Goal: Task Accomplishment & Management: Complete application form

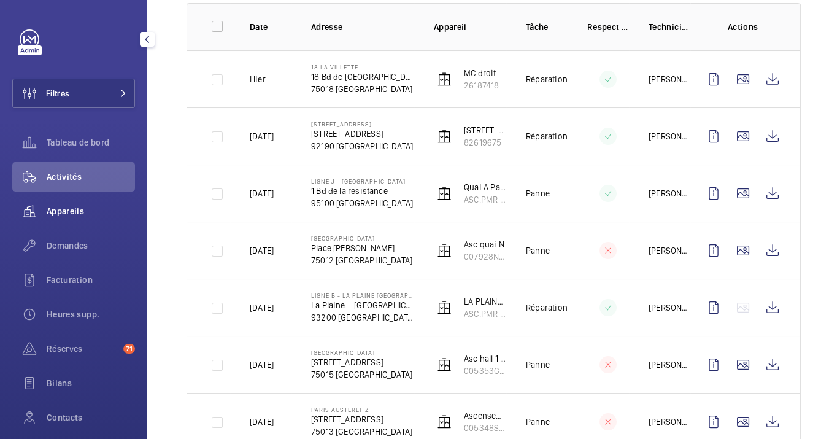
click at [78, 206] on span "Appareils" at bounding box center [91, 211] width 88 height 12
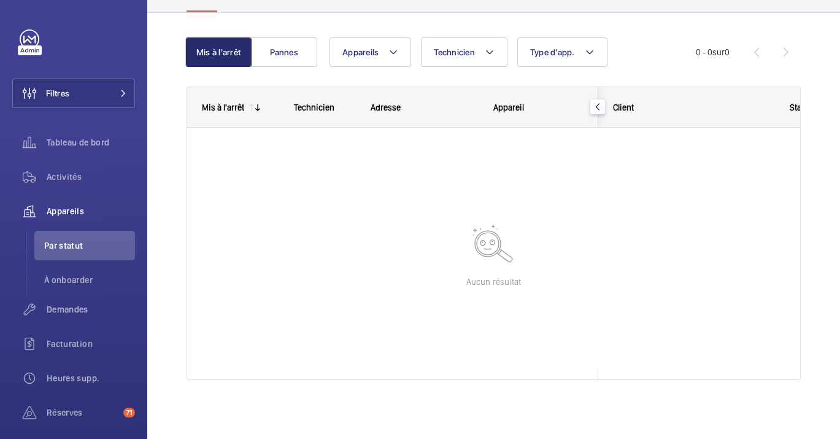
scroll to position [98, 0]
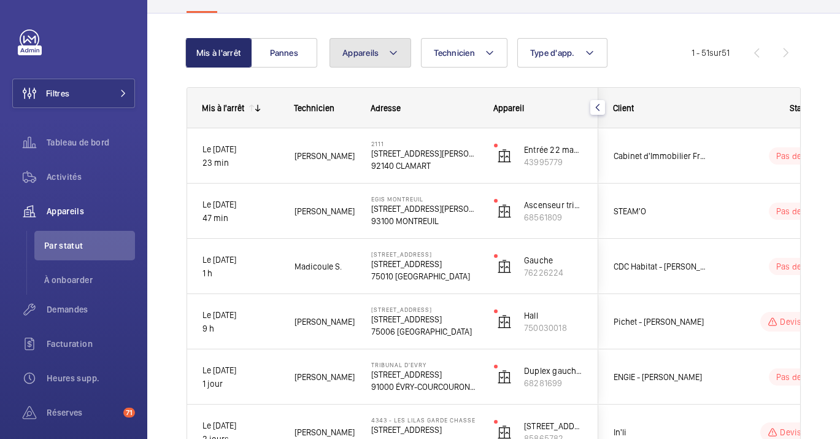
click at [394, 53] on mat-icon at bounding box center [393, 52] width 10 height 15
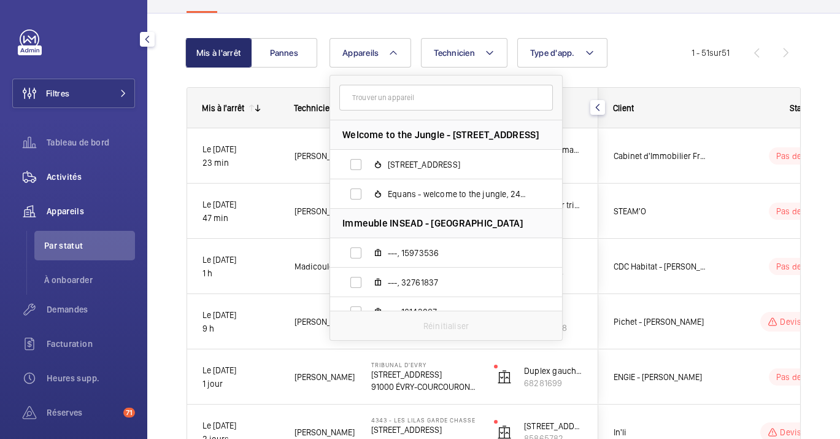
click at [64, 171] on span "Activités" at bounding box center [91, 177] width 88 height 12
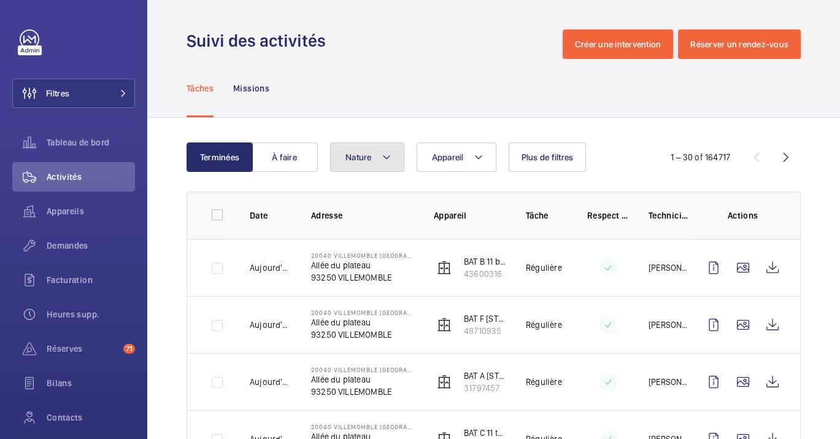
click at [383, 144] on button "Nature" at bounding box center [367, 156] width 74 height 29
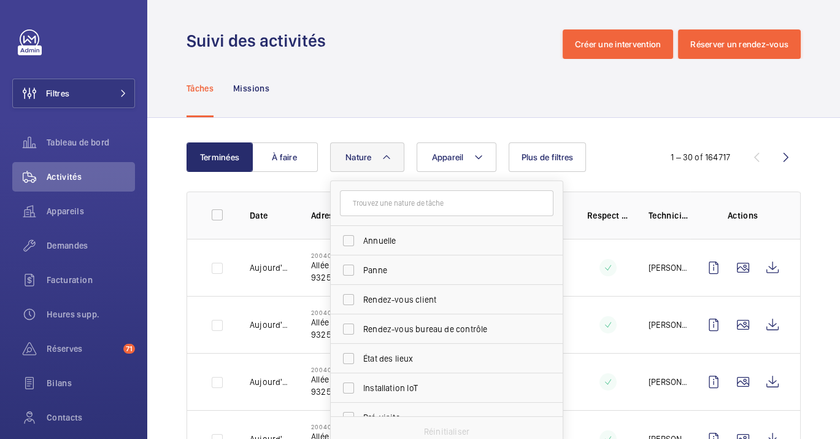
click at [383, 144] on button "Nature" at bounding box center [367, 156] width 74 height 29
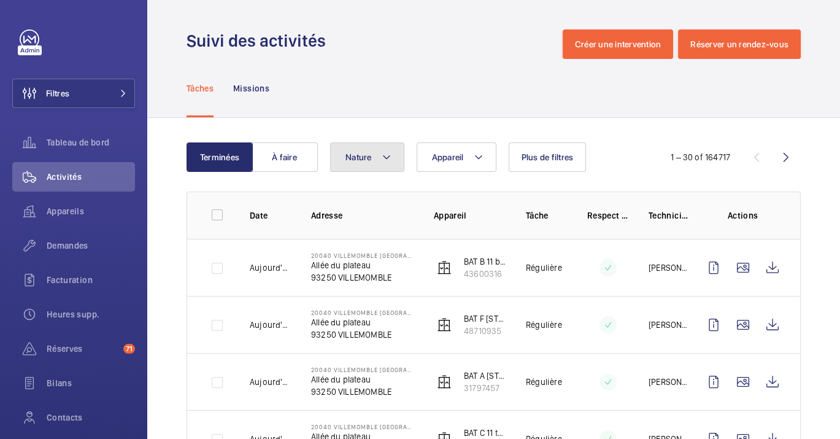
click at [364, 142] on button "Nature" at bounding box center [367, 156] width 74 height 29
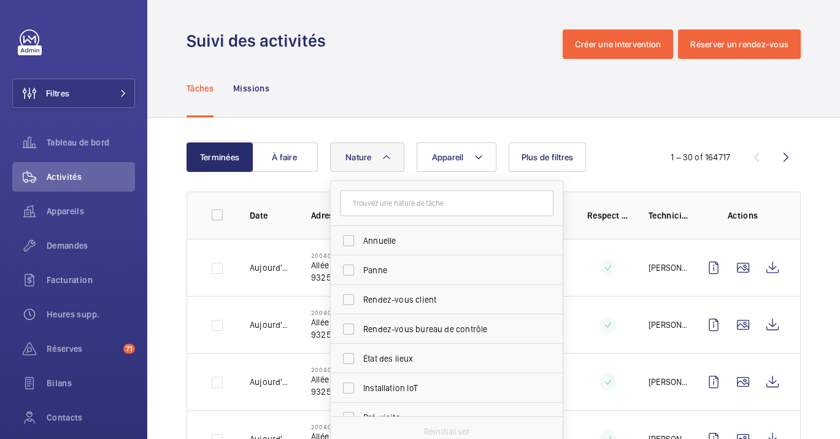
click at [498, 164] on div "Appareil Nature Annuelle Panne Rendez-vous client Rendez-vous bureau de contrôl…" at bounding box center [490, 156] width 321 height 29
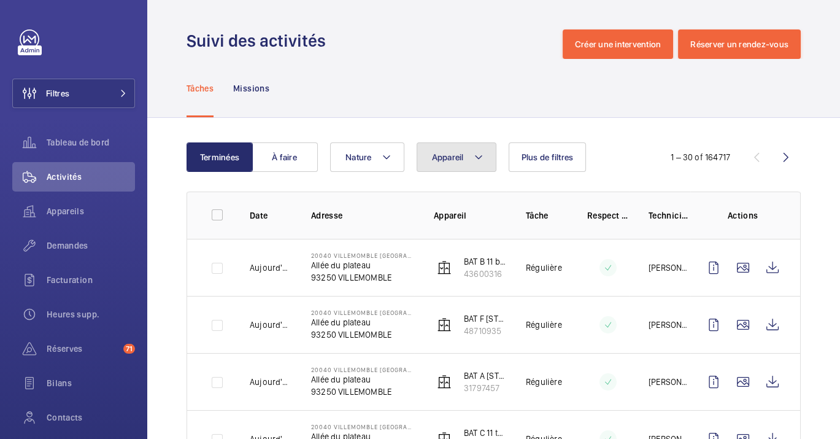
click at [485, 152] on button "Appareil" at bounding box center [457, 156] width 80 height 29
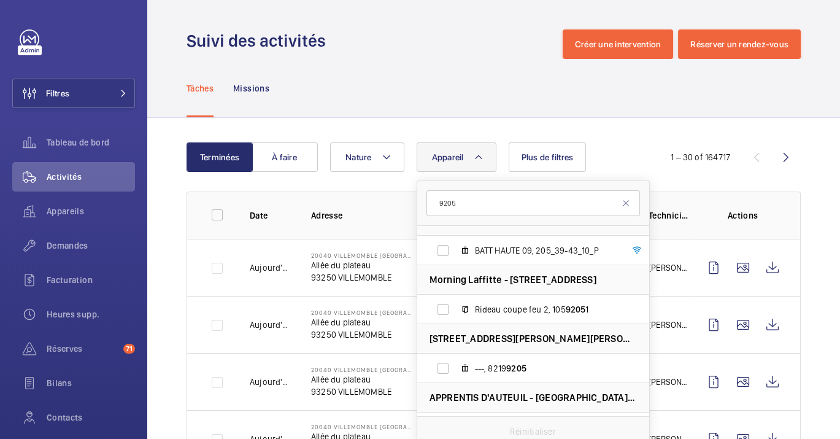
scroll to position [272, 0]
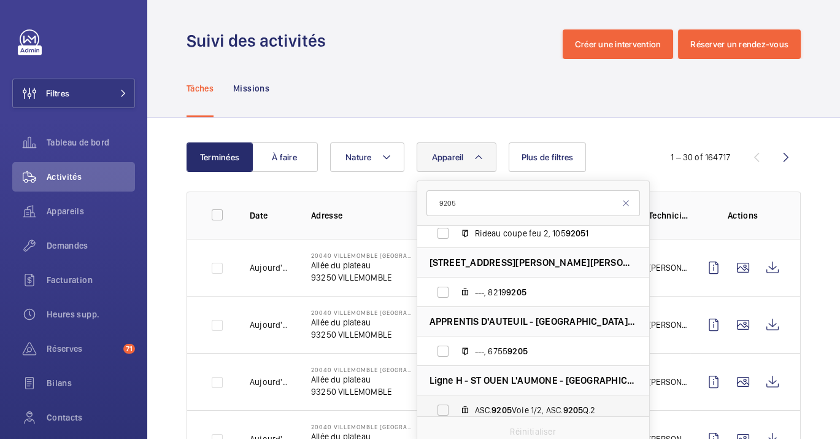
type input "9205"
click at [526, 406] on span "ASC. 9205 Voie 1/2, ASC. 9205 Q.2" at bounding box center [546, 410] width 142 height 12
click at [455, 406] on input "ASC. 9205 Voie 1/2, ASC. 9205 Q.2" at bounding box center [443, 410] width 25 height 25
checkbox input "true"
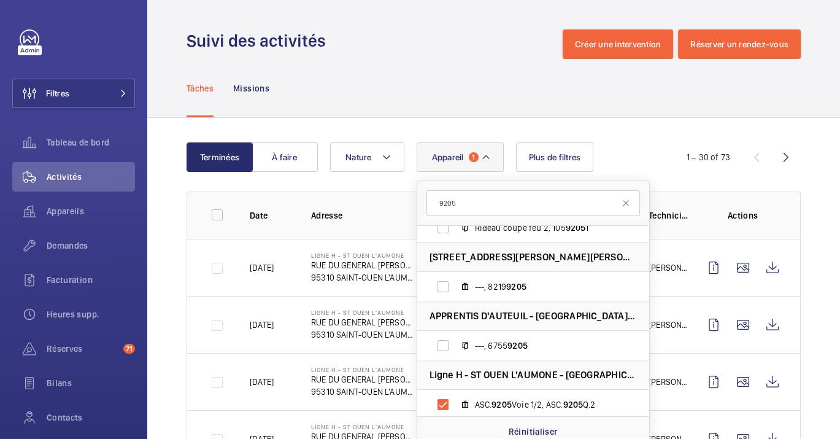
click at [386, 75] on div "Tâches Missions" at bounding box center [494, 88] width 614 height 58
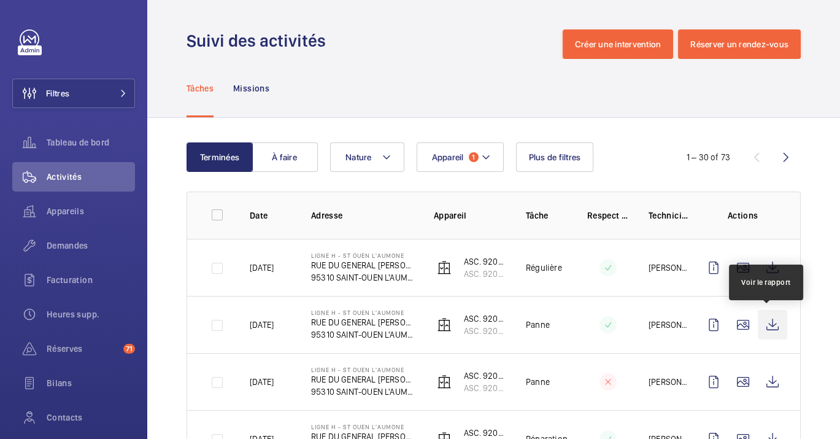
click at [759, 324] on wm-front-icon-button at bounding box center [772, 324] width 29 height 29
click at [761, 320] on wm-front-icon-button at bounding box center [772, 324] width 29 height 29
click at [772, 322] on wm-front-icon-button at bounding box center [772, 324] width 29 height 29
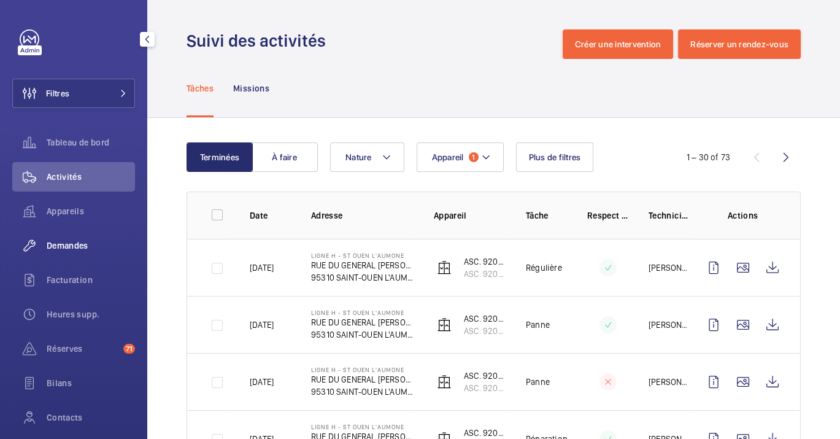
click at [75, 245] on span "Demandes" at bounding box center [91, 245] width 88 height 12
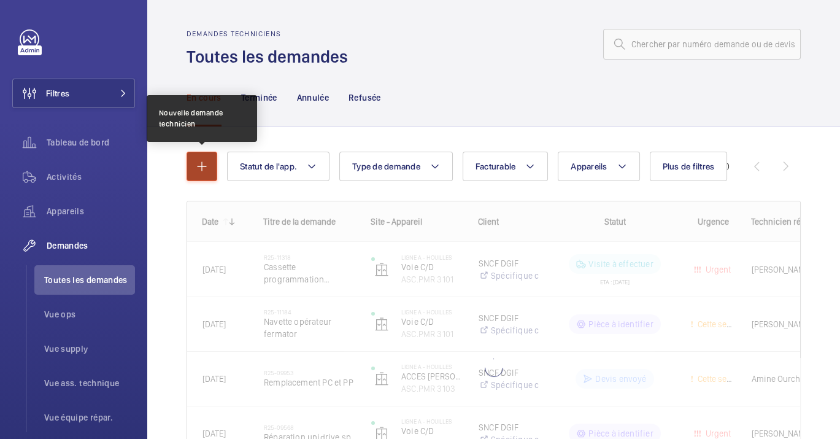
click at [201, 168] on mat-icon "button" at bounding box center [202, 166] width 15 height 15
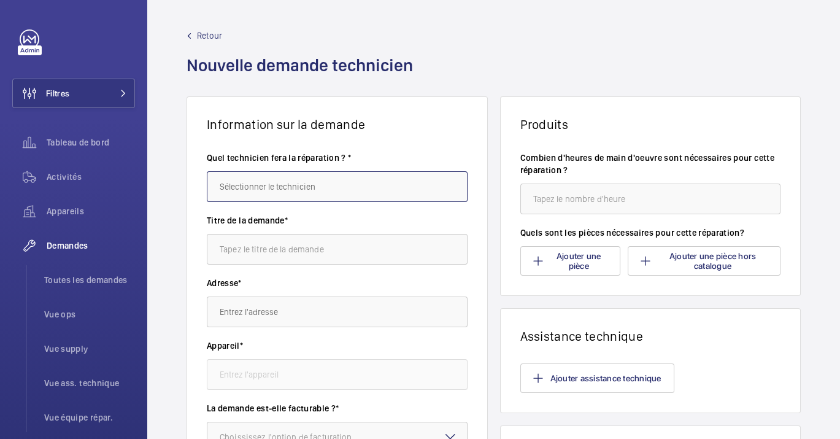
click at [252, 189] on input "text" at bounding box center [337, 186] width 261 height 31
click at [265, 214] on mat-option "Michel Lavenaire" at bounding box center [334, 223] width 254 height 29
type input "Michel Lavenaire"
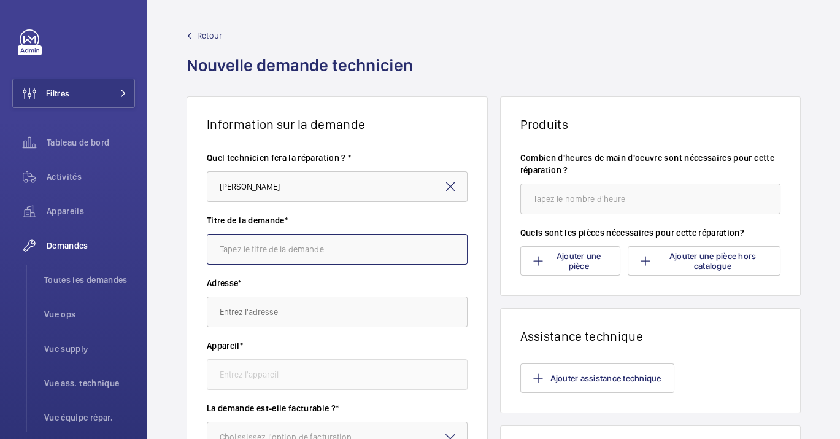
click at [282, 244] on input "text" at bounding box center [337, 249] width 261 height 31
type input "Cha"
click at [285, 247] on input "Cha" at bounding box center [337, 249] width 261 height 31
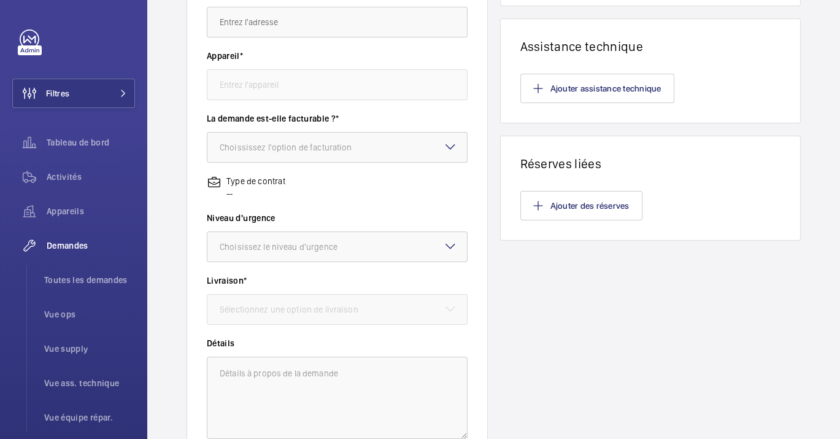
scroll to position [397, 0]
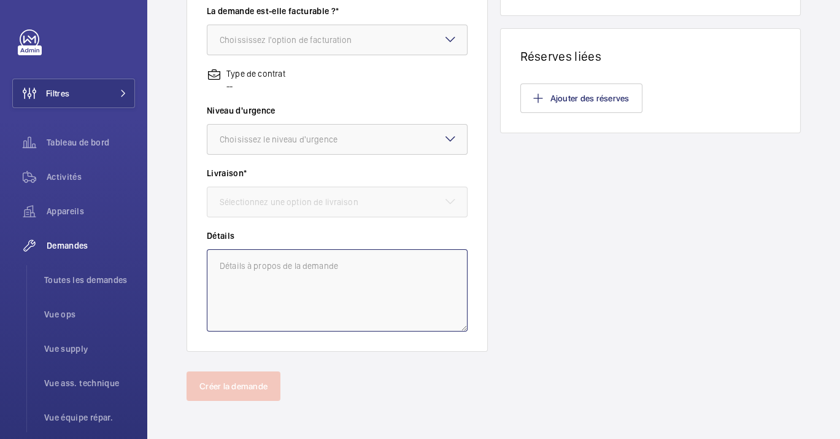
click at [270, 317] on textarea at bounding box center [337, 290] width 261 height 82
paste textarea "Remplacement seuil + support de seuil + tôle chasse pied palier niveau haut + r…"
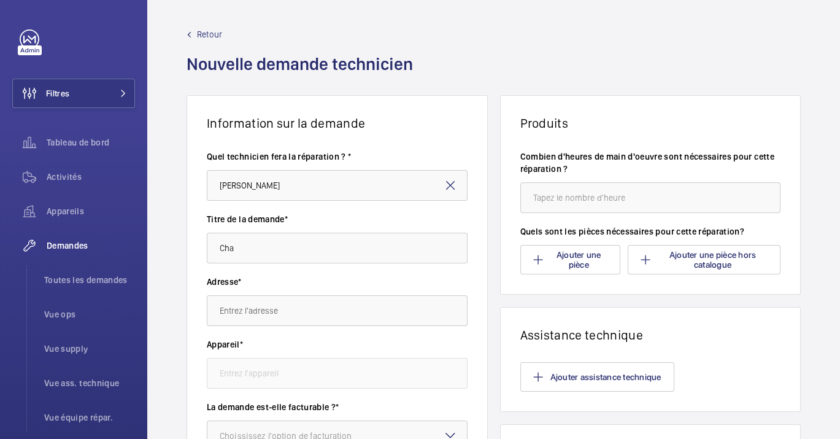
scroll to position [0, 0]
type textarea "Remplacement seuil + support de seuil + tôle chasse pied palier niveau haut + r…"
drag, startPoint x: 257, startPoint y: 234, endPoint x: 157, endPoint y: 218, distance: 101.2
click at [157, 218] on div "Information sur la demande Quel technicien fera la réparation ? * Michel Lavena…" at bounding box center [493, 432] width 693 height 672
type input "DEVIS LIGNE B DEMANDE DE CHIFFRAGE"
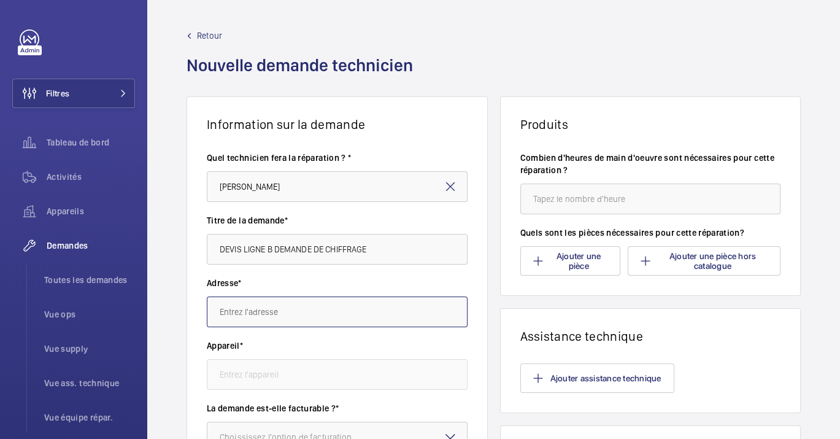
click at [349, 296] on input "text" at bounding box center [337, 311] width 261 height 31
click at [350, 299] on input "text" at bounding box center [337, 311] width 261 height 31
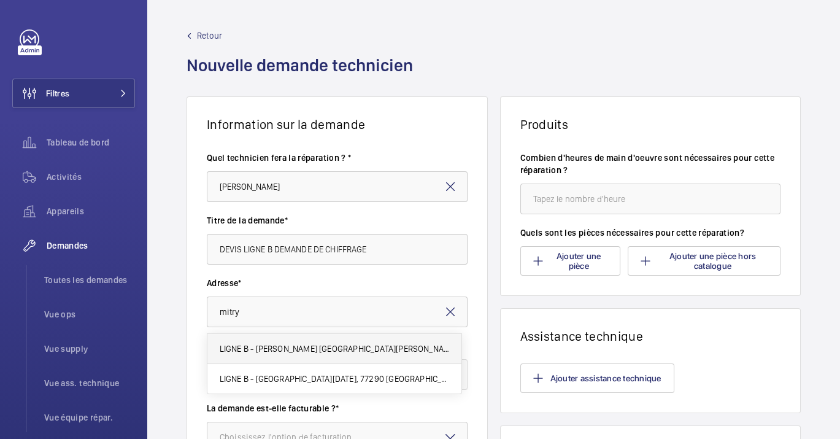
click at [349, 340] on mat-option "LIGNE B - MITRY CLAYE Rue Jean Caille, 77290 MITRY-MORY" at bounding box center [334, 349] width 254 height 30
type input "LIGNE B - MITRY CLAYE Rue Jean Caille, 77290 MITRY-MORY"
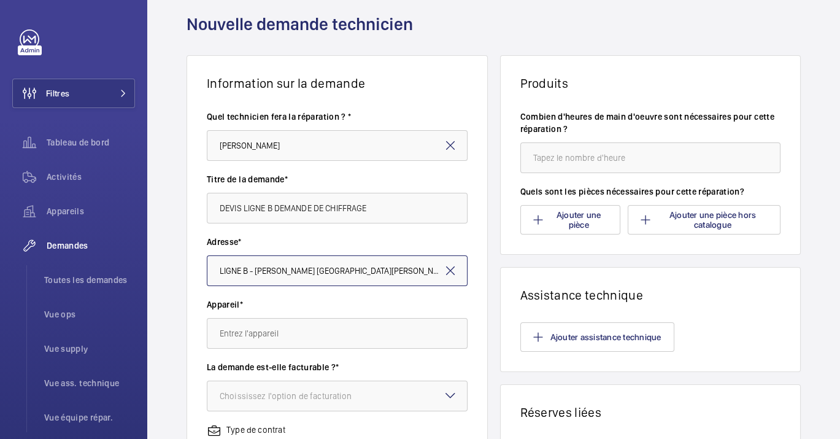
scroll to position [68, 0]
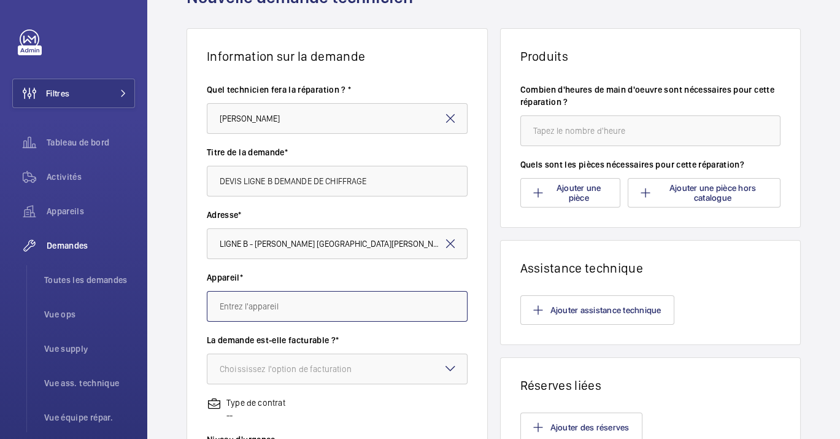
click at [307, 309] on input "text" at bounding box center [337, 306] width 261 height 31
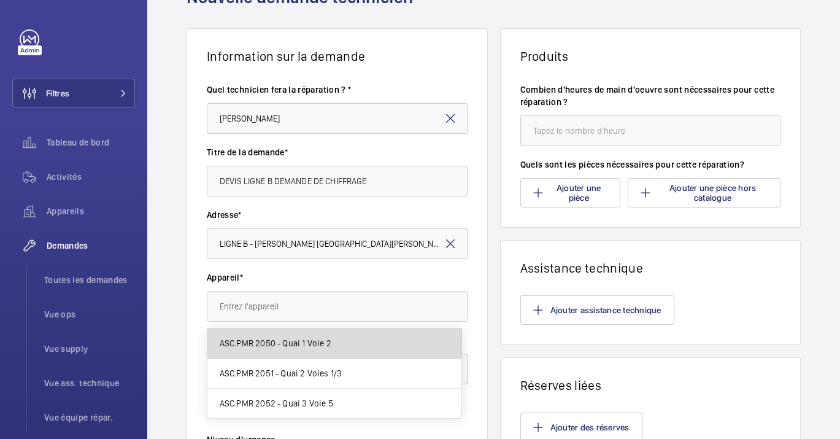
click at [297, 337] on span "ASC.PMR 2050 - Quai 1 Voie 2" at bounding box center [276, 343] width 112 height 12
type input "ASC.PMR 2050 - Quai 1 Voie 2"
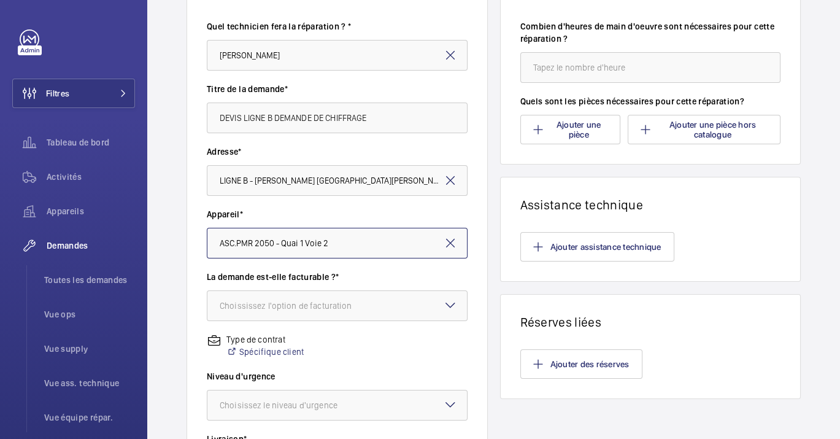
scroll to position [204, 0]
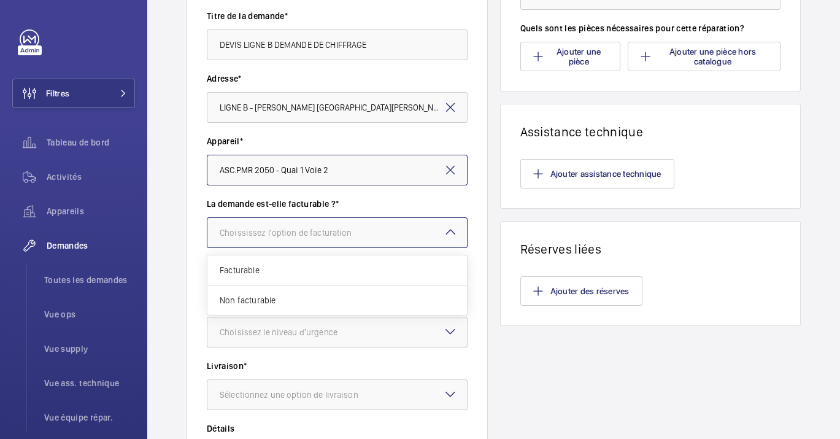
click at [371, 234] on div "Choississez l'option de facturation" at bounding box center [301, 232] width 163 height 12
click at [273, 272] on span "Facturable" at bounding box center [337, 270] width 235 height 12
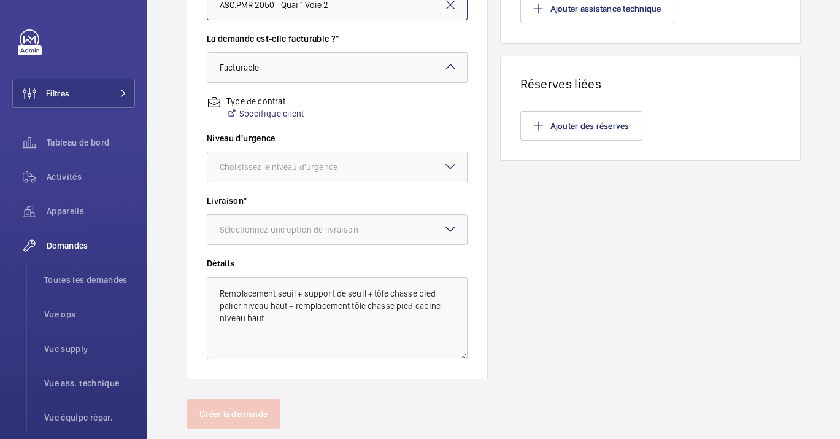
scroll to position [397, 0]
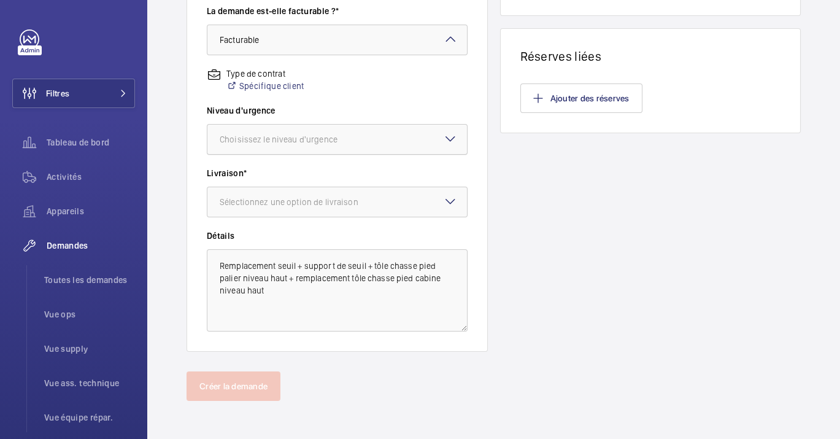
click at [319, 128] on div at bounding box center [337, 139] width 260 height 29
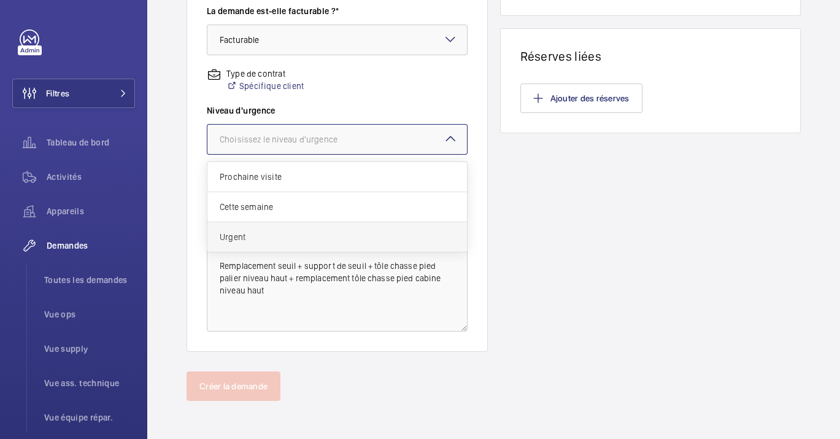
click at [268, 238] on span "Urgent" at bounding box center [337, 237] width 235 height 12
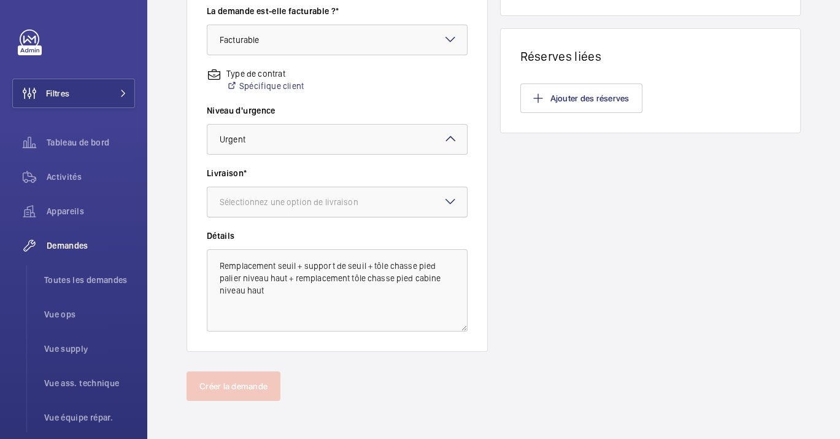
click at [304, 207] on div "Sélectionnez une option de livraison" at bounding box center [304, 202] width 169 height 12
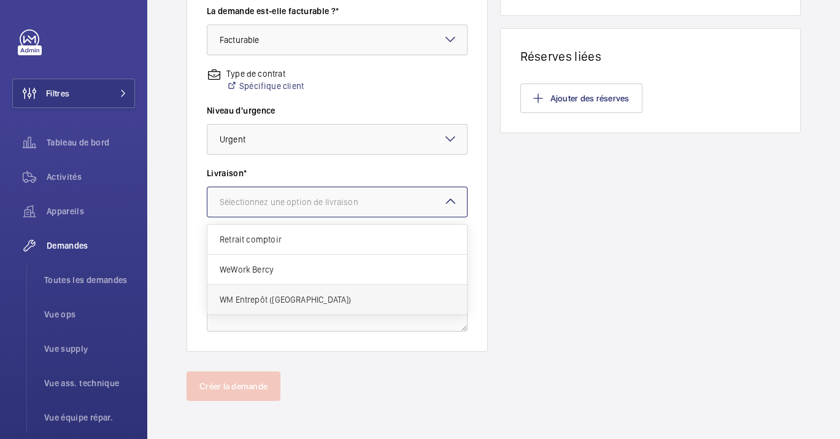
click at [287, 299] on span "WM Entrepôt ([GEOGRAPHIC_DATA])" at bounding box center [337, 299] width 235 height 12
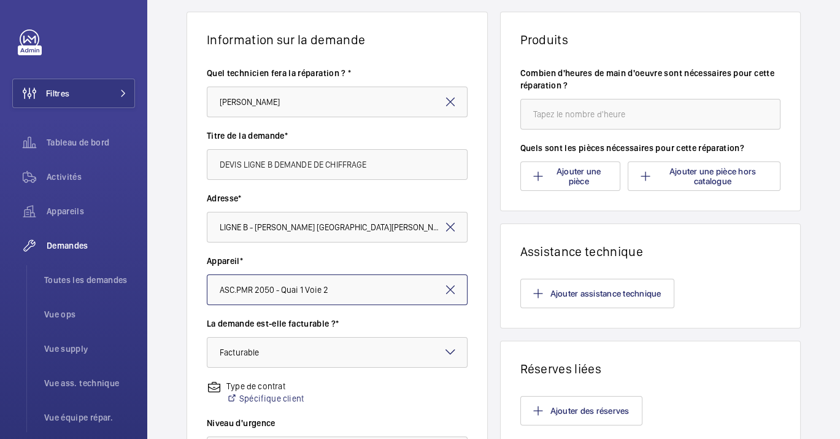
scroll to position [56, 0]
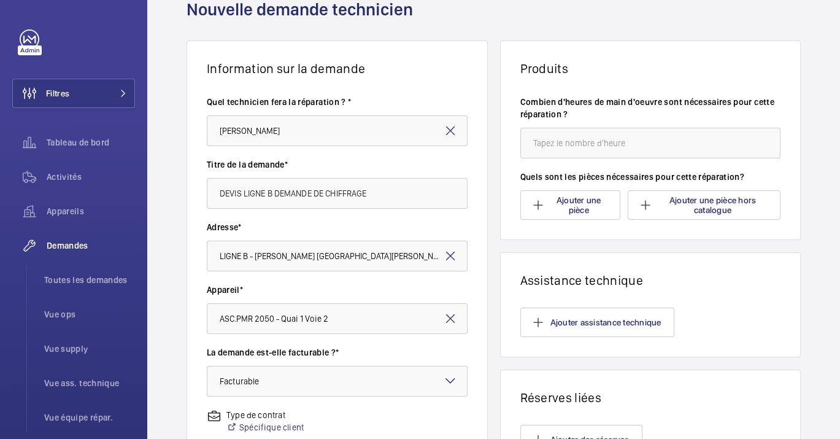
click at [617, 163] on div "Combien d'heures de main d'oeuvre sont nécessaires pour cette réparation ?" at bounding box center [650, 133] width 261 height 75
click at [614, 148] on input "number" at bounding box center [650, 143] width 261 height 31
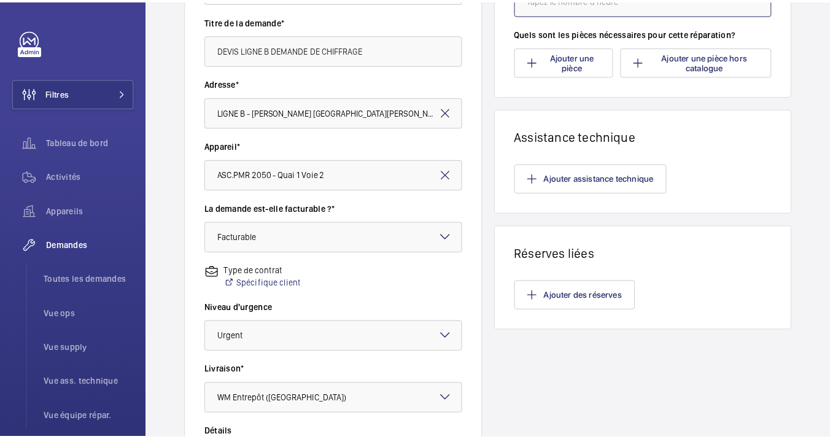
scroll to position [124, 0]
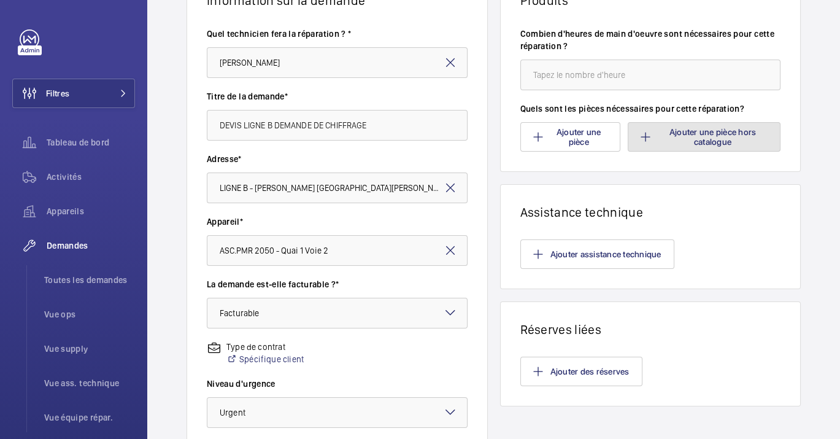
click at [655, 139] on button "Ajouter une pièce hors catalogue" at bounding box center [704, 136] width 153 height 29
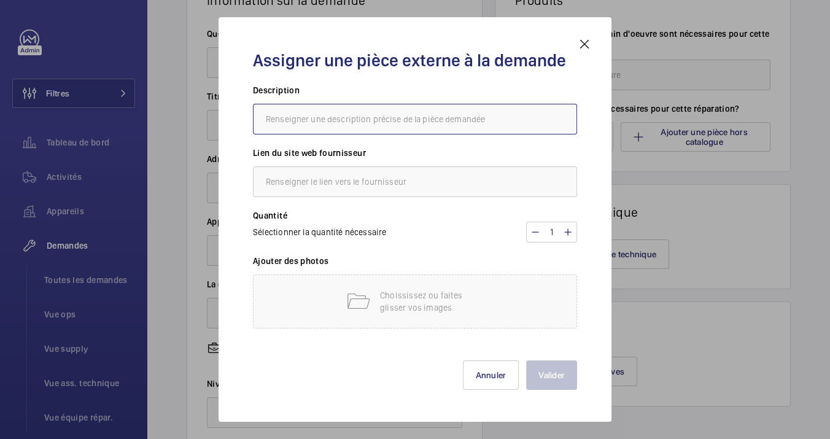
click at [363, 111] on input "text" at bounding box center [415, 119] width 324 height 31
click at [584, 47] on mat-icon at bounding box center [584, 44] width 15 height 15
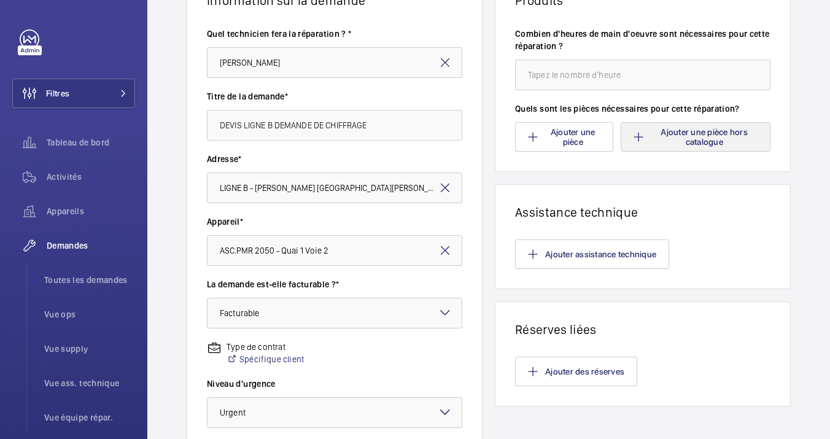
click at [402, 362] on div "Type de contrat Spécifique client" at bounding box center [334, 359] width 255 height 37
click at [830, 233] on div "Retour Nouvelle demande technicien Information sur la demande Quel technicien f…" at bounding box center [488, 219] width 682 height 439
click at [703, 150] on wm-front-card-body "Combien d'heures de main d'oeuvre sont nécessaires pour cette réparation ? Quel…" at bounding box center [642, 89] width 295 height 163
click at [702, 142] on button "Ajouter une pièce hors catalogue" at bounding box center [695, 136] width 150 height 29
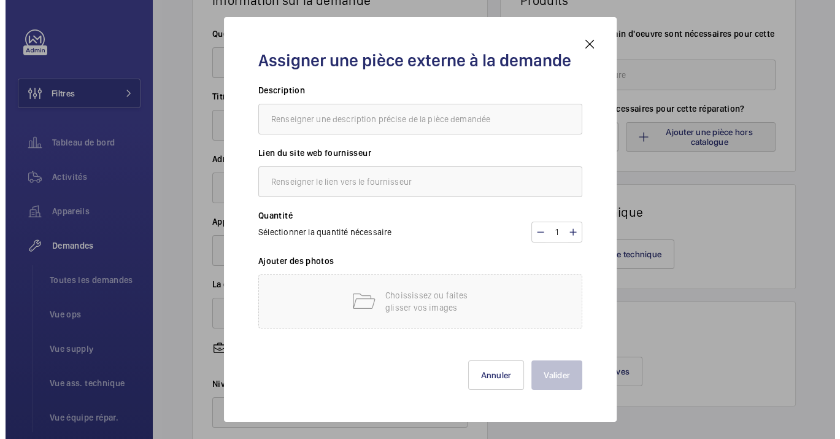
scroll to position [397, 0]
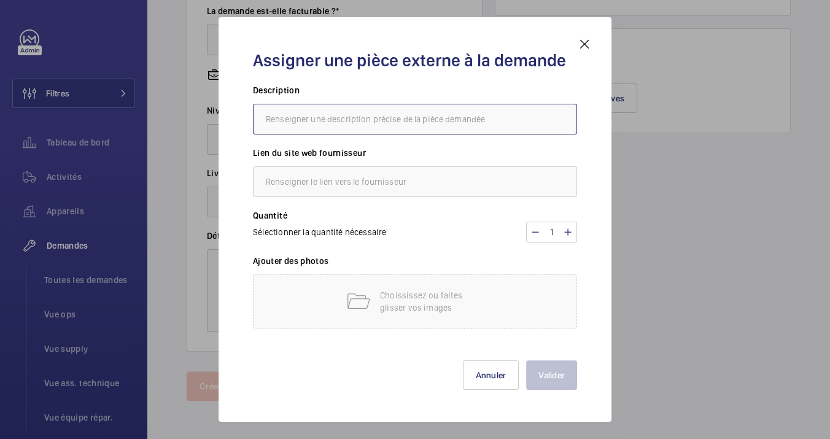
click at [338, 118] on input "text" at bounding box center [415, 119] width 324 height 31
type input "t"
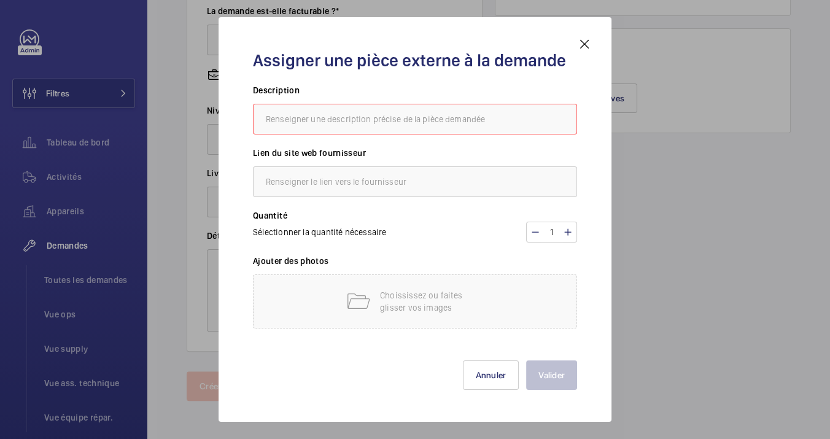
drag, startPoint x: 584, startPoint y: 49, endPoint x: 512, endPoint y: 125, distance: 103.7
click at [0, 0] on wm-front-parts-dialog "Assigner une pièce externe à la demande Description Lien du site web fournisseu…" at bounding box center [0, 0] width 0 height 0
click at [458, 123] on input "text" at bounding box center [415, 119] width 324 height 31
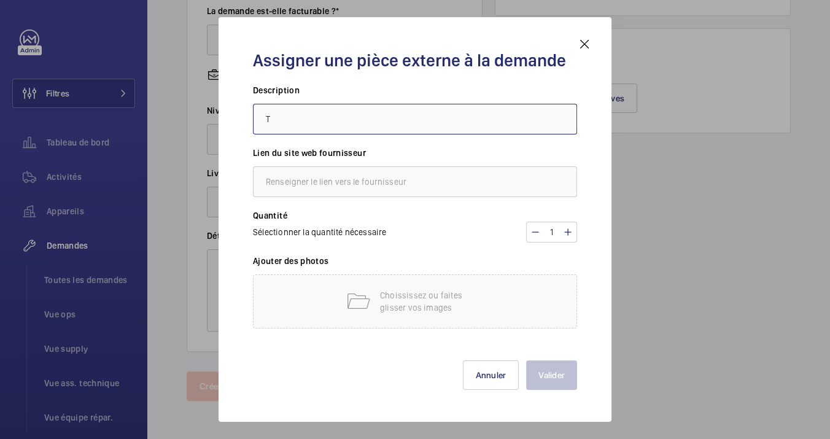
type input "T"
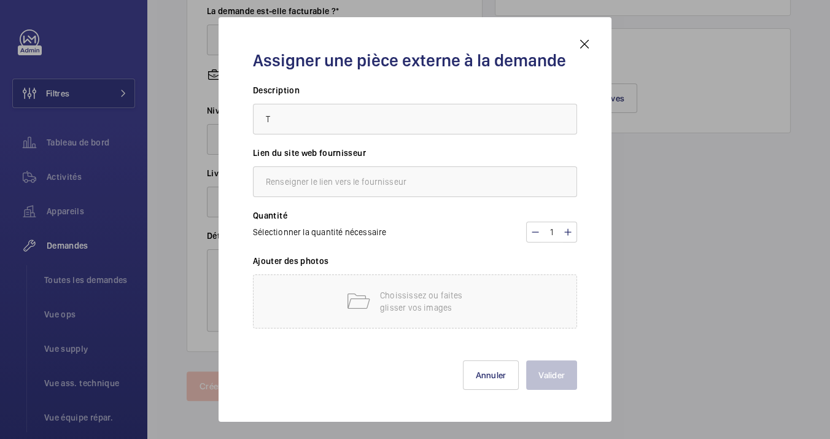
click at [587, 44] on mat-icon at bounding box center [584, 44] width 15 height 15
click at [806, 107] on div "Information sur la demande Quel technicien fera la réparation ? * Michel Lavena…" at bounding box center [488, 35] width 682 height 672
click at [805, 57] on div "Information sur la demande Quel technicien fera la réparation ? * Michel Lavena…" at bounding box center [488, 35] width 682 height 672
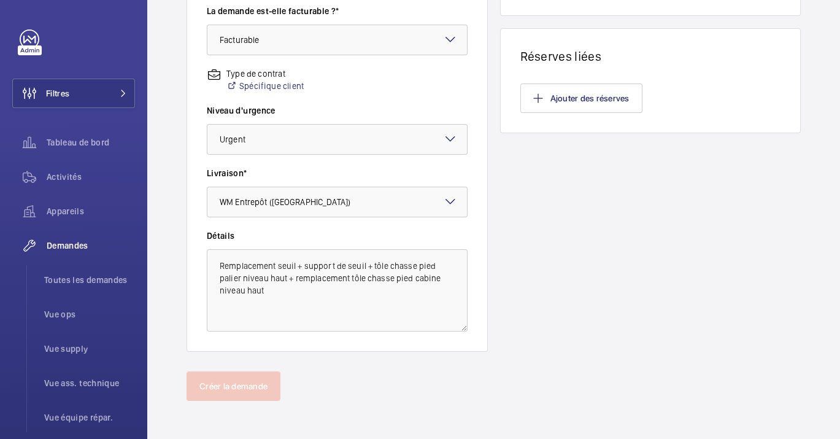
scroll to position [0, 0]
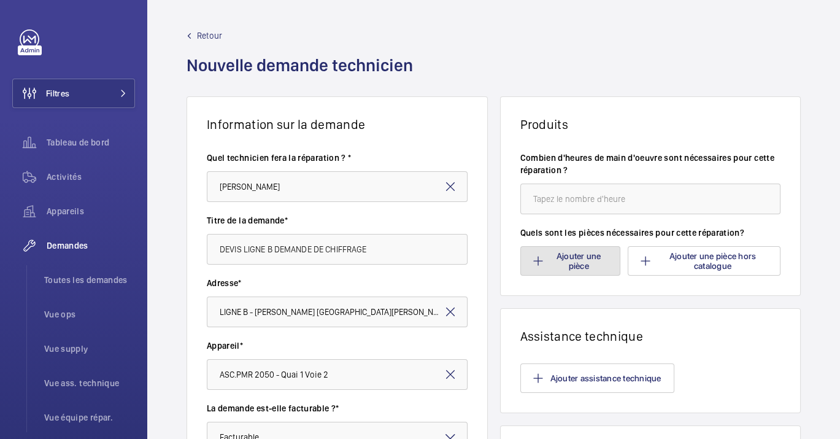
click at [576, 263] on button "Ajouter une pièce" at bounding box center [570, 260] width 100 height 29
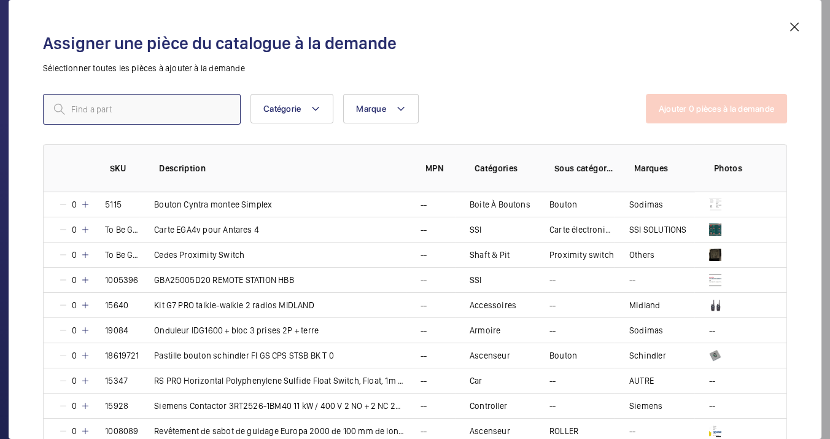
click at [96, 102] on input "text" at bounding box center [142, 109] width 198 height 31
type input "r"
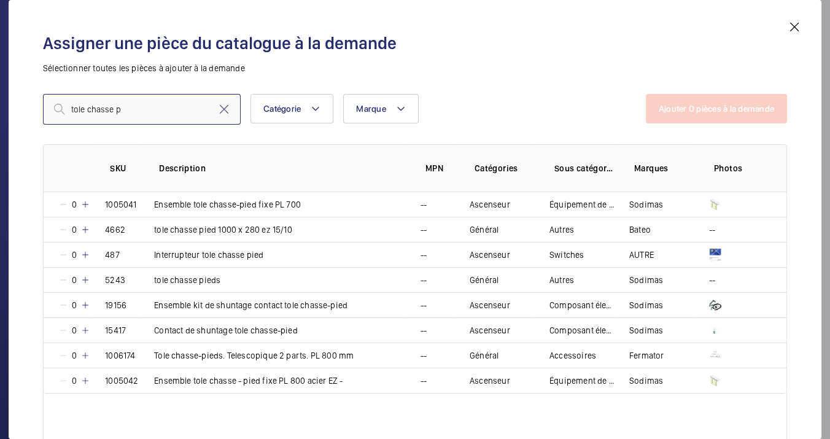
type input "tole chasse p"
click at [239, 273] on td "tole chasse pieds" at bounding box center [272, 279] width 266 height 25
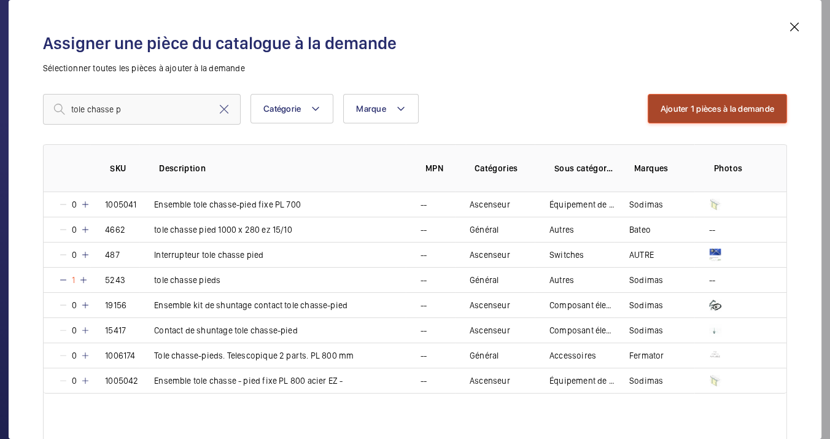
click at [720, 100] on button "Ajouter 1 pièces à la demande" at bounding box center [716, 108] width 139 height 29
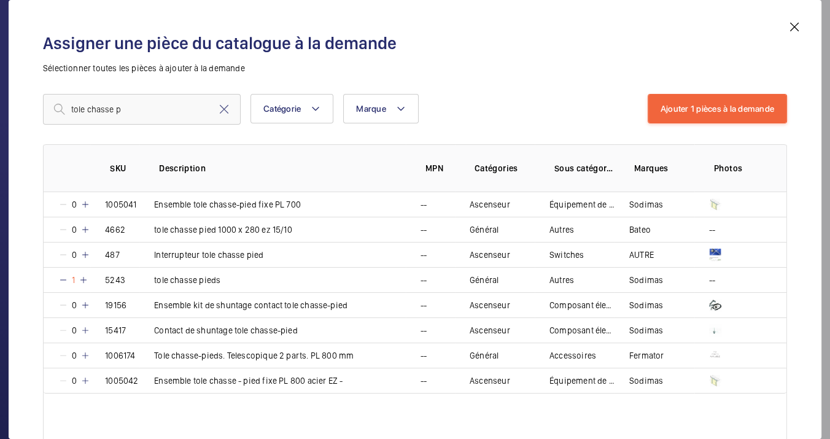
click at [285, 312] on input "LIGNE B - MITRY CLAYE Rue Jean Caille, 77290 MITRY-MORY" at bounding box center [334, 311] width 255 height 31
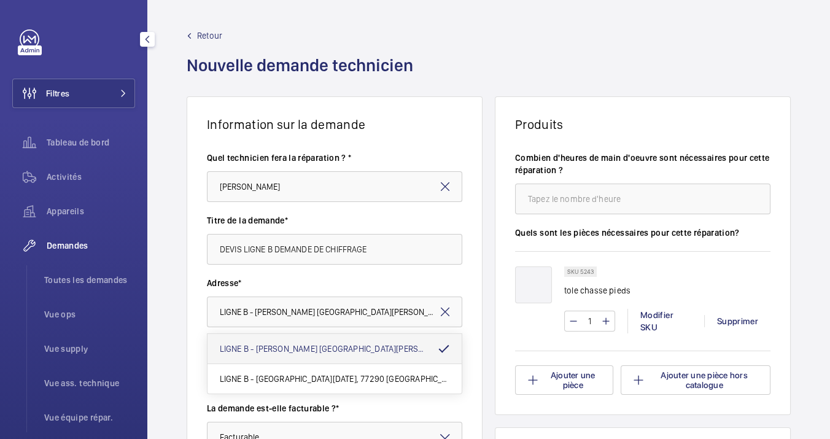
click at [257, 282] on label "Adresse*" at bounding box center [334, 283] width 255 height 12
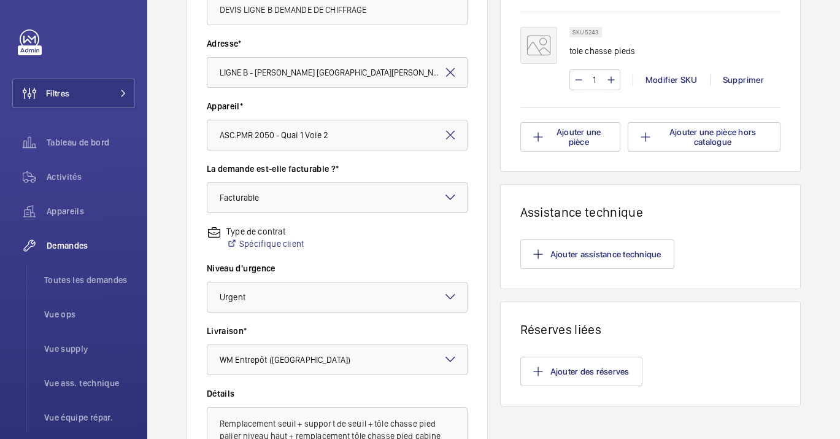
scroll to position [261, 0]
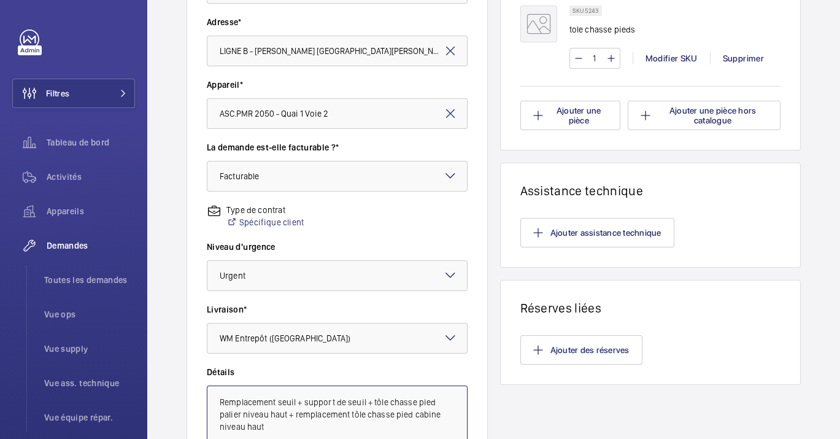
click at [349, 391] on textarea "Remplacement seuil + support de seuil + tôle chasse pied palier niveau haut + r…" at bounding box center [337, 426] width 261 height 82
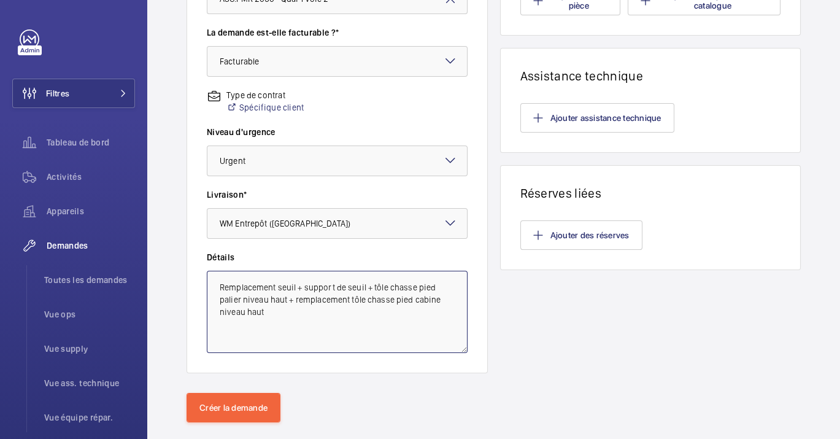
scroll to position [397, 0]
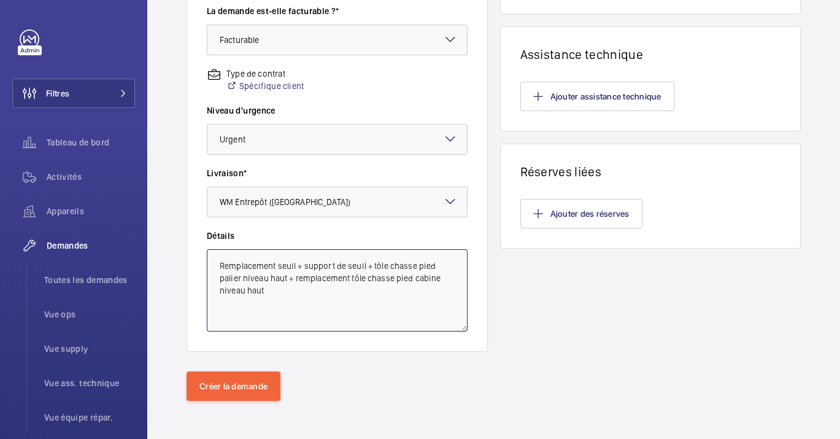
click at [301, 287] on textarea "Remplacement seuil + support de seuil + tôle chasse pied palier niveau haut + r…" at bounding box center [337, 290] width 261 height 82
paste textarea "Passage libre: 900 Rail :1750X50 Support1200X800 Tôle:1000X420"
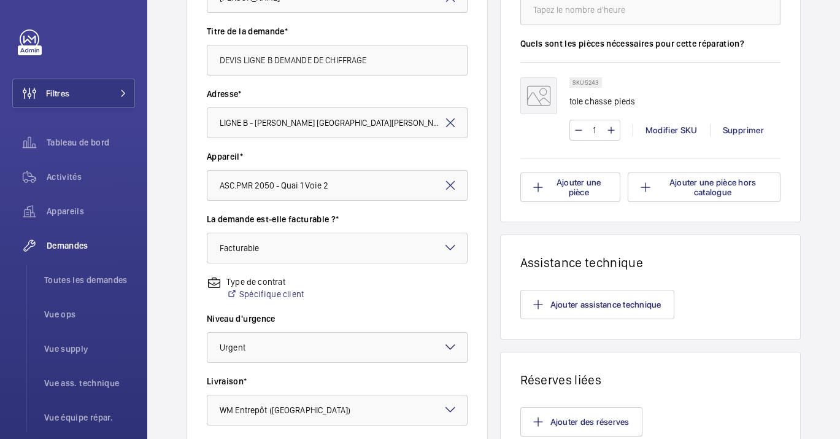
scroll to position [124, 0]
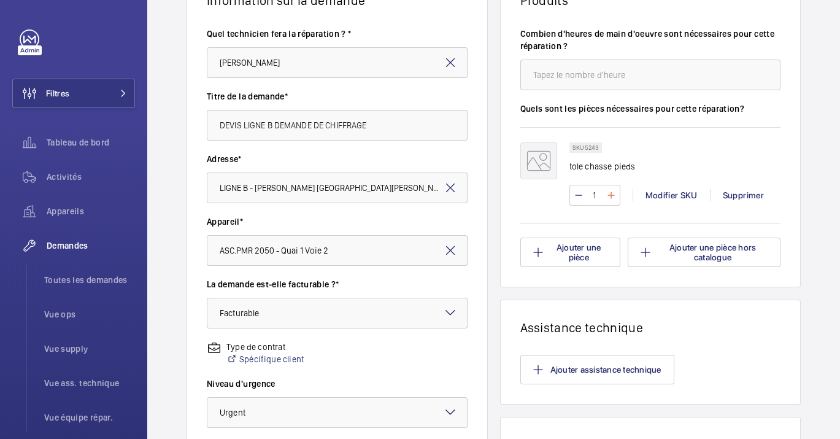
type textarea "Remplacement seuil + support de seuil + tôle chasse pied palier niveau haut + r…"
click at [608, 198] on mat-icon at bounding box center [611, 195] width 10 height 15
type input "2"
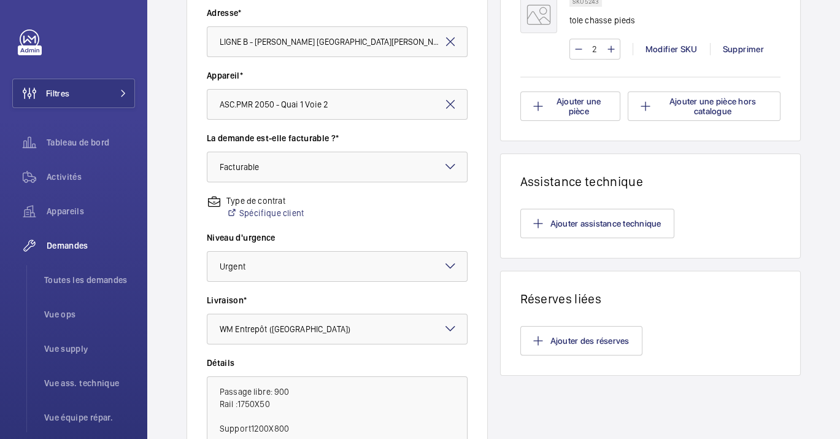
scroll to position [397, 0]
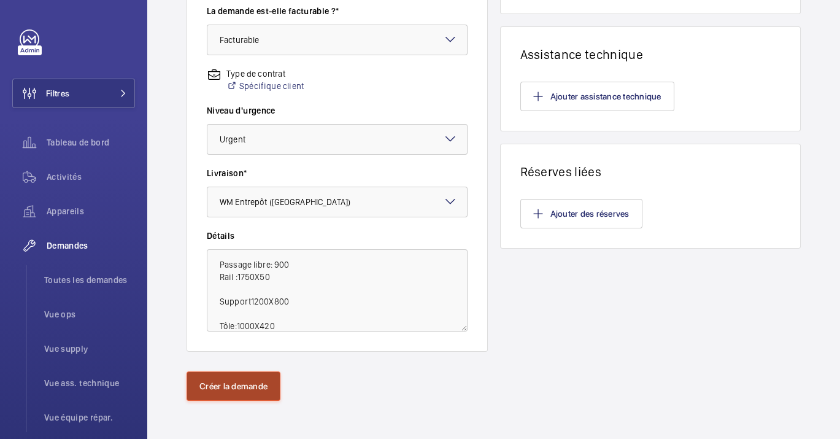
click at [258, 380] on button "Créer la demande" at bounding box center [234, 385] width 94 height 29
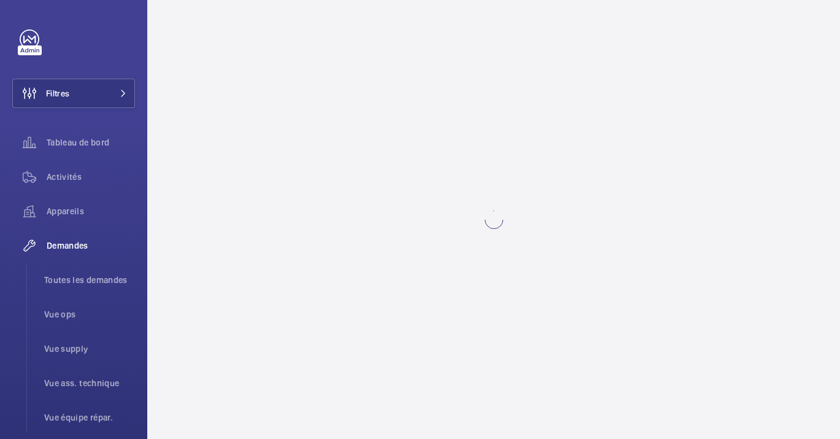
scroll to position [0, 0]
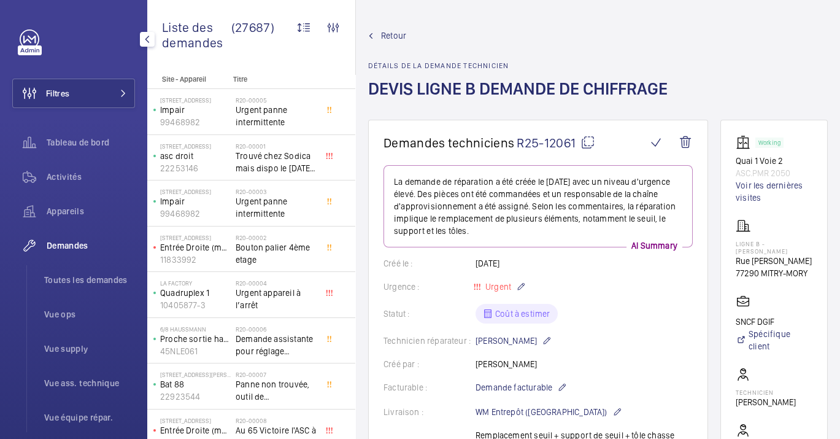
click at [66, 238] on div "Demandes" at bounding box center [73, 245] width 123 height 29
click at [100, 254] on div "Demandes" at bounding box center [73, 245] width 123 height 29
click at [101, 280] on span "Toutes les demandes" at bounding box center [89, 280] width 91 height 12
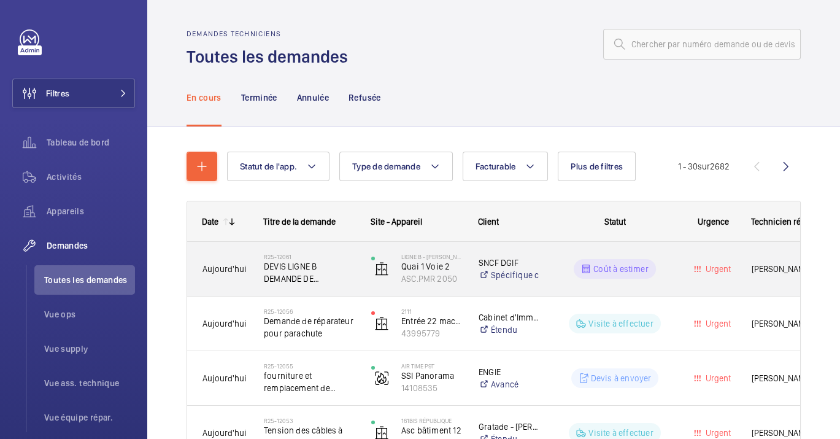
click at [316, 285] on div "R25-12061 DEVIS LIGNE B DEMANDE DE CHIFFRAGE" at bounding box center [309, 269] width 91 height 36
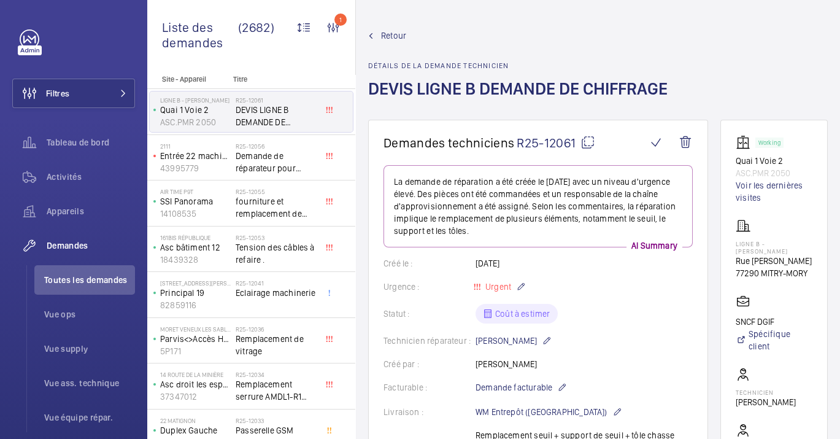
drag, startPoint x: 621, startPoint y: 79, endPoint x: 368, endPoint y: 98, distance: 253.5
click at [368, 98] on div "Retour Détails de la demande technicien DEVIS LIGNE B DEMANDE DE CHIFFRAGE" at bounding box center [598, 74] width 460 height 90
click at [87, 282] on span "Toutes les demandes" at bounding box center [89, 280] width 91 height 12
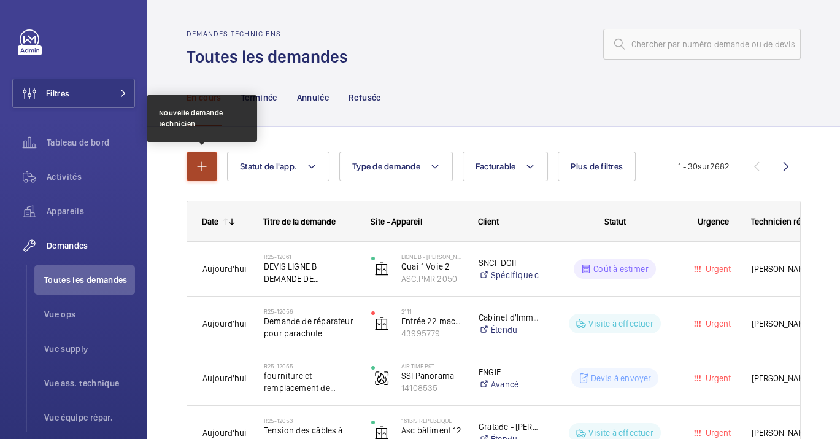
click at [205, 164] on mat-icon "button" at bounding box center [202, 166] width 15 height 15
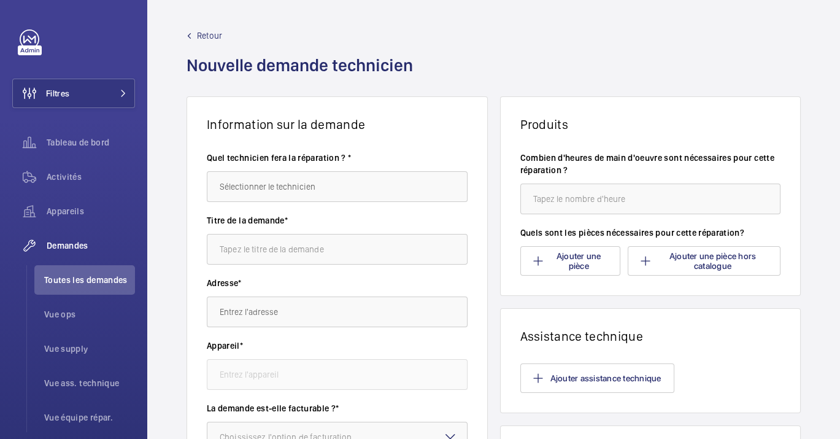
drag, startPoint x: 205, startPoint y: 164, endPoint x: 194, endPoint y: 166, distance: 11.1
click at [194, 166] on wm-front-card-body "Quel technicien fera la réparation ? * Titre de la demande* Adresse* Appareil* …" at bounding box center [337, 440] width 300 height 616
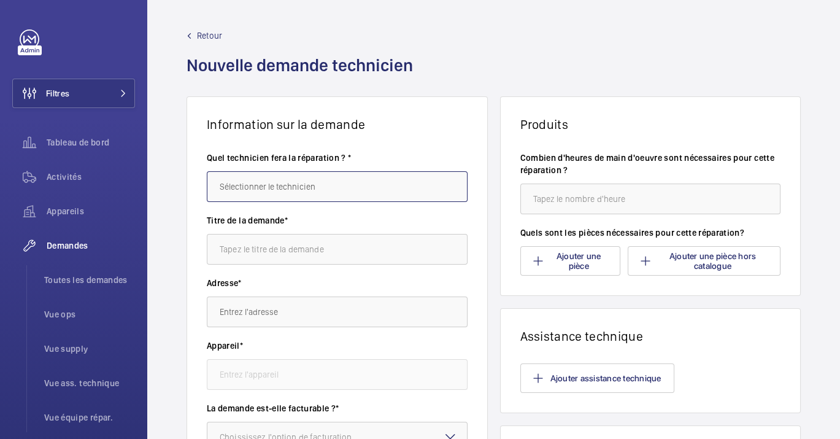
click at [275, 180] on input "text" at bounding box center [337, 186] width 261 height 31
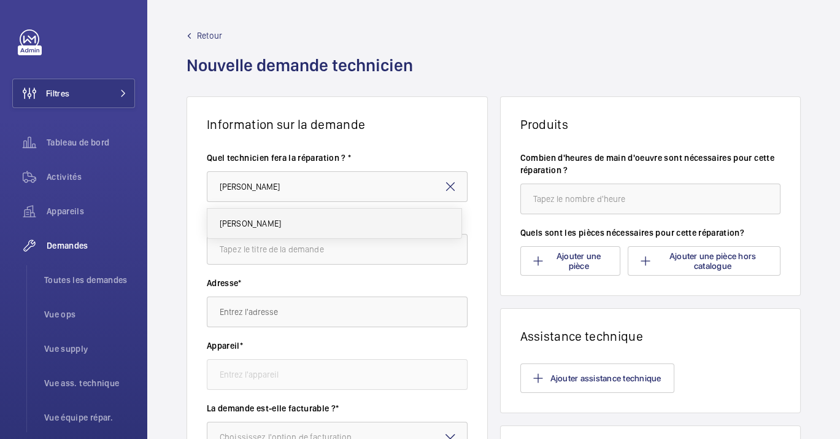
click at [284, 224] on mat-option "Michel Lavenaire" at bounding box center [334, 223] width 254 height 29
type input "Michel Lavenaire"
click at [277, 265] on div "Titre de la demande*" at bounding box center [337, 245] width 261 height 63
click at [282, 251] on input "text" at bounding box center [337, 249] width 261 height 31
paste input "DEVIS LIGNE B DEMANDE DE CHIFFRAGE"
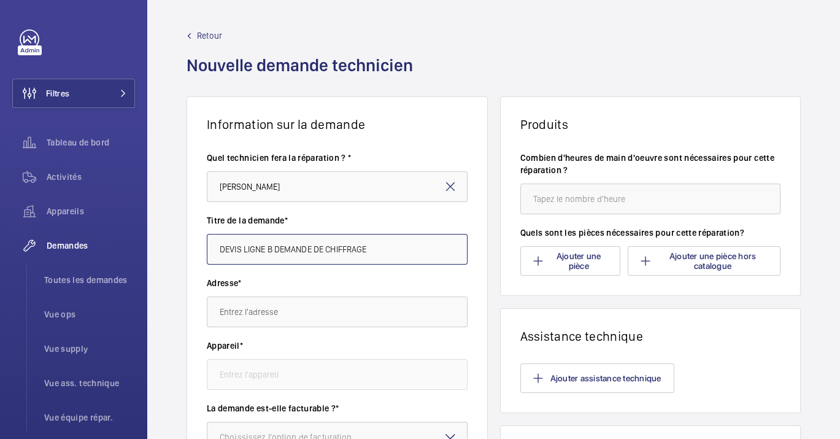
type input "DEVIS LIGNE B DEMANDE DE CHIFFRAGE"
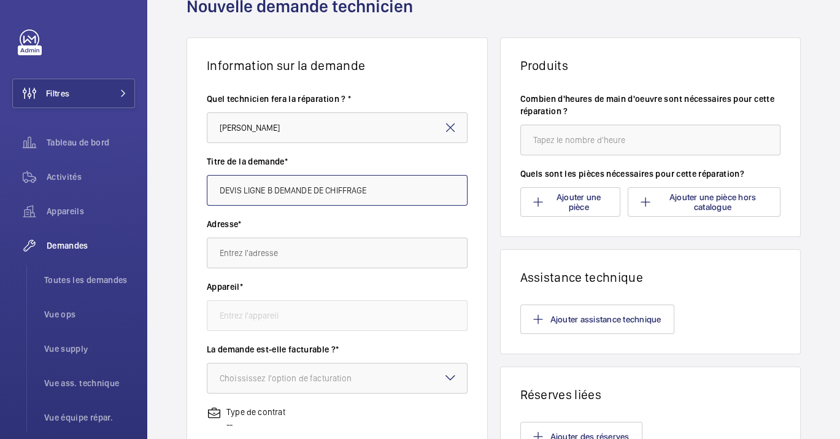
scroll to position [136, 0]
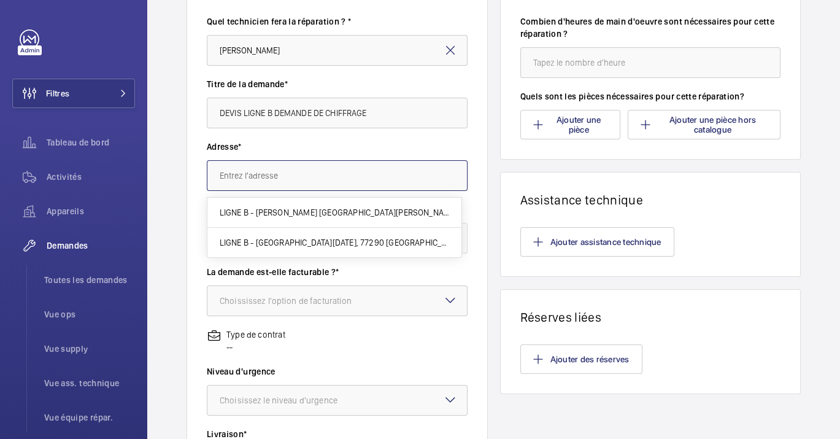
click at [282, 182] on input "text" at bounding box center [337, 175] width 261 height 31
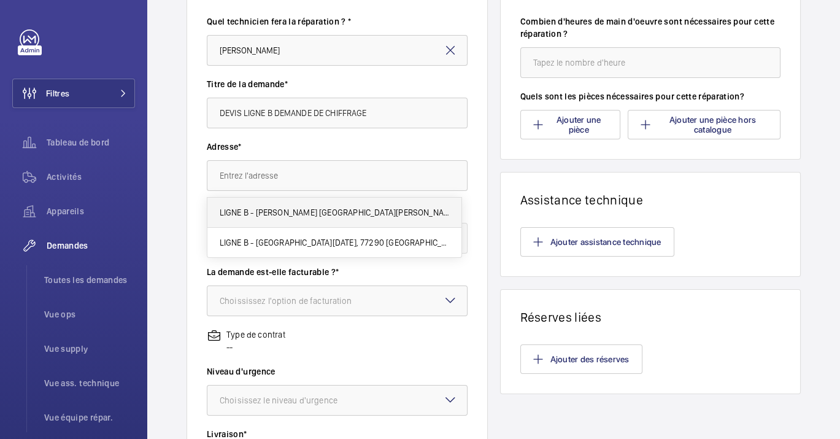
click at [307, 218] on mat-option "LIGNE B - MITRY CLAYE Rue Jean Caille, 77290 MITRY-MORY" at bounding box center [334, 213] width 254 height 30
type input "LIGNE B - MITRY CLAYE Rue Jean Caille, 77290 MITRY-MORY"
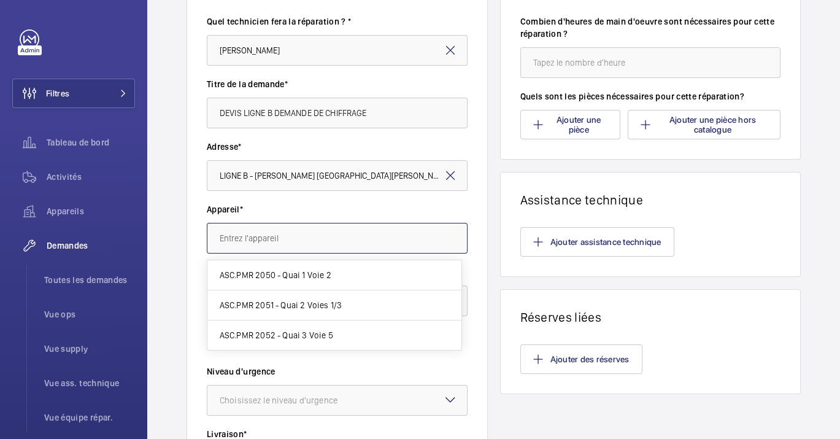
click at [305, 231] on input "text" at bounding box center [337, 238] width 261 height 31
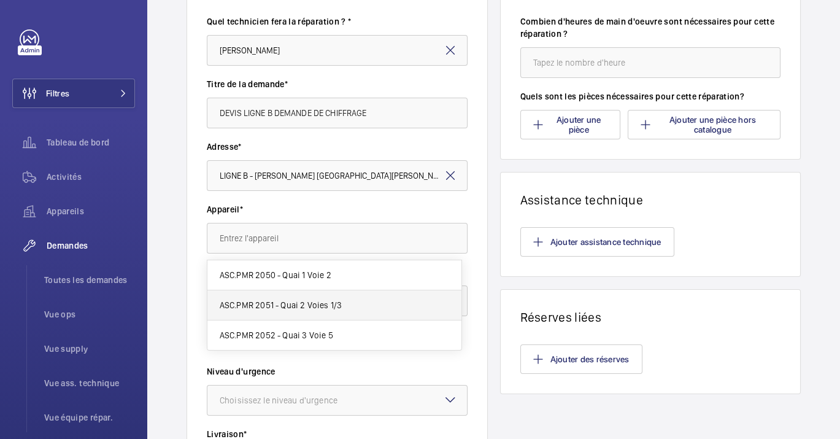
click at [293, 304] on span "ASC.PMR 2051 - Quai 2 Voies 1/3" at bounding box center [281, 305] width 123 height 12
type input "ASC.PMR 2051 - Quai 2 Voies 1/3"
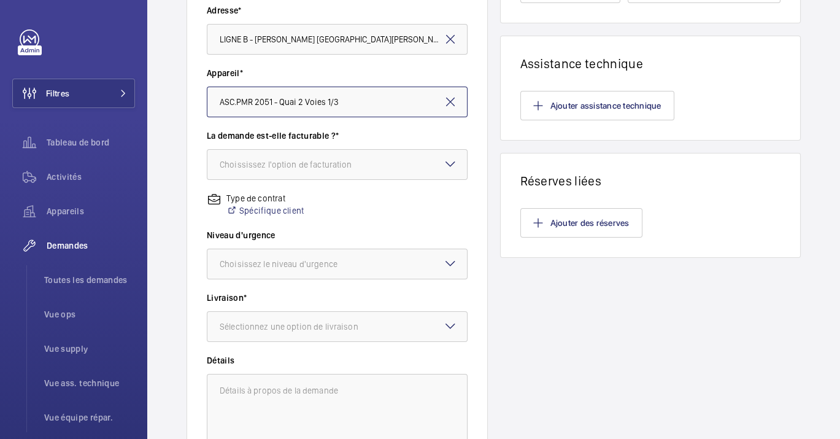
scroll to position [397, 0]
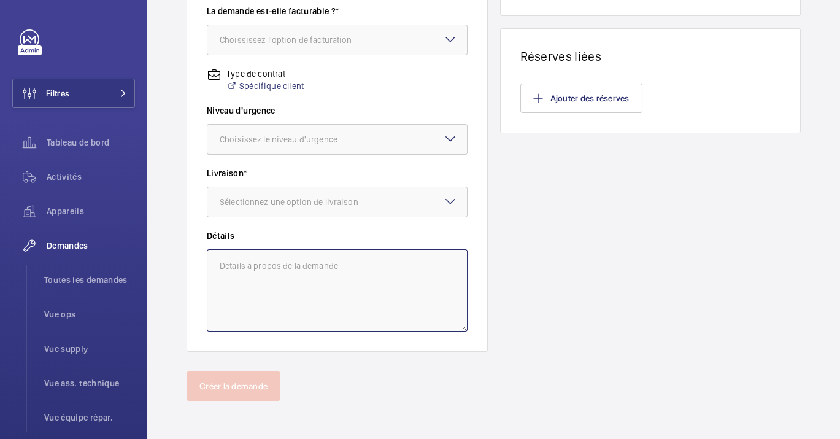
click at [288, 282] on textarea at bounding box center [337, 290] width 261 height 82
paste textarea "Remplacement seuil + support de seuil + tôle chasse pied palier niveau haut + r…"
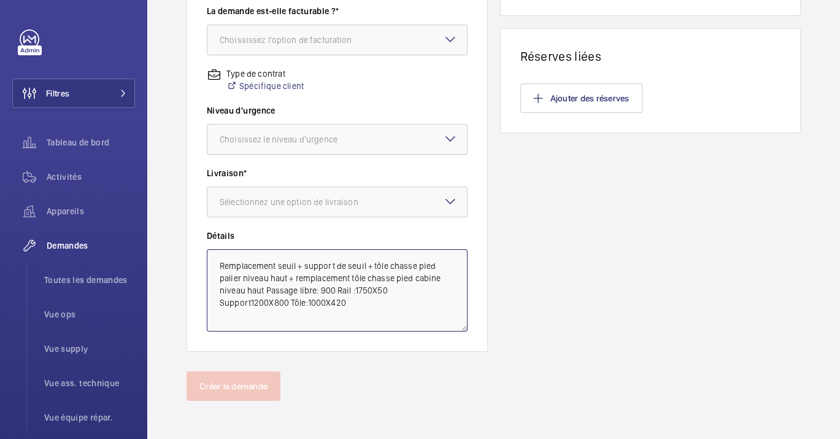
scroll to position [261, 0]
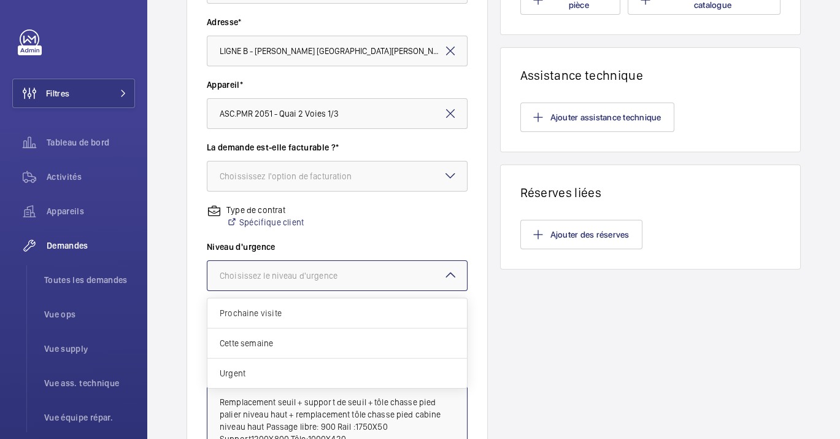
click at [306, 283] on div at bounding box center [337, 275] width 260 height 29
click at [266, 369] on span "Urgent" at bounding box center [337, 373] width 235 height 12
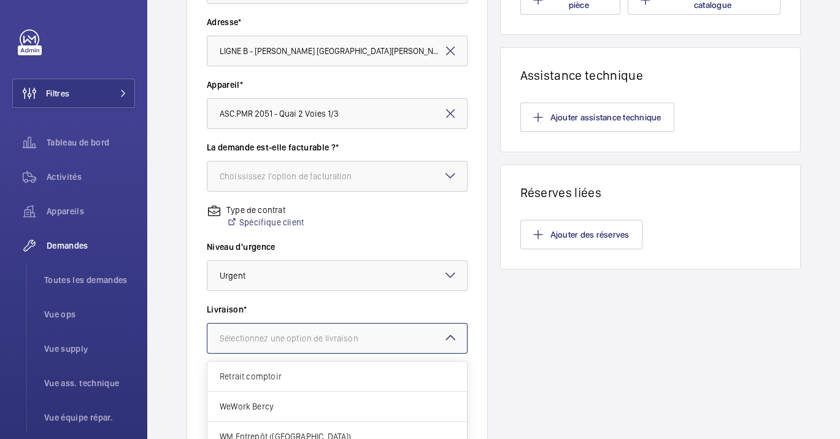
click at [303, 337] on div "Sélectionnez une option de livraison" at bounding box center [304, 338] width 169 height 12
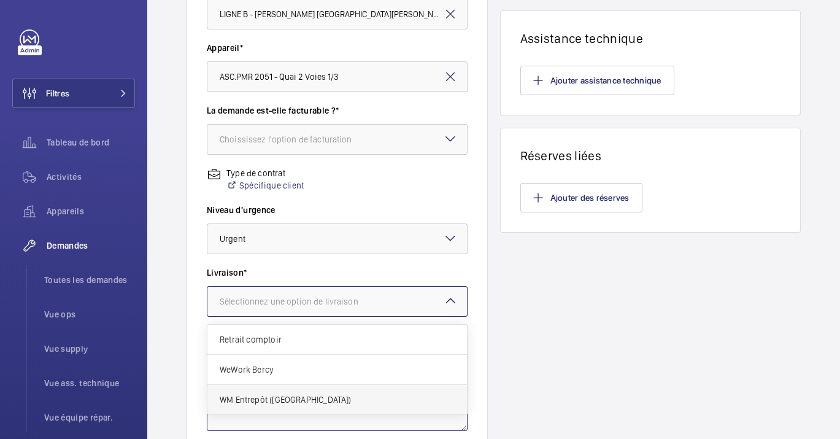
scroll to position [329, 0]
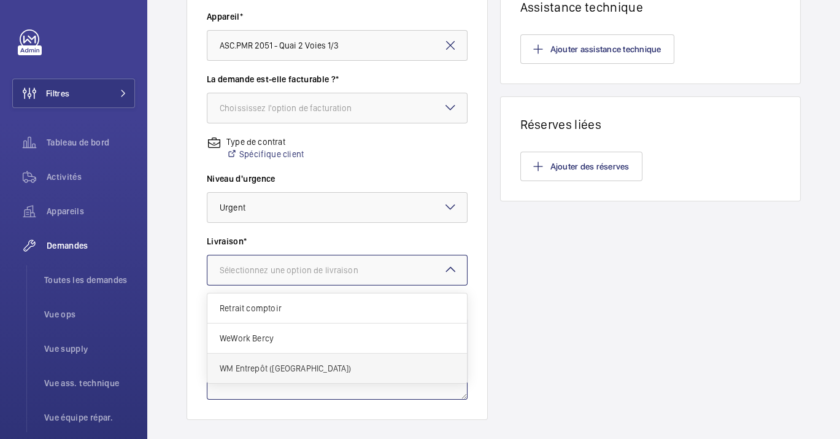
click at [299, 368] on span "WM Entrepôt ([GEOGRAPHIC_DATA])" at bounding box center [337, 368] width 235 height 12
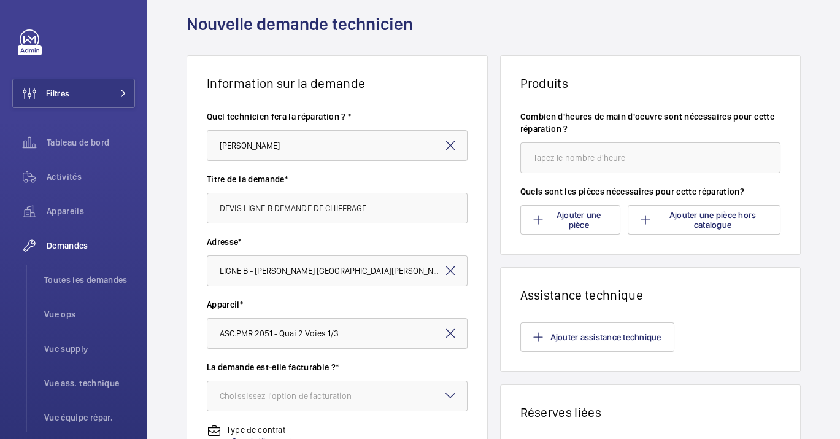
scroll to position [0, 0]
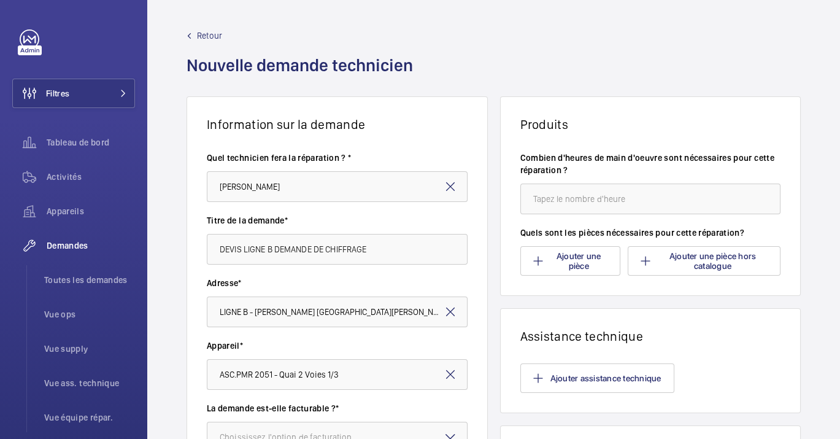
type textarea "Remplacement seuil + support de seuil + tôle chasse pied palier niveau haut + r…"
click at [571, 198] on input "number" at bounding box center [650, 198] width 261 height 31
type input "1"
click at [553, 272] on button "Ajouter une pièce" at bounding box center [570, 260] width 100 height 29
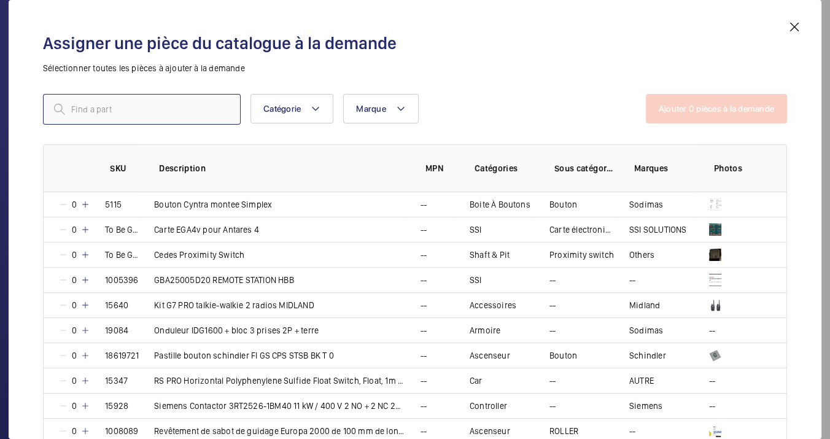
click at [133, 114] on input "text" at bounding box center [142, 109] width 198 height 31
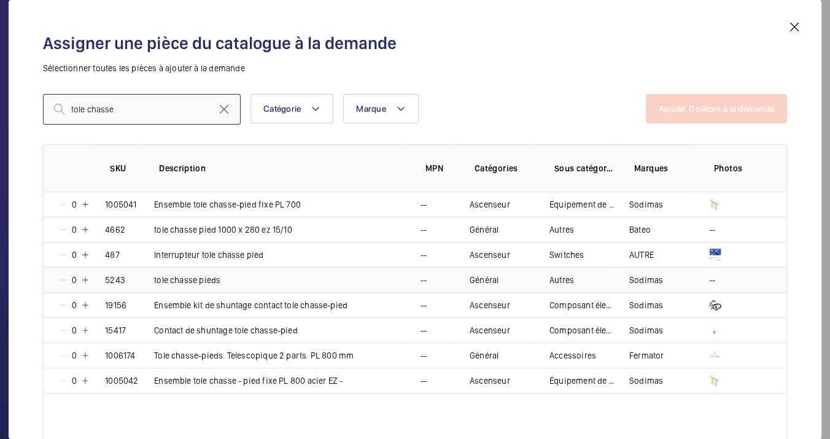
type input "tole chasse"
click at [87, 277] on mat-icon at bounding box center [85, 280] width 10 height 10
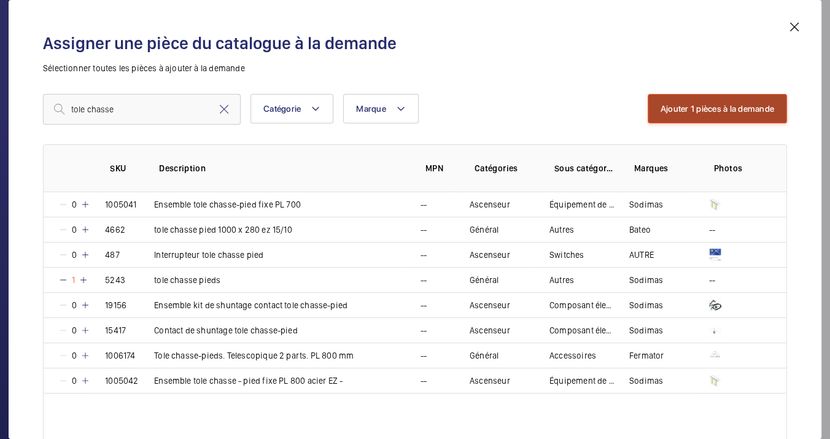
click at [725, 116] on button "Ajouter 1 pièces à la demande" at bounding box center [716, 108] width 139 height 29
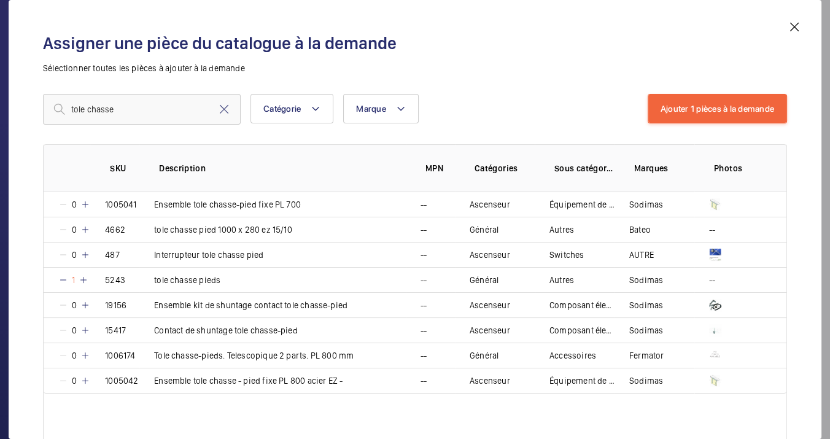
click at [566, 75] on div "Retour Nouvelle demande technicien" at bounding box center [489, 62] width 604 height 67
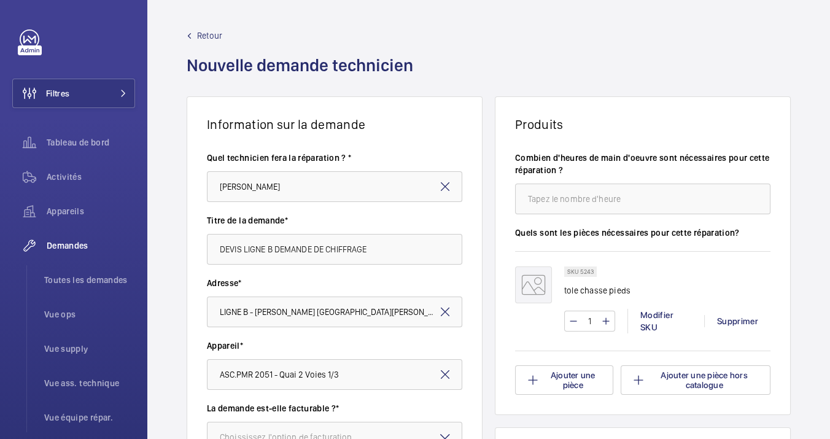
drag, startPoint x: 823, startPoint y: 163, endPoint x: 312, endPoint y: 426, distance: 575.7
click at [817, 256] on div "Information sur la demande Quel technicien fera la réparation ? * Michel Lavena…" at bounding box center [488, 432] width 682 height 672
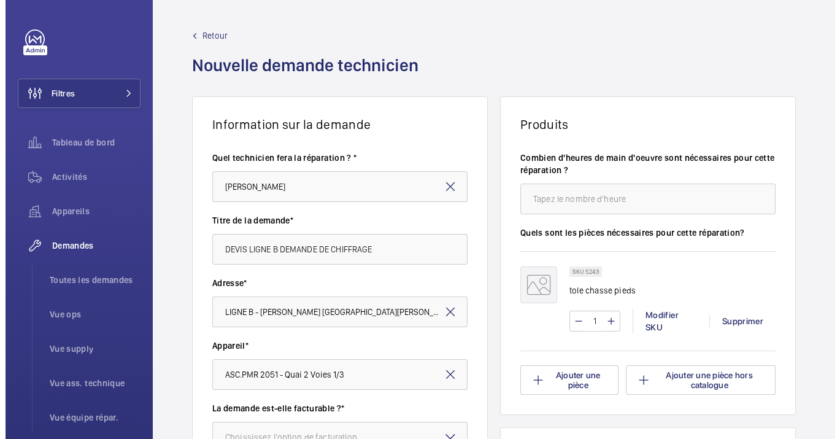
scroll to position [397, 0]
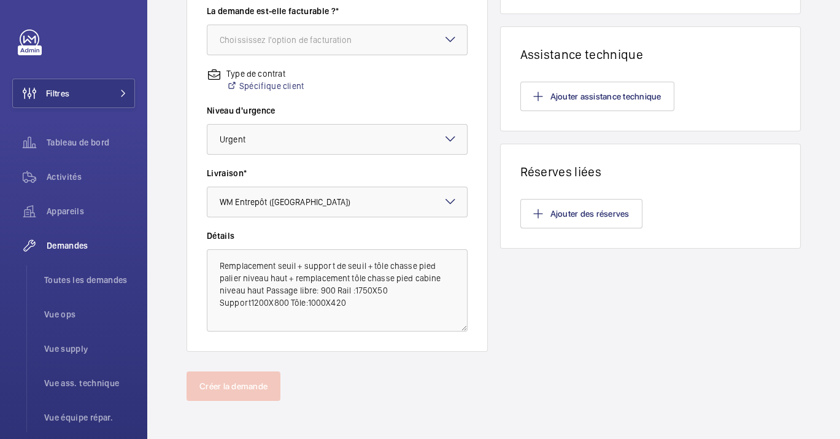
click at [312, 430] on div "Créer la demande" at bounding box center [493, 405] width 693 height 69
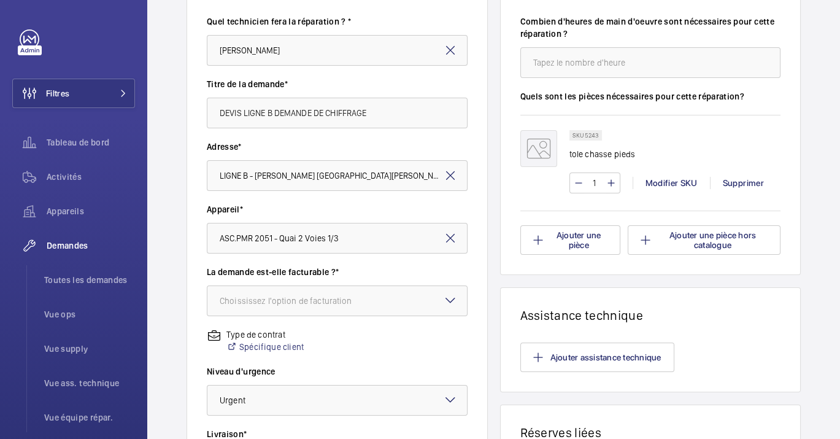
scroll to position [68, 0]
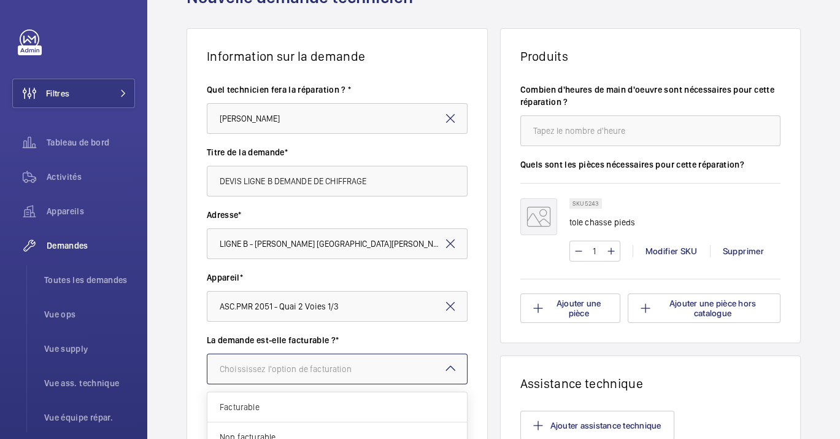
click at [356, 367] on div "Choississez l'option de facturation" at bounding box center [301, 369] width 163 height 12
click at [323, 398] on div "Facturable" at bounding box center [337, 407] width 260 height 30
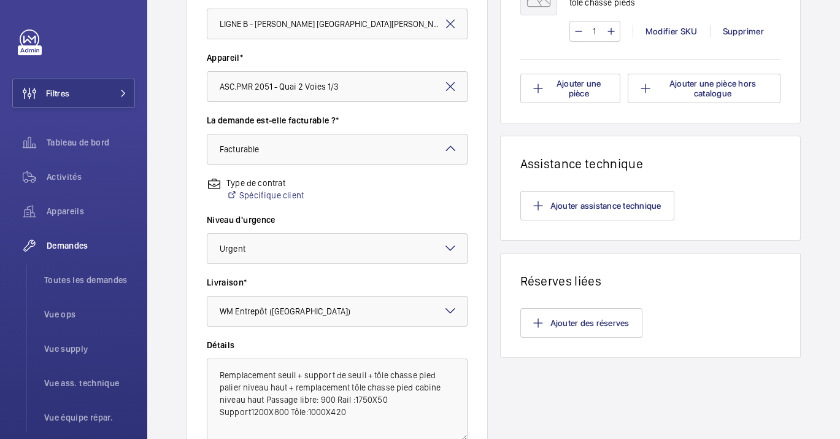
scroll to position [397, 0]
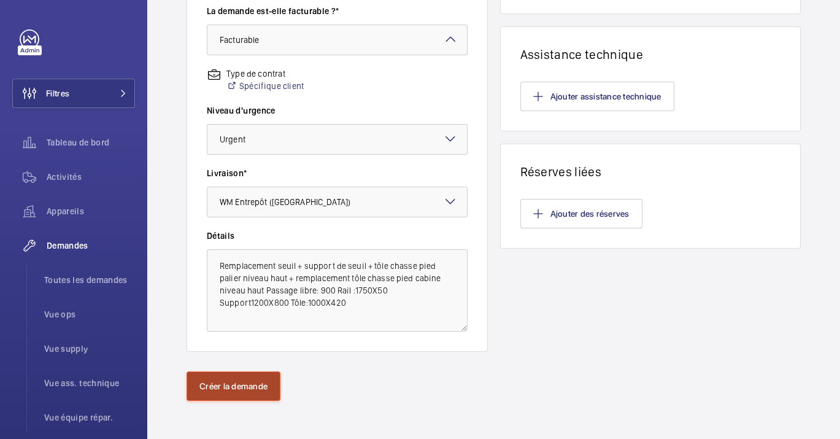
click at [222, 389] on button "Créer la demande" at bounding box center [234, 385] width 94 height 29
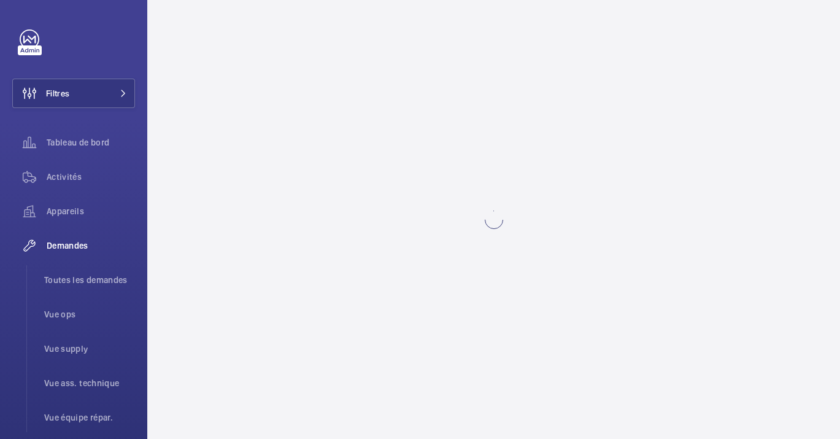
scroll to position [0, 0]
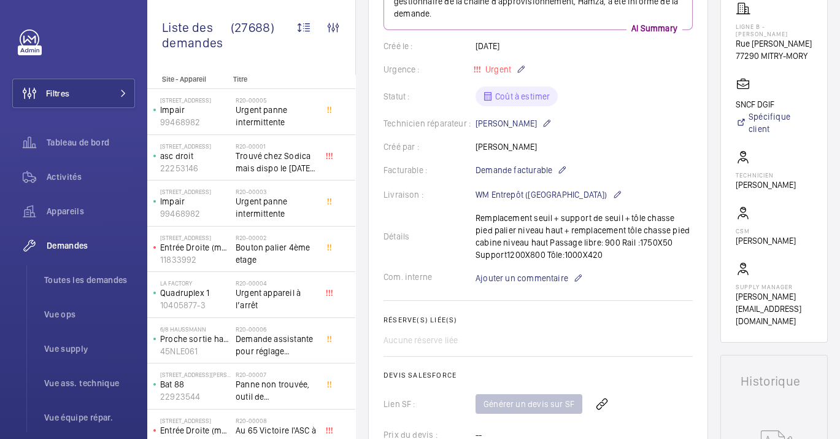
scroll to position [272, 0]
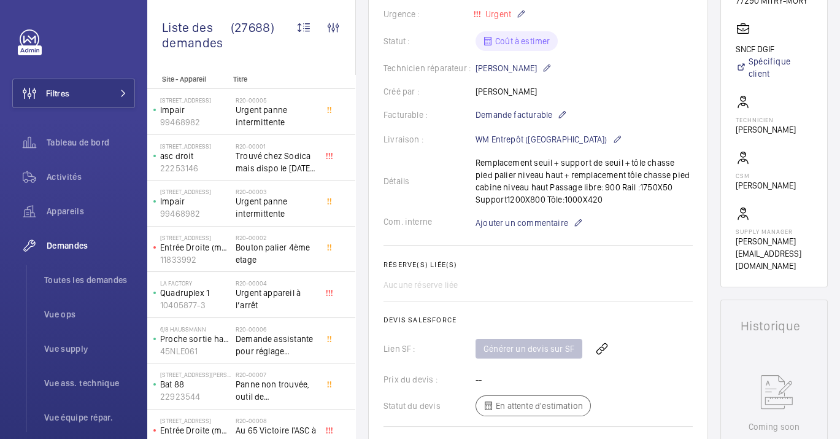
click at [621, 201] on div "Détails Remplacement seuil + support de seuil + tôle chasse pied palier niveau …" at bounding box center [537, 180] width 309 height 49
drag, startPoint x: 614, startPoint y: 192, endPoint x: 469, endPoint y: 163, distance: 147.6
click at [469, 163] on div "Détails Remplacement seuil + support de seuil + tôle chasse pied palier niveau …" at bounding box center [537, 180] width 309 height 49
copy p "Remplacement seuil + support de seuil + tôle chasse pied palier niveau haut + r…"
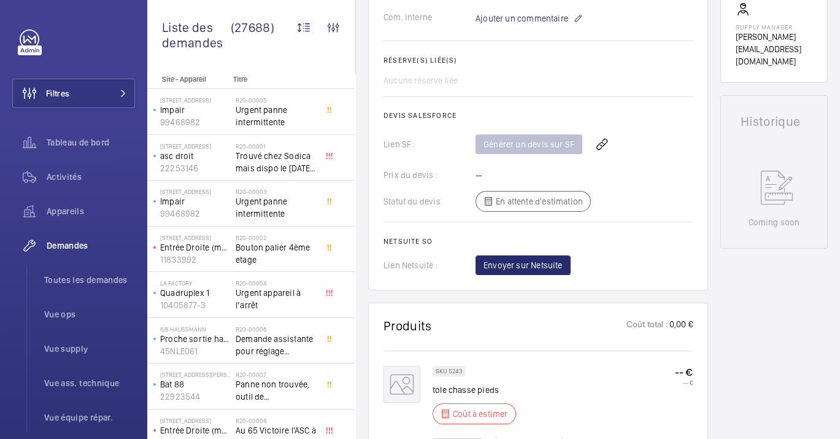
scroll to position [750, 0]
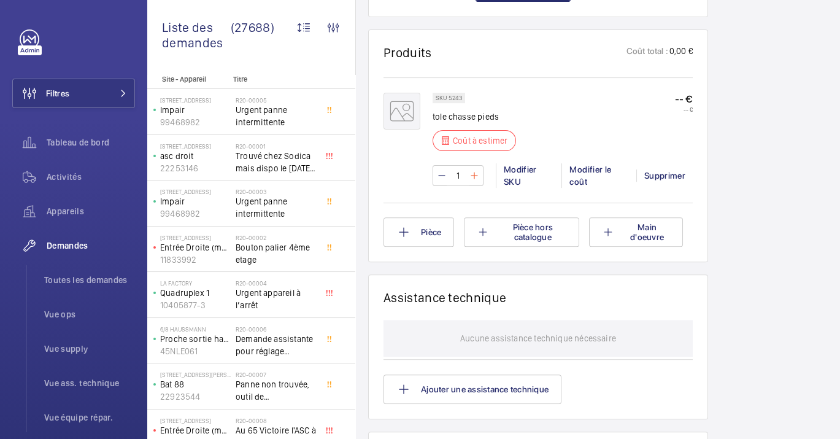
click at [469, 169] on mat-icon at bounding box center [474, 175] width 10 height 15
type input "2"
click at [408, 234] on mat-icon at bounding box center [403, 232] width 15 height 15
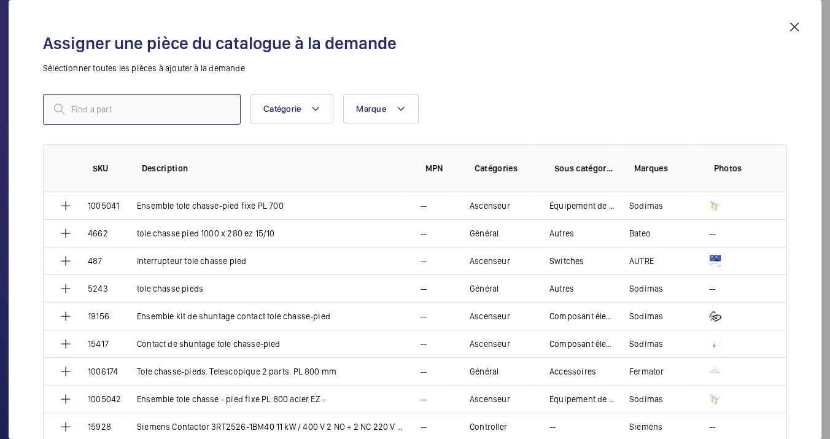
click at [182, 102] on input "text" at bounding box center [142, 109] width 198 height 31
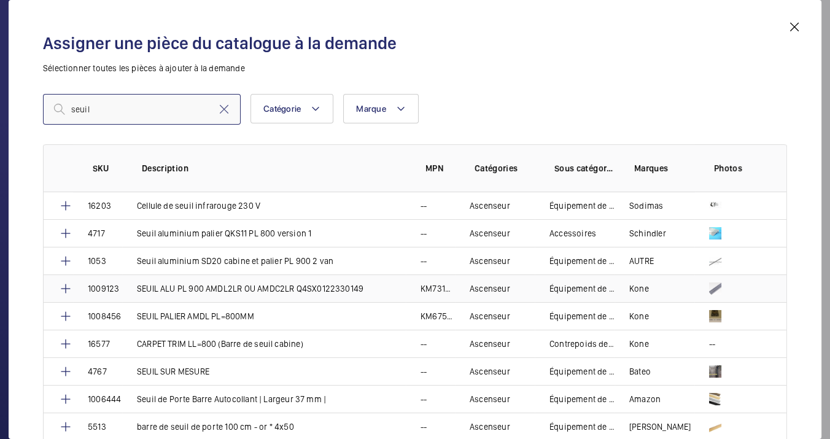
type input "seuil"
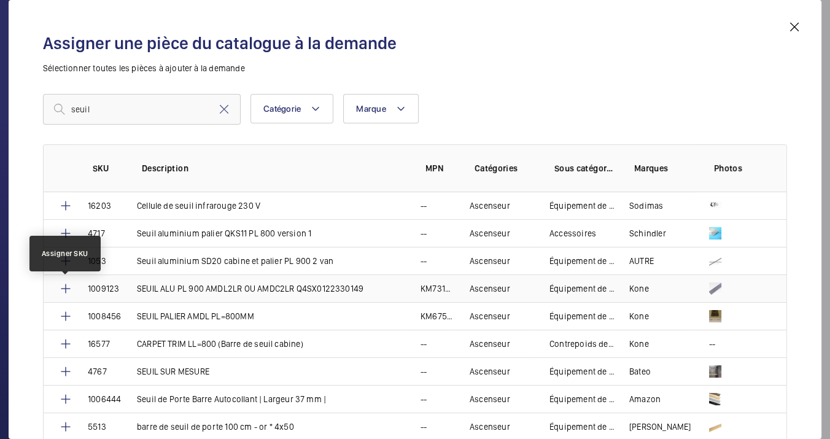
click at [64, 283] on mat-icon at bounding box center [65, 288] width 15 height 15
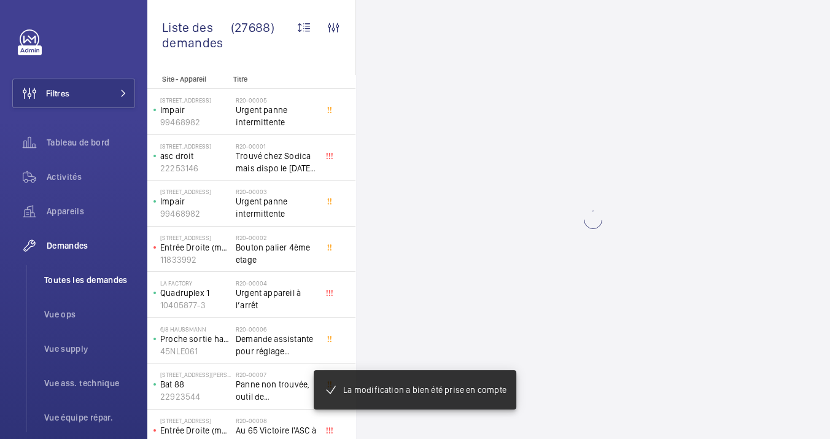
click at [673, 124] on wm-front-async-data-loader at bounding box center [593, 219] width 474 height 439
click at [71, 289] on li "Toutes les demandes" at bounding box center [84, 279] width 101 height 29
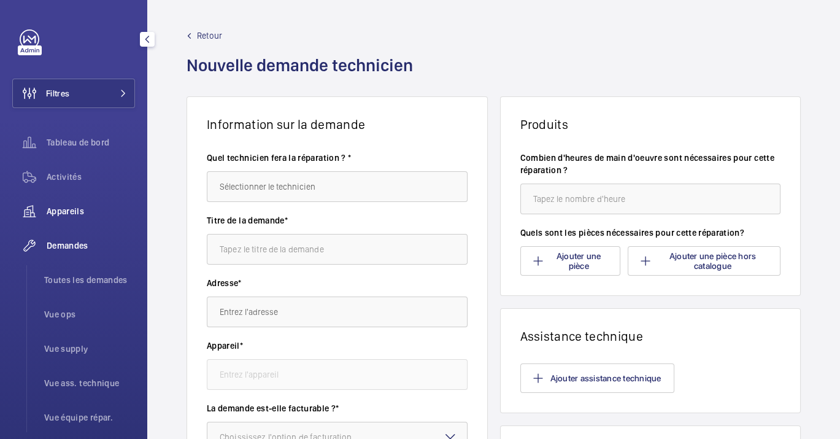
click at [82, 274] on span "Toutes les demandes" at bounding box center [89, 280] width 91 height 12
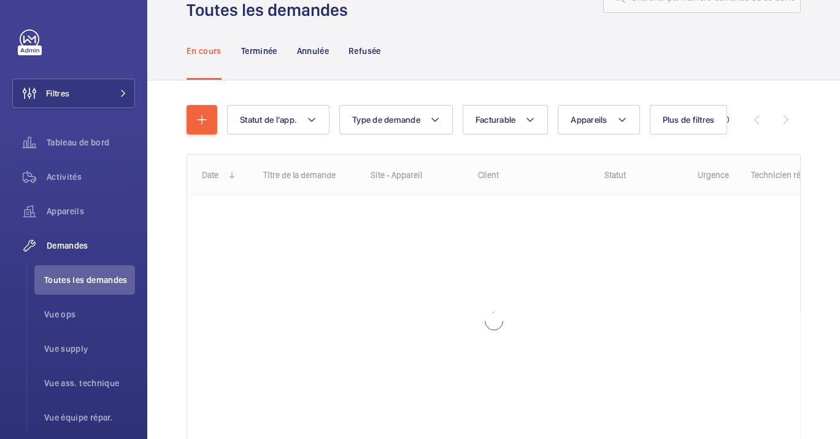
scroll to position [68, 0]
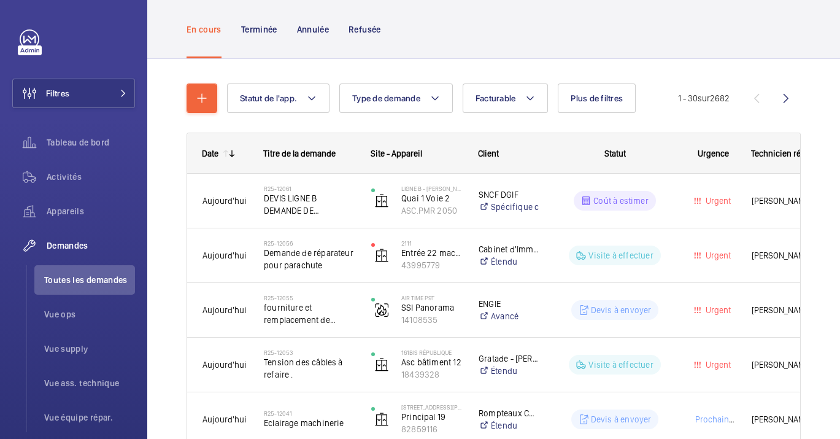
click at [298, 212] on span "DEVIS LIGNE B DEMANDE DE CHIFFRAGE" at bounding box center [309, 204] width 91 height 25
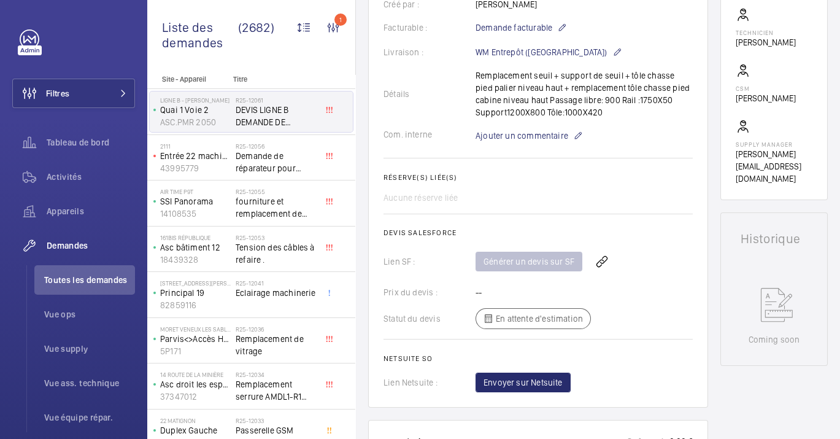
scroll to position [272, 0]
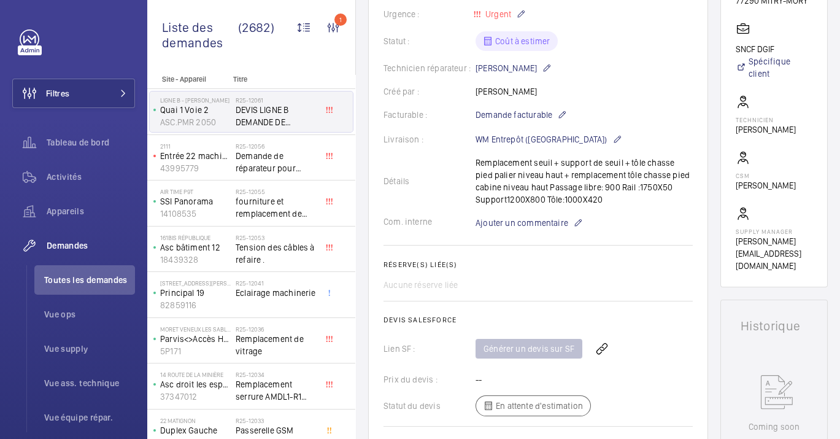
drag, startPoint x: 643, startPoint y: 203, endPoint x: 472, endPoint y: 164, distance: 174.9
click at [472, 164] on div "Détails Remplacement seuil + support de seuil + tôle chasse pied palier niveau …" at bounding box center [537, 180] width 309 height 49
drag, startPoint x: 472, startPoint y: 164, endPoint x: 536, endPoint y: 191, distance: 68.5
copy p "Remplacement seuil + support de seuil + tôle chasse pied palier niveau haut + r…"
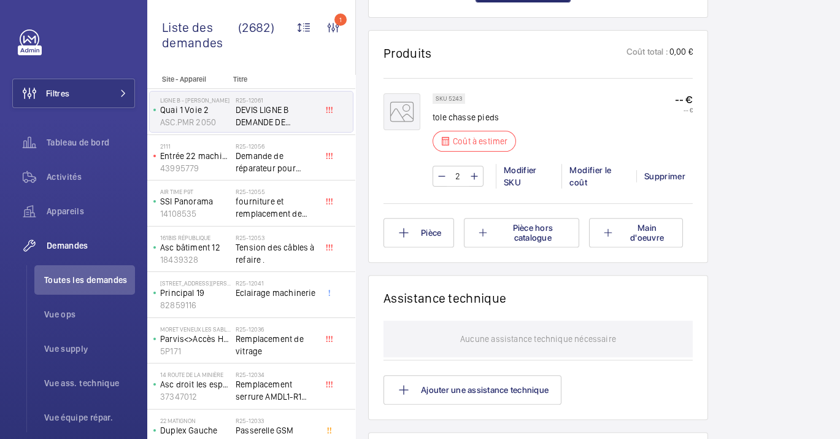
scroll to position [750, 0]
click at [243, 121] on span "DEVIS LIGNE B DEMANDE DE CHIFFRAGE" at bounding box center [276, 116] width 81 height 25
drag, startPoint x: 238, startPoint y: 108, endPoint x: 308, endPoint y: 123, distance: 71.6
click at [308, 123] on span "DEVIS LIGNE B DEMANDE DE CHIFFRAGE" at bounding box center [276, 116] width 81 height 25
drag, startPoint x: 308, startPoint y: 123, endPoint x: 267, endPoint y: 117, distance: 41.6
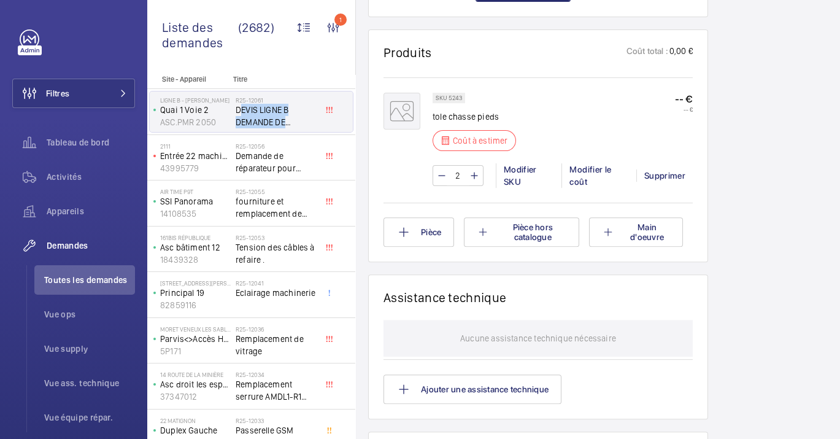
copy span "DEVIS LIGNE B DEMANDE DE"
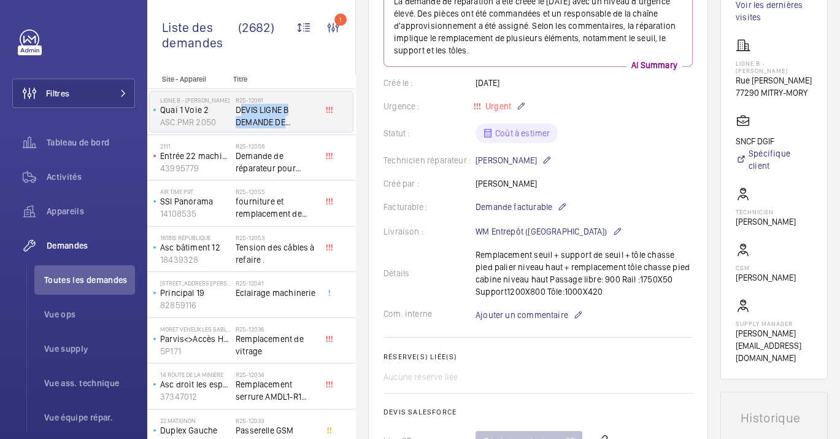
scroll to position [0, 0]
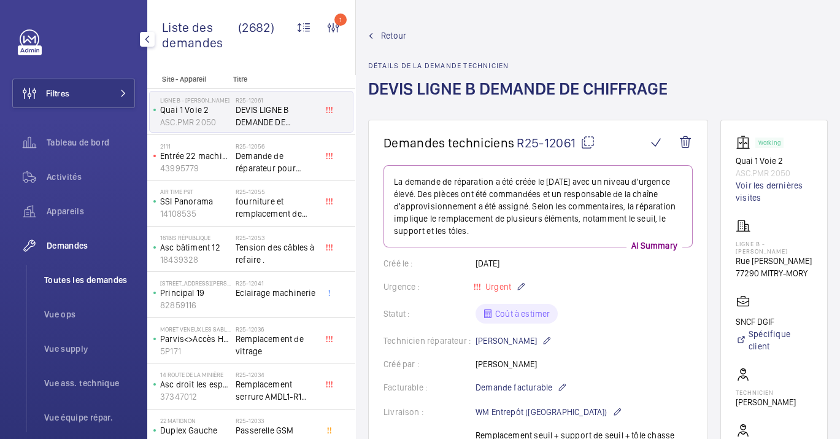
click at [81, 280] on span "Toutes les demandes" at bounding box center [89, 280] width 91 height 12
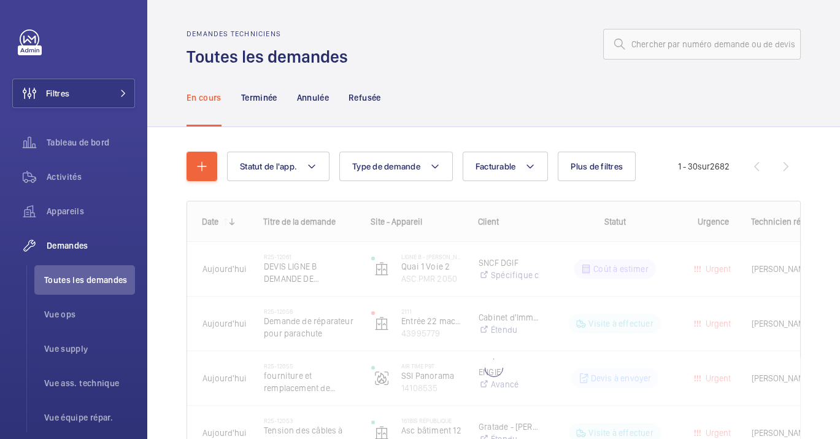
click at [182, 173] on div "Statut de l'app. Type de demande Facturable Plus de filtres Appareils Statut de…" at bounding box center [493, 340] width 693 height 426
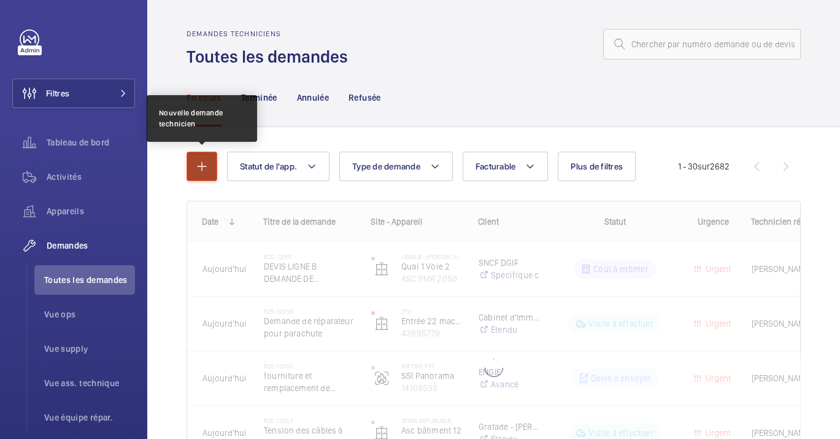
click at [198, 172] on mat-icon "button" at bounding box center [202, 166] width 15 height 15
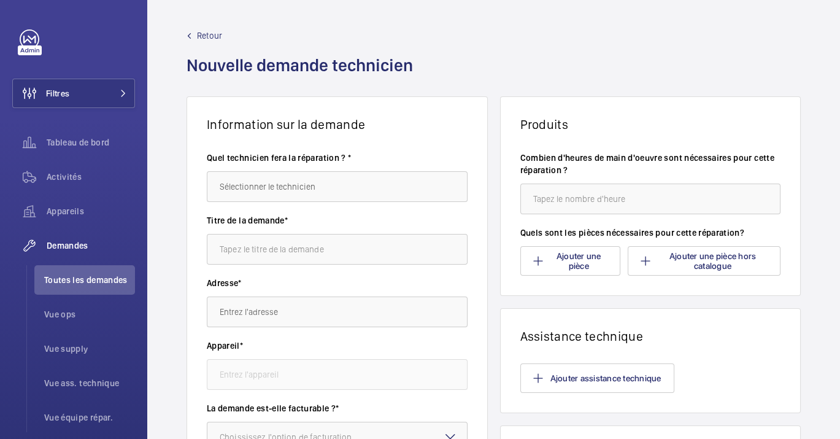
click at [293, 203] on div "Quel technicien fera la réparation ? *" at bounding box center [337, 183] width 261 height 63
click at [295, 195] on input "text" at bounding box center [337, 186] width 261 height 31
click at [390, 226] on mat-option "Michel Lavenaire" at bounding box center [334, 223] width 254 height 29
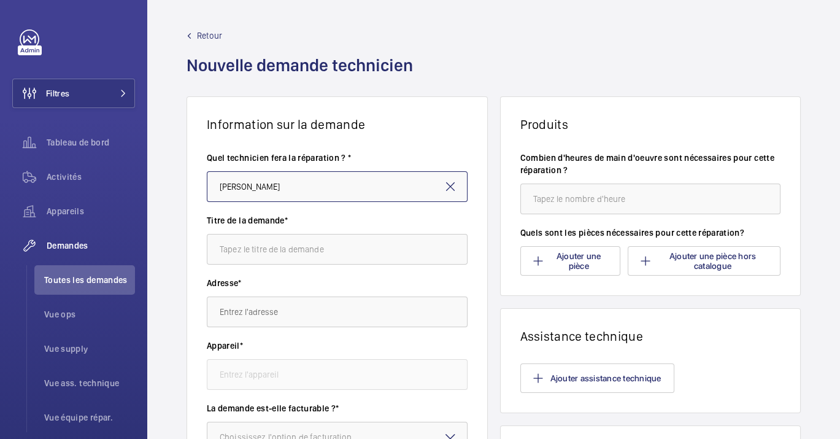
type input "Michel Lavenaire"
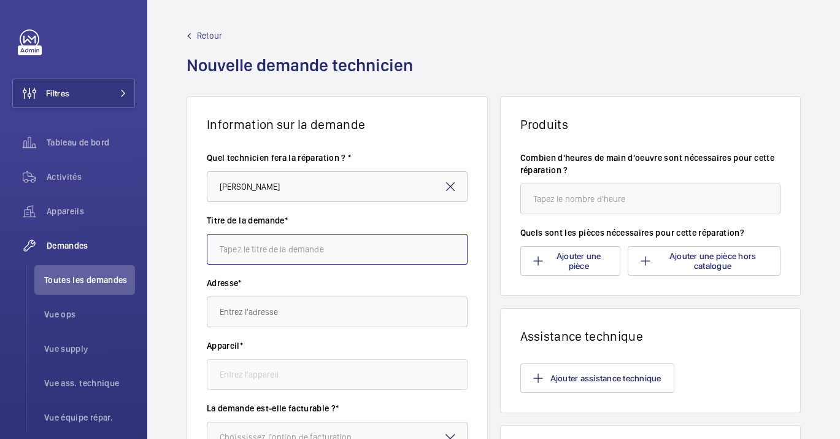
click at [322, 255] on input "text" at bounding box center [337, 249] width 261 height 31
paste input "DEVIS LIGNE B DEMANDE DE"
type input "DEVIS LIGNE B DEMANDE DE chiffrage"
click at [323, 294] on wm-front-autocomplete-dropdown-select "Adresse*" at bounding box center [337, 302] width 261 height 50
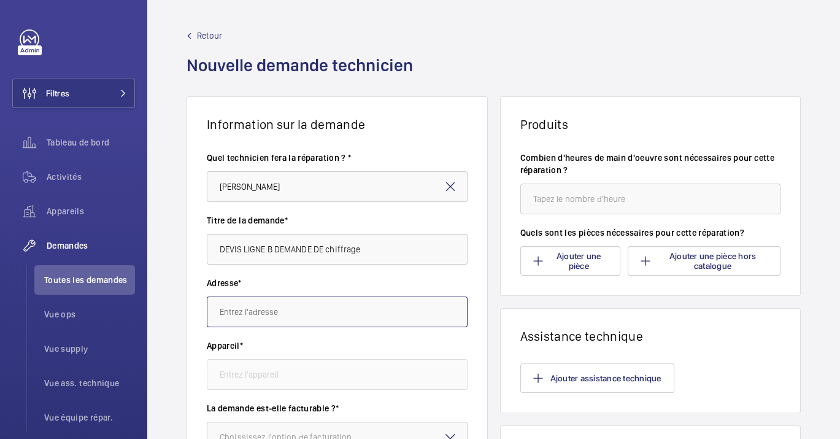
click at [338, 320] on input "text" at bounding box center [337, 311] width 261 height 31
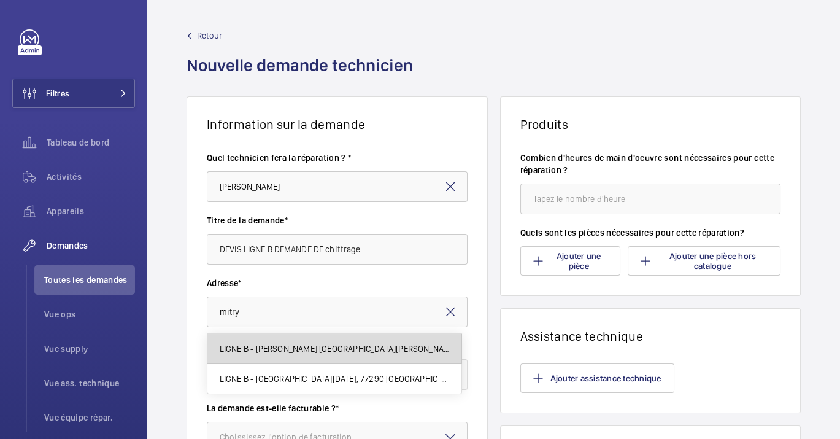
click at [339, 345] on span "LIGNE B - MITRY CLAYE Rue Jean Caille, 77290 MITRY-MORY" at bounding box center [334, 348] width 229 height 12
type input "LIGNE B - MITRY CLAYE Rue Jean Caille, 77290 MITRY-MORY"
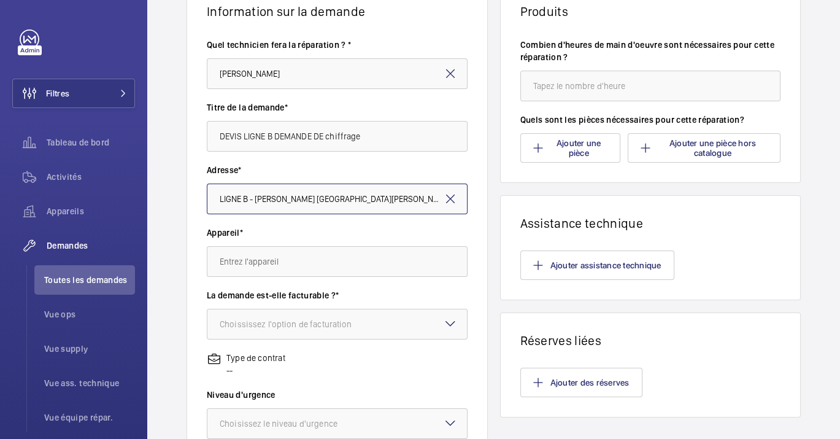
scroll to position [204, 0]
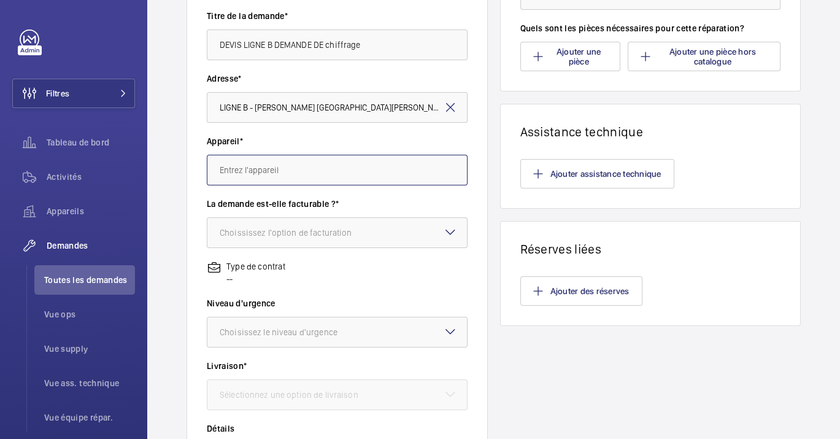
click at [285, 161] on input "text" at bounding box center [337, 170] width 261 height 31
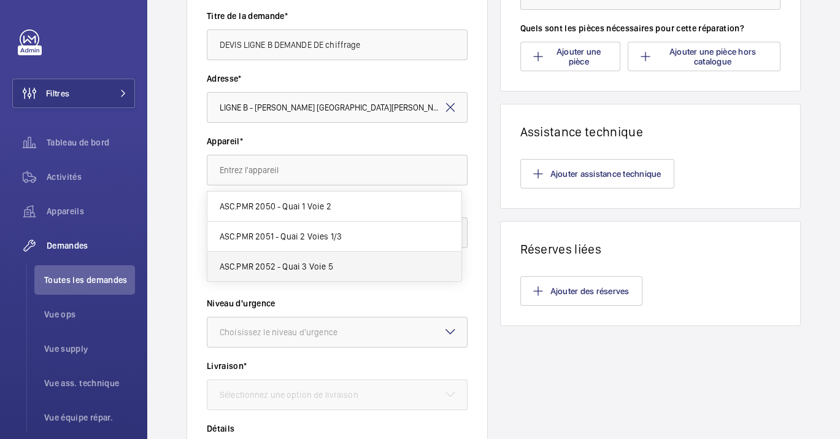
click at [307, 263] on span "ASC.PMR 2052 - Quai 3 Voie 5" at bounding box center [277, 266] width 114 height 12
type input "ASC.PMR 2052 - Quai 3 Voie 5"
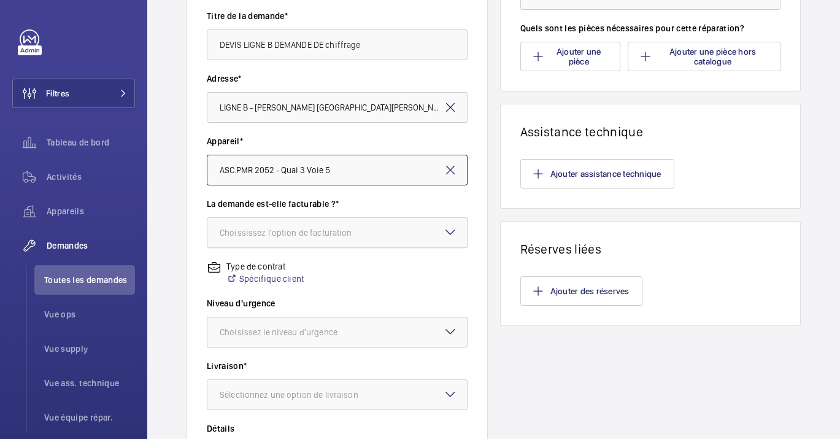
click at [297, 236] on div "Choississez l'option de facturation" at bounding box center [301, 232] width 163 height 12
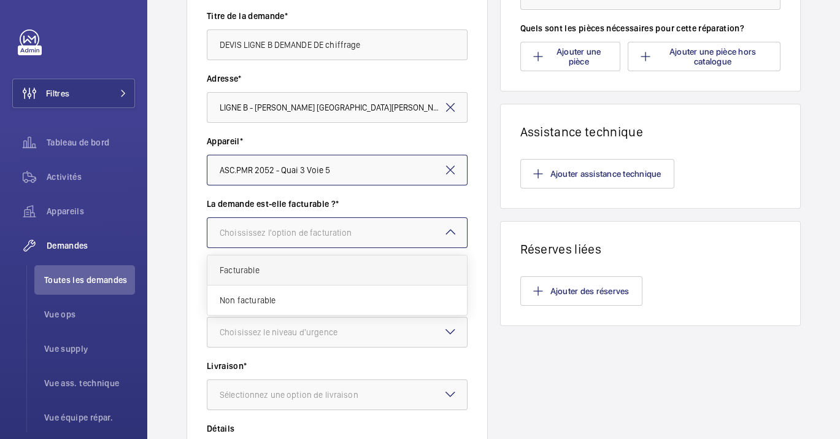
click at [305, 270] on span "Facturable" at bounding box center [337, 270] width 235 height 12
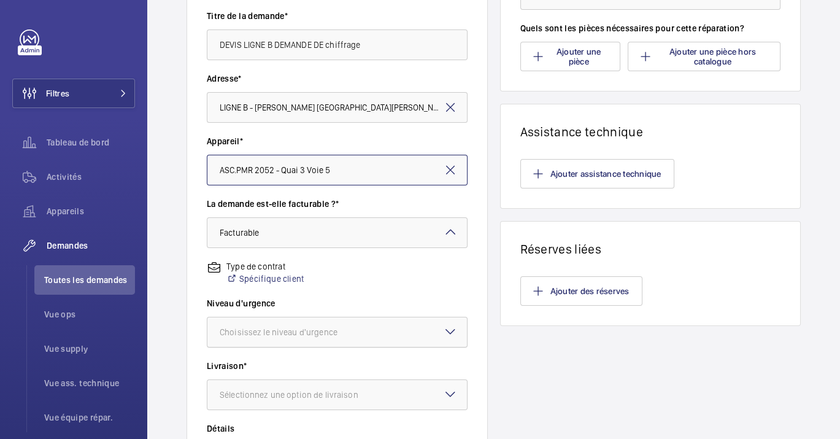
click at [313, 328] on div "Choisissez le niveau d'urgence" at bounding box center [294, 332] width 148 height 12
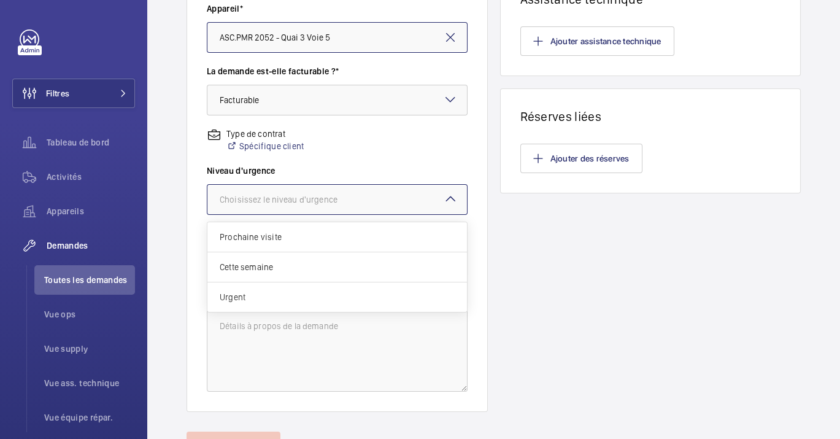
scroll to position [341, 0]
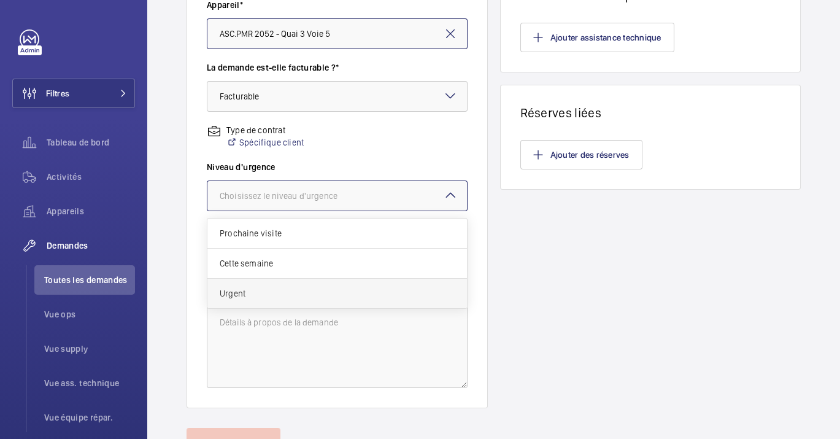
click at [275, 279] on div "Urgent" at bounding box center [337, 293] width 260 height 29
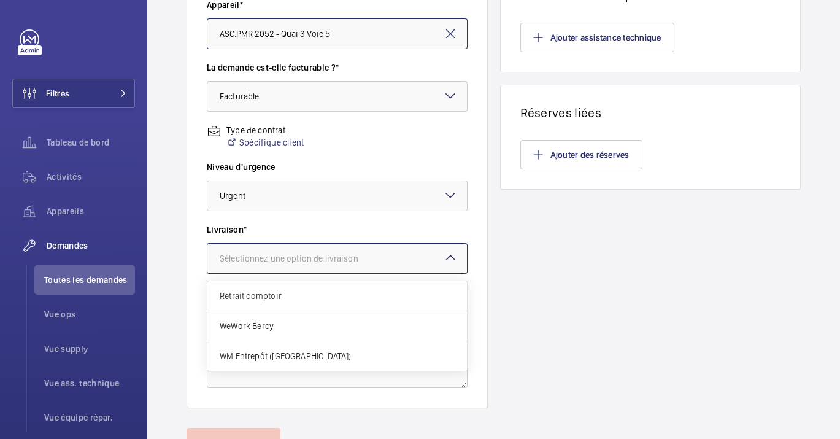
click at [288, 264] on div at bounding box center [337, 258] width 260 height 29
click at [279, 355] on span "WM Entrepôt ([GEOGRAPHIC_DATA])" at bounding box center [337, 356] width 235 height 12
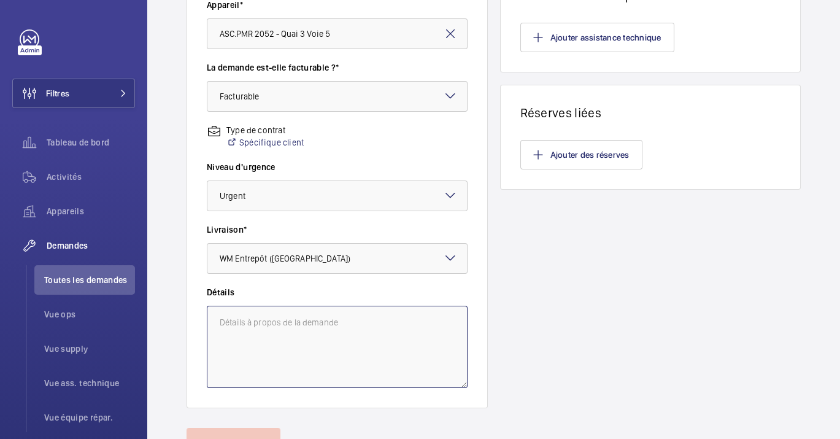
click at [314, 344] on textarea at bounding box center [337, 347] width 261 height 82
paste textarea "DEVIS LIGNE B DEMANDE DE"
type textarea "DEVIS LIGNE B DEMANDE DE"
drag, startPoint x: 341, startPoint y: 322, endPoint x: 135, endPoint y: 302, distance: 207.1
click at [135, 302] on mat-sidenav-content "Filtres Tableau de bord Activités Appareils Demandes Toutes les demandes Vue op…" at bounding box center [420, 219] width 840 height 439
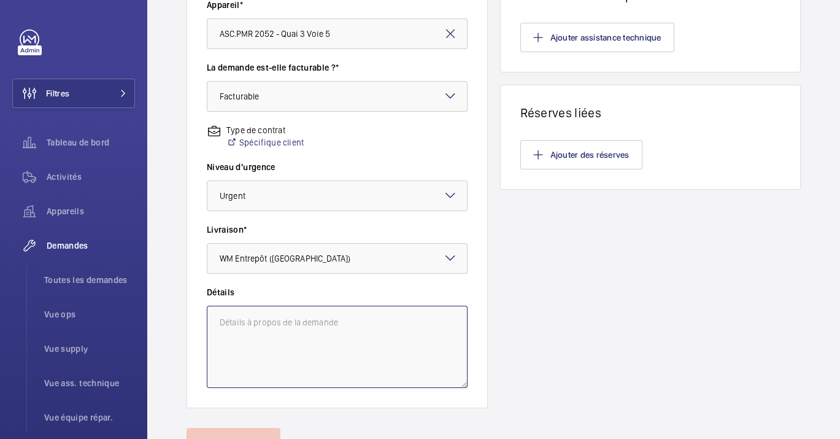
paste textarea "Remplacement seuil + support de seuil + tôle chasse pied palier niveau haut + r…"
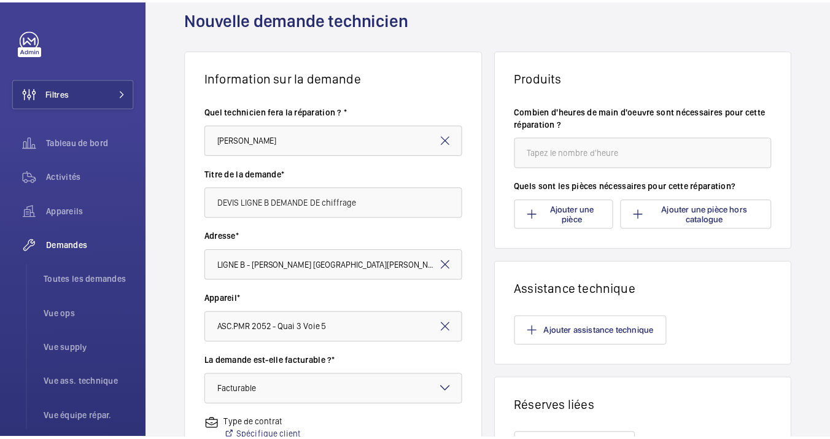
scroll to position [68, 0]
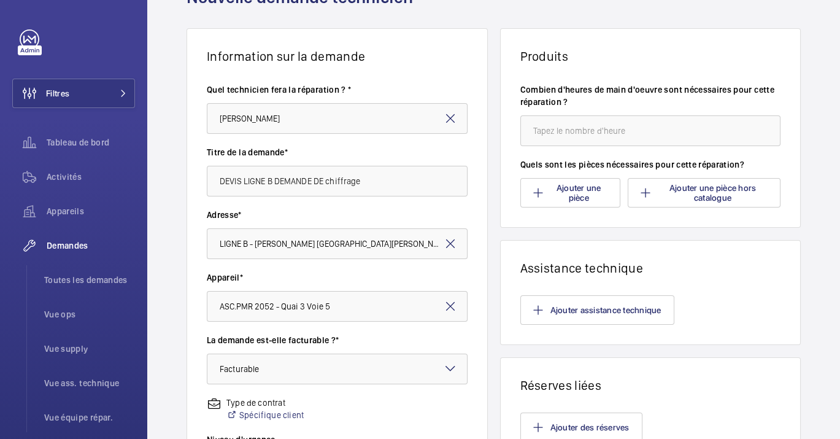
type textarea "Remplacement seuil + support de seuil + tôle chasse pied palier niveau haut + r…"
click at [544, 123] on input "number" at bounding box center [650, 130] width 261 height 31
click at [553, 196] on button "Ajouter une pièce" at bounding box center [570, 192] width 100 height 29
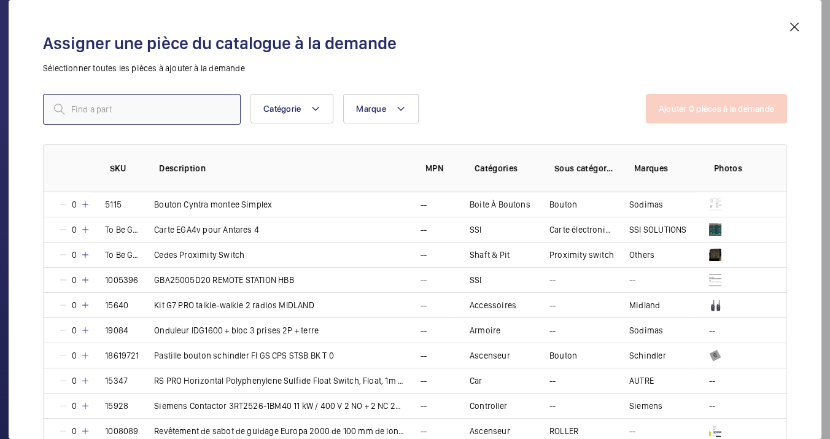
click at [131, 99] on input "text" at bounding box center [142, 109] width 198 height 31
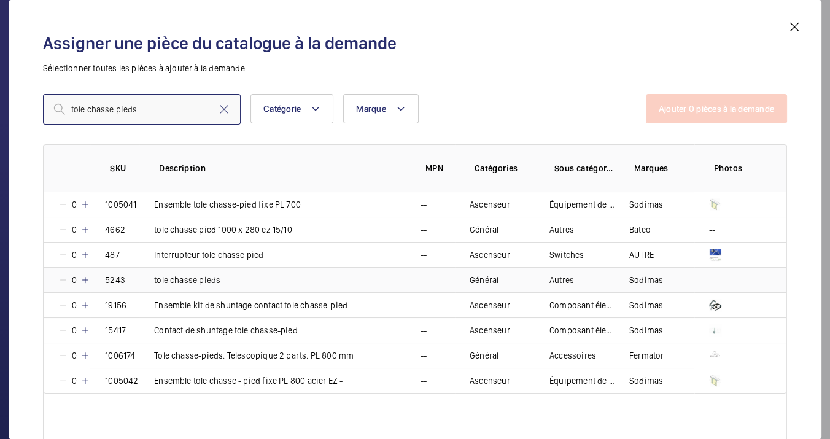
type input "tole chasse pieds"
click at [88, 277] on mat-icon at bounding box center [85, 280] width 10 height 10
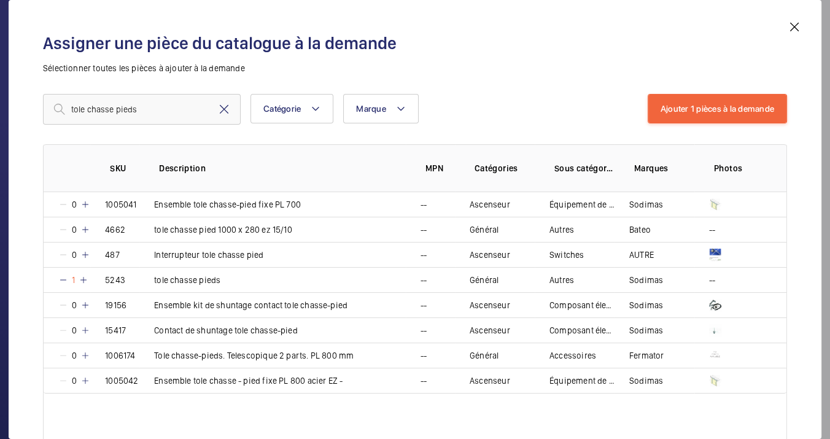
click at [226, 110] on mat-icon at bounding box center [224, 109] width 15 height 15
click at [180, 107] on input "text" at bounding box center [142, 109] width 198 height 31
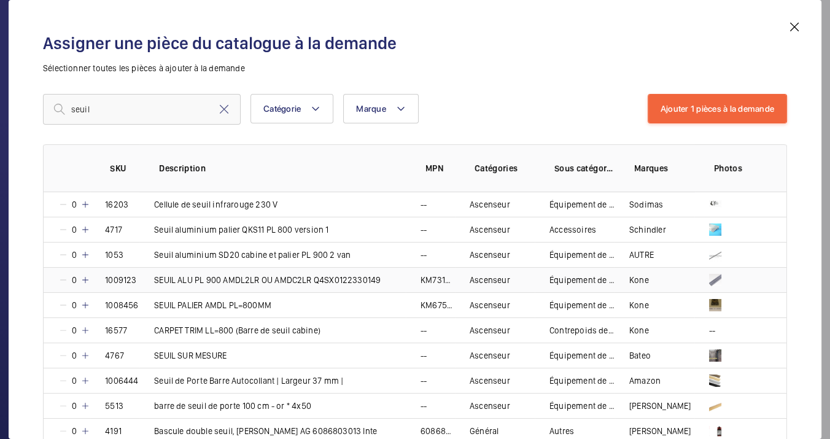
click at [90, 279] on td "1009123" at bounding box center [114, 279] width 49 height 25
click at [142, 115] on input "seuil" at bounding box center [142, 109] width 198 height 31
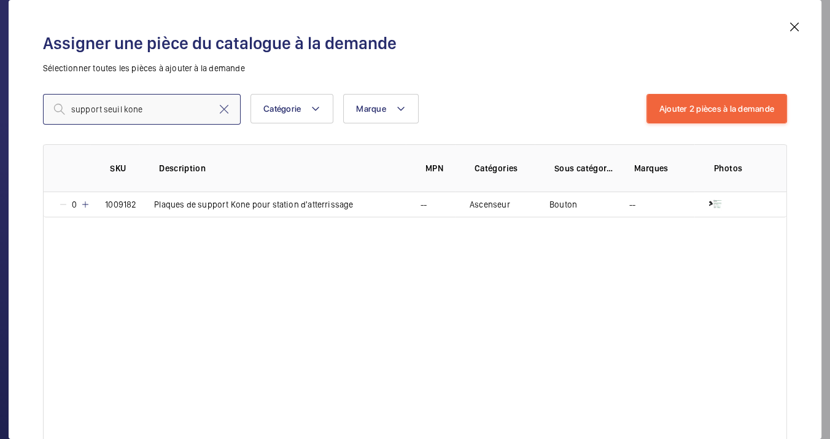
click at [135, 109] on input "support seuil kone" at bounding box center [142, 109] width 198 height 31
type input "support seuil"
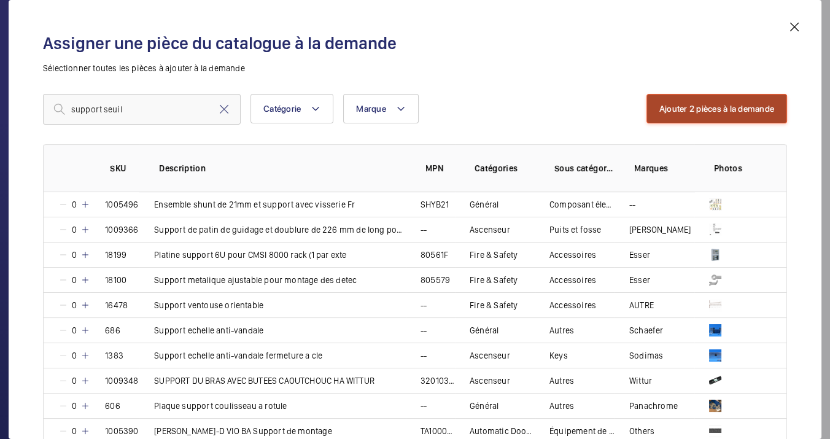
click at [685, 114] on button "Ajouter 2 pièces à la demande" at bounding box center [716, 108] width 141 height 29
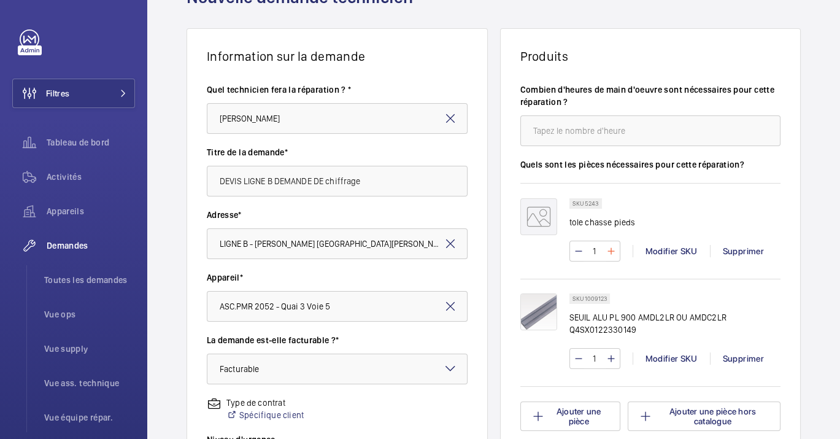
click at [606, 248] on mat-icon at bounding box center [611, 251] width 10 height 15
type input "2"
click at [599, 358] on input "1" at bounding box center [595, 359] width 23 height 20
click at [608, 357] on mat-icon at bounding box center [611, 358] width 10 height 15
type input "2"
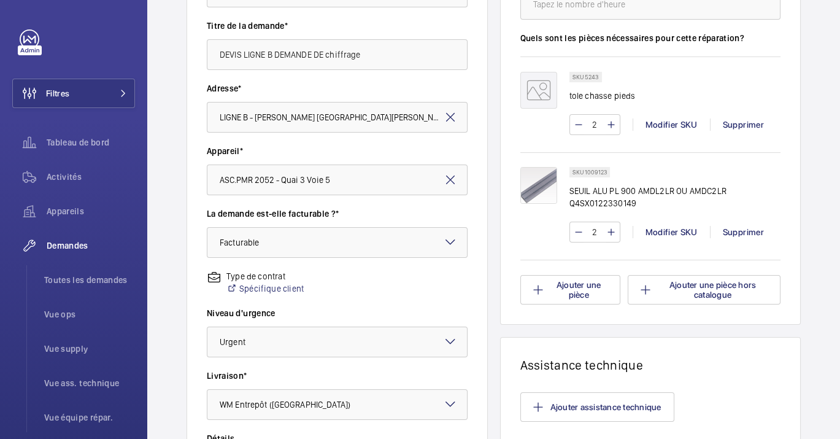
scroll to position [401, 0]
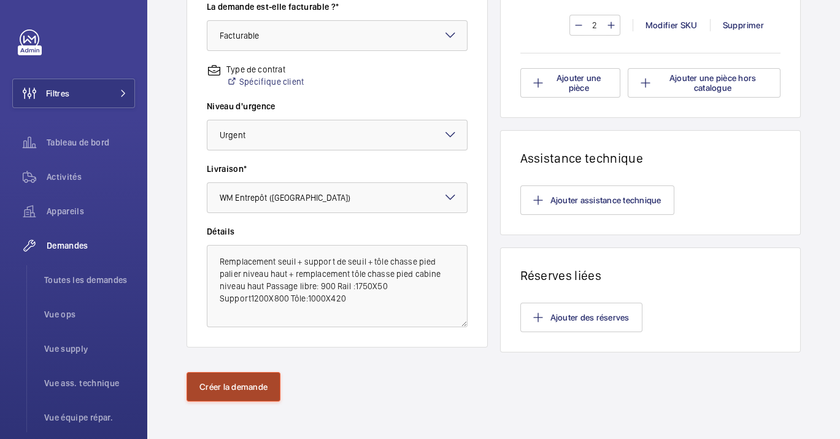
click at [237, 392] on button "Créer la demande" at bounding box center [234, 386] width 94 height 29
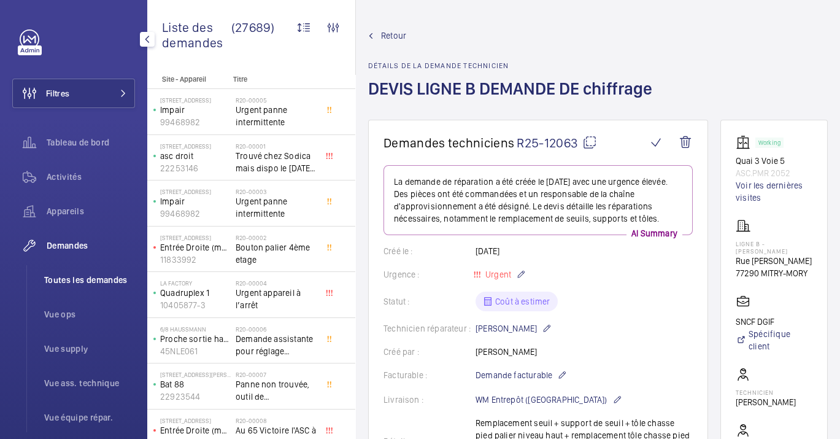
click at [94, 268] on li "Toutes les demandes" at bounding box center [84, 279] width 101 height 29
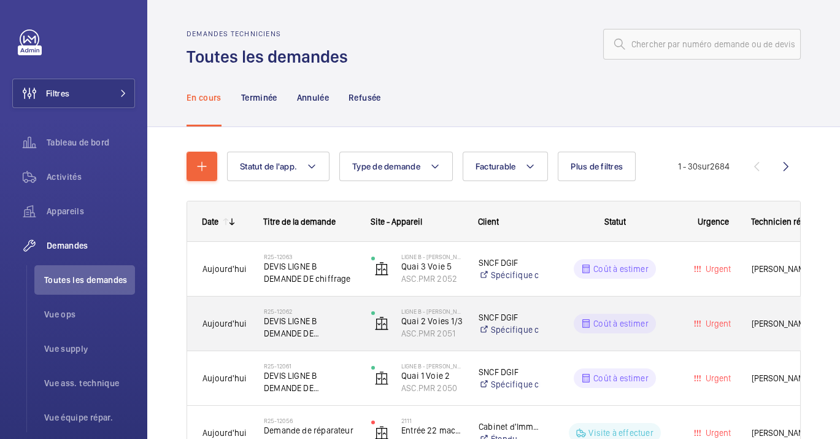
click at [336, 329] on span "DEVIS LIGNE B DEMANDE DE CHIFFRAGE" at bounding box center [309, 327] width 91 height 25
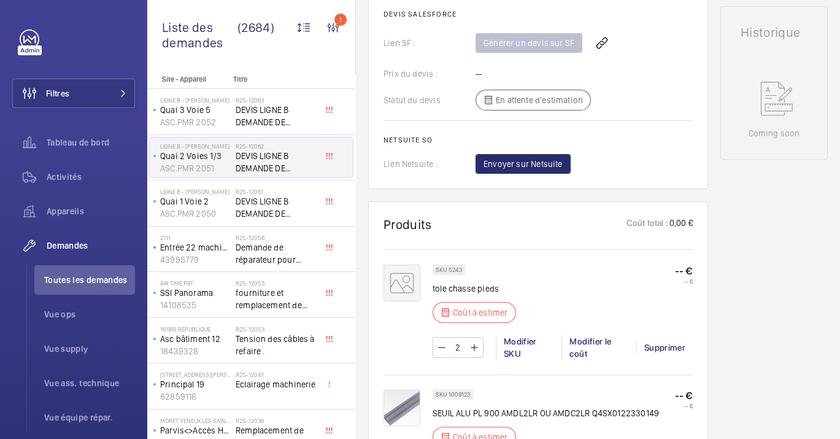
scroll to position [477, 0]
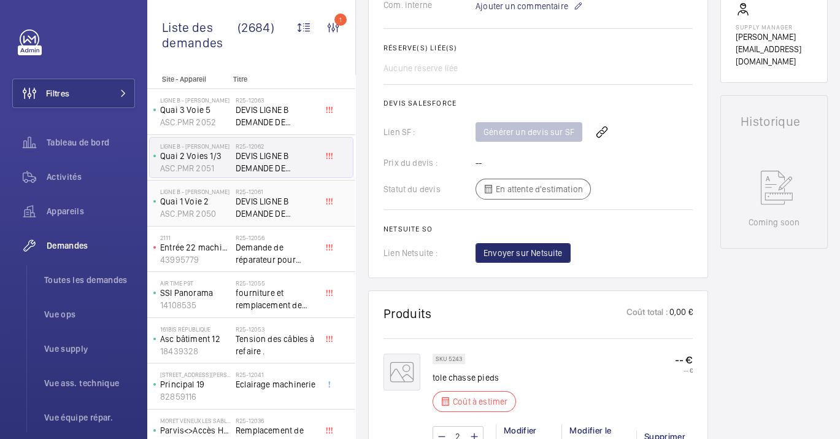
click at [258, 187] on div "R25-12061 DEVIS LIGNE B DEMANDE DE CHIFFRAGE" at bounding box center [279, 203] width 86 height 40
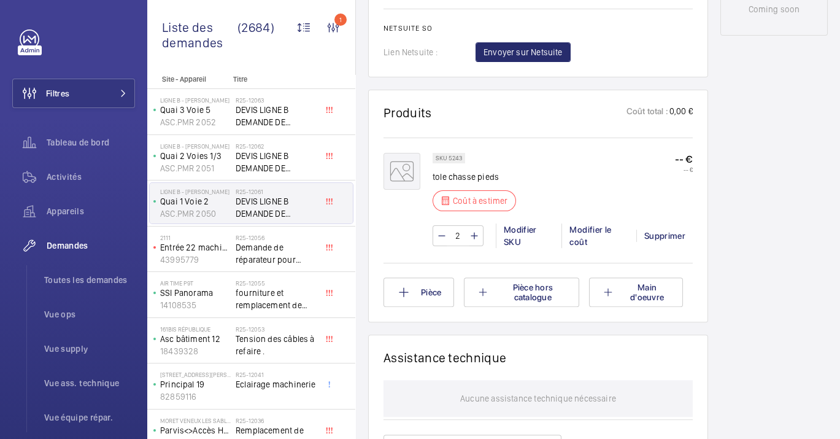
scroll to position [750, 0]
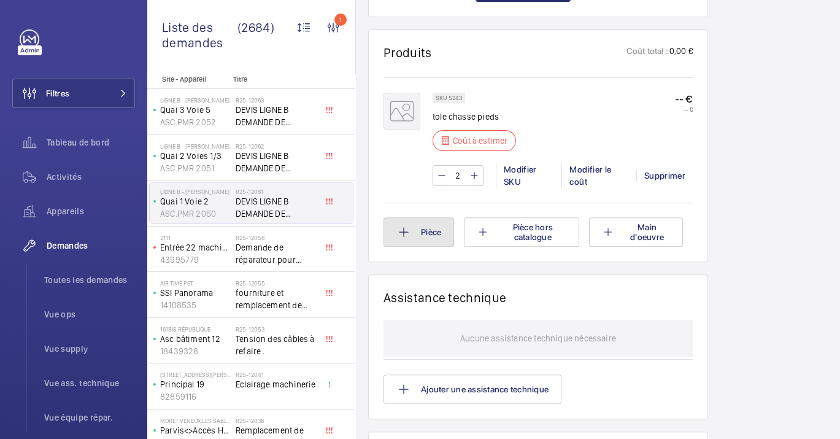
click at [437, 234] on button "Pièce" at bounding box center [418, 231] width 71 height 29
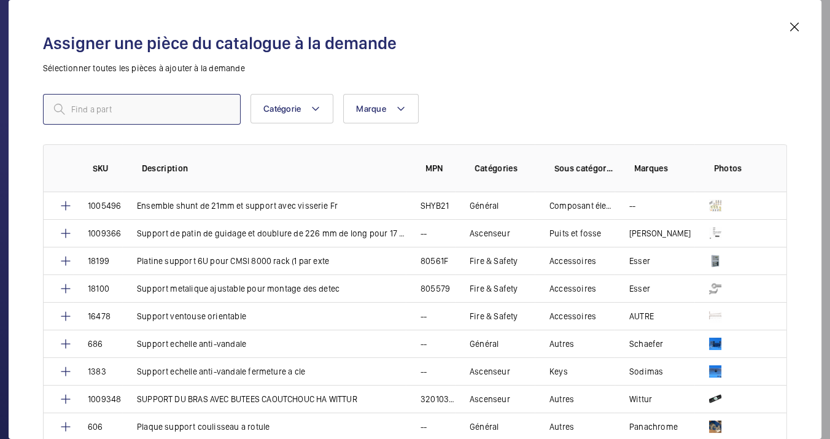
click at [182, 113] on input "text" at bounding box center [142, 109] width 198 height 31
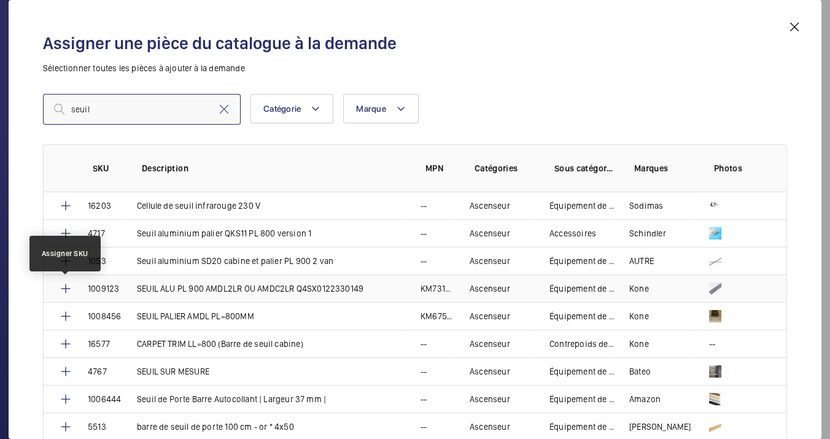
type input "seuil"
click at [63, 285] on mat-icon at bounding box center [65, 288] width 15 height 15
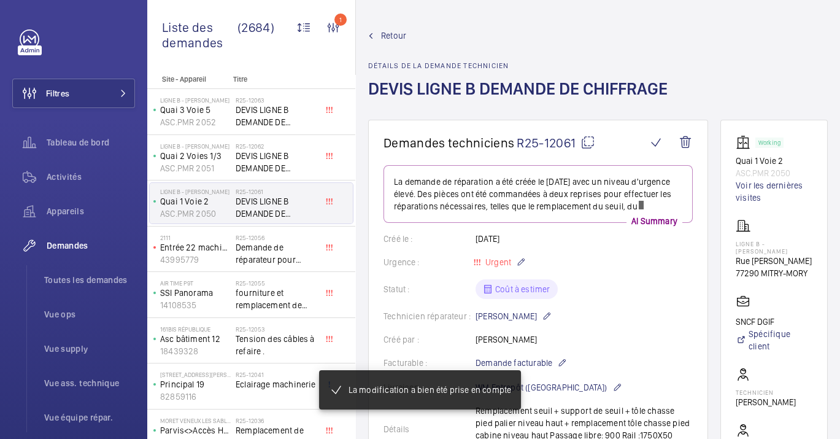
scroll to position [719, 0]
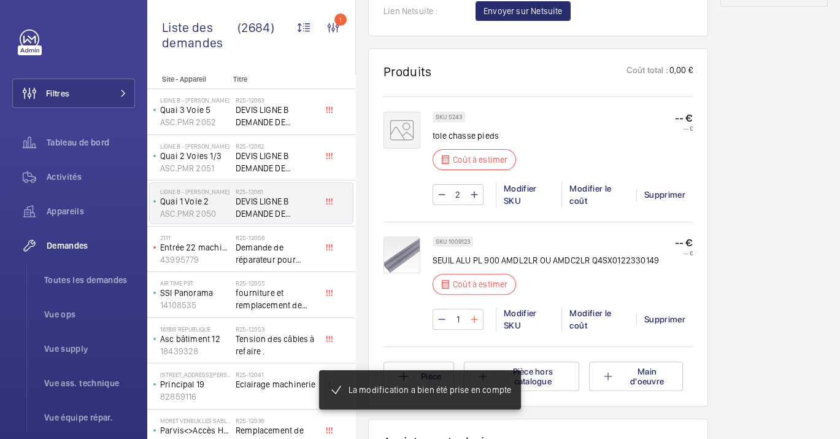
click at [474, 319] on mat-icon at bounding box center [474, 319] width 10 height 15
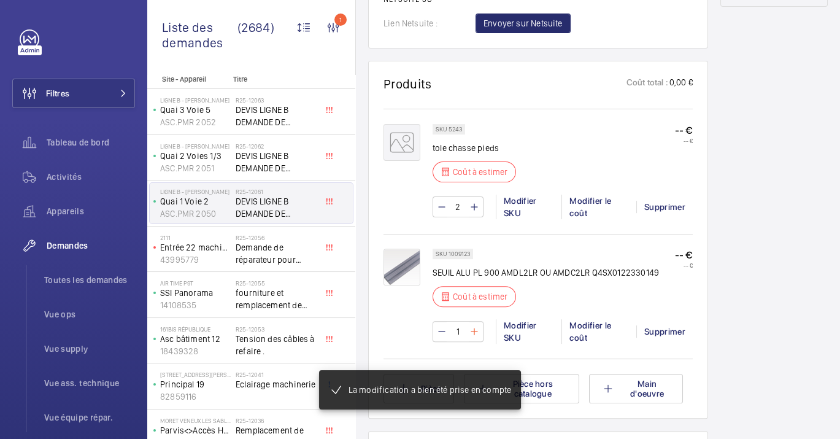
type input "2"
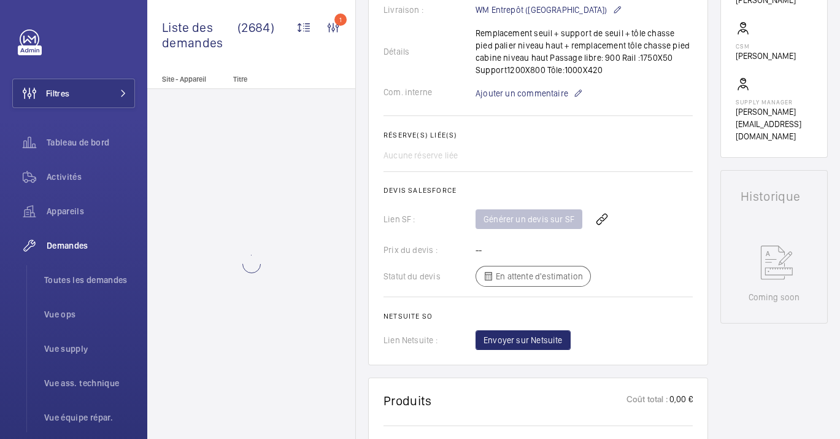
scroll to position [0, 0]
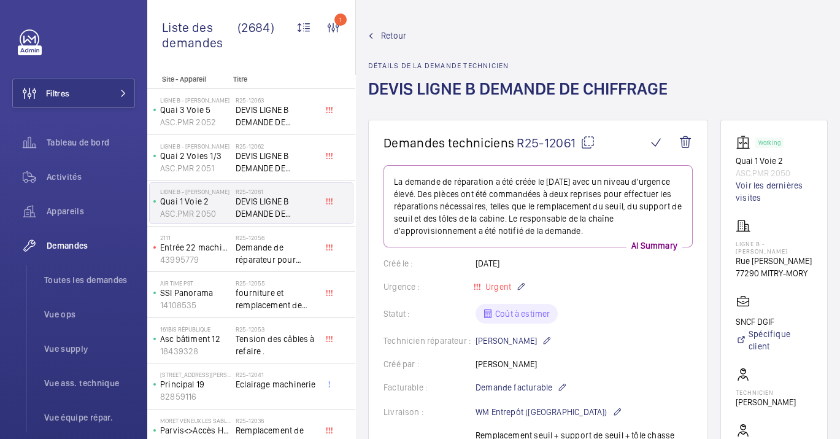
click at [597, 147] on h1 "Demandes techniciens R25-12061" at bounding box center [514, 142] width 263 height 15
click at [590, 144] on mat-icon at bounding box center [587, 142] width 15 height 15
click at [54, 313] on span "Vue ops" at bounding box center [89, 314] width 91 height 12
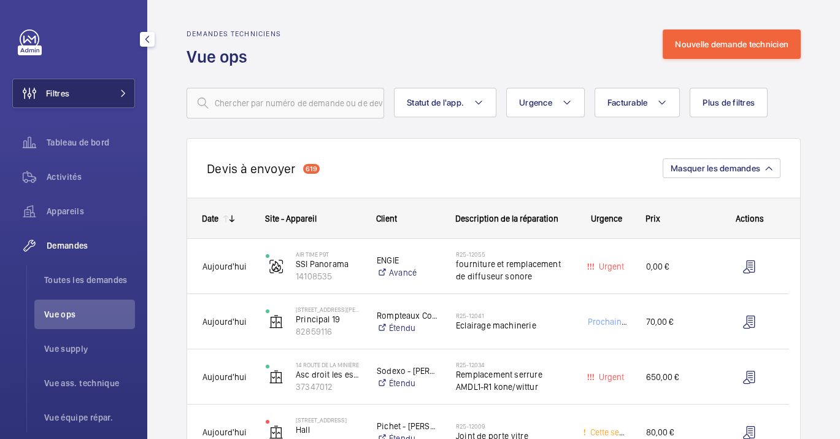
click at [93, 106] on button "Filtres" at bounding box center [73, 93] width 123 height 29
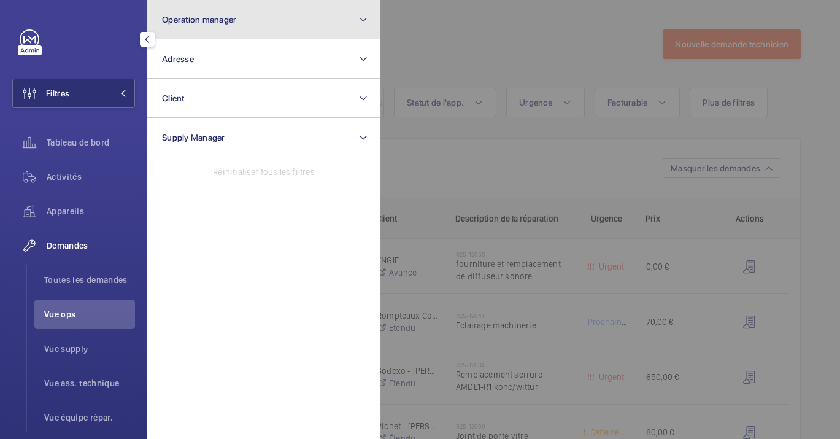
click at [224, 33] on button "Operation manager" at bounding box center [263, 19] width 233 height 39
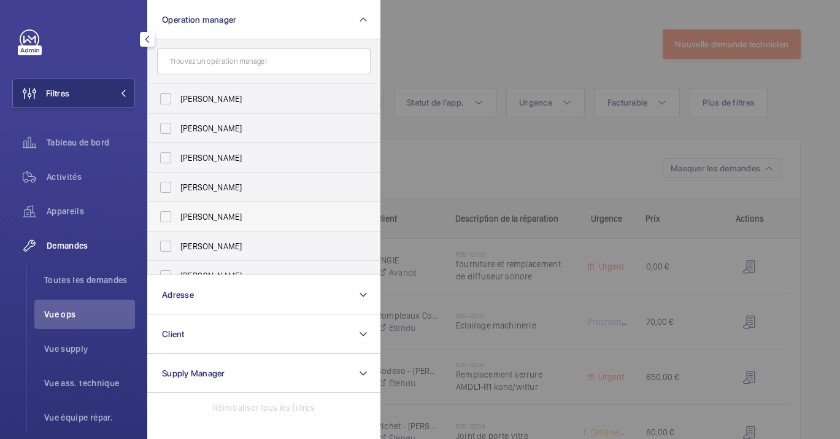
click at [195, 212] on span "[PERSON_NAME]" at bounding box center [264, 216] width 169 height 12
click at [178, 212] on input "[PERSON_NAME]" at bounding box center [165, 216] width 25 height 25
checkbox input "true"
click at [634, 160] on div at bounding box center [800, 219] width 840 height 439
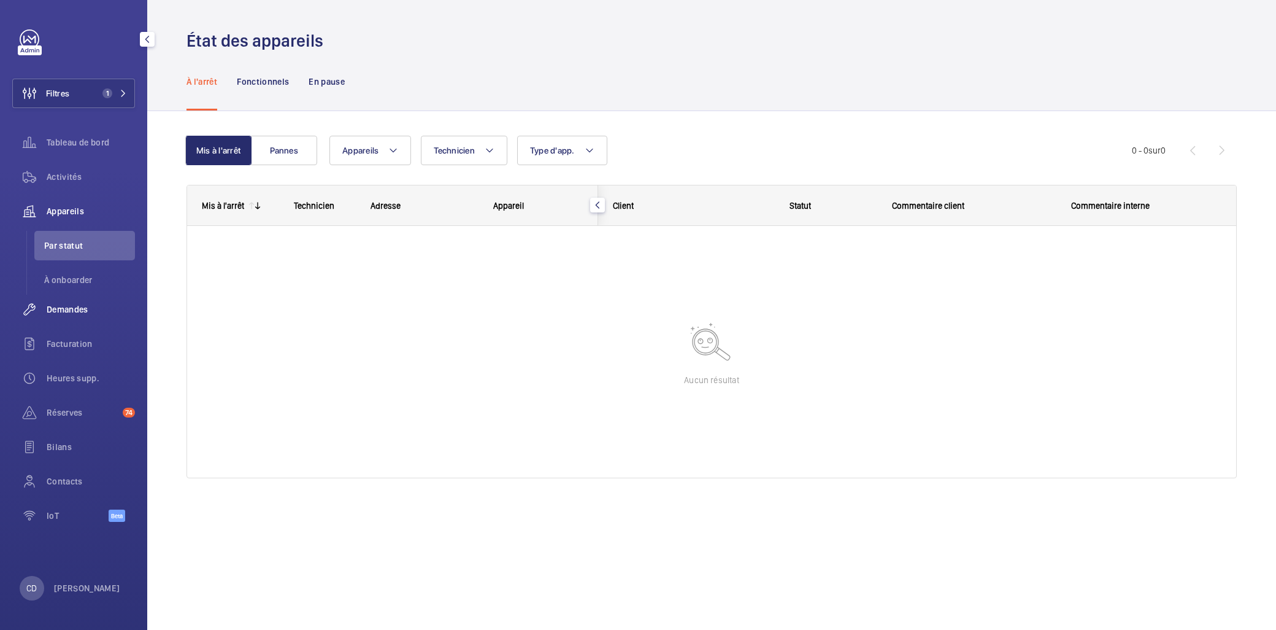
click at [69, 304] on span "Demandes" at bounding box center [91, 309] width 88 height 12
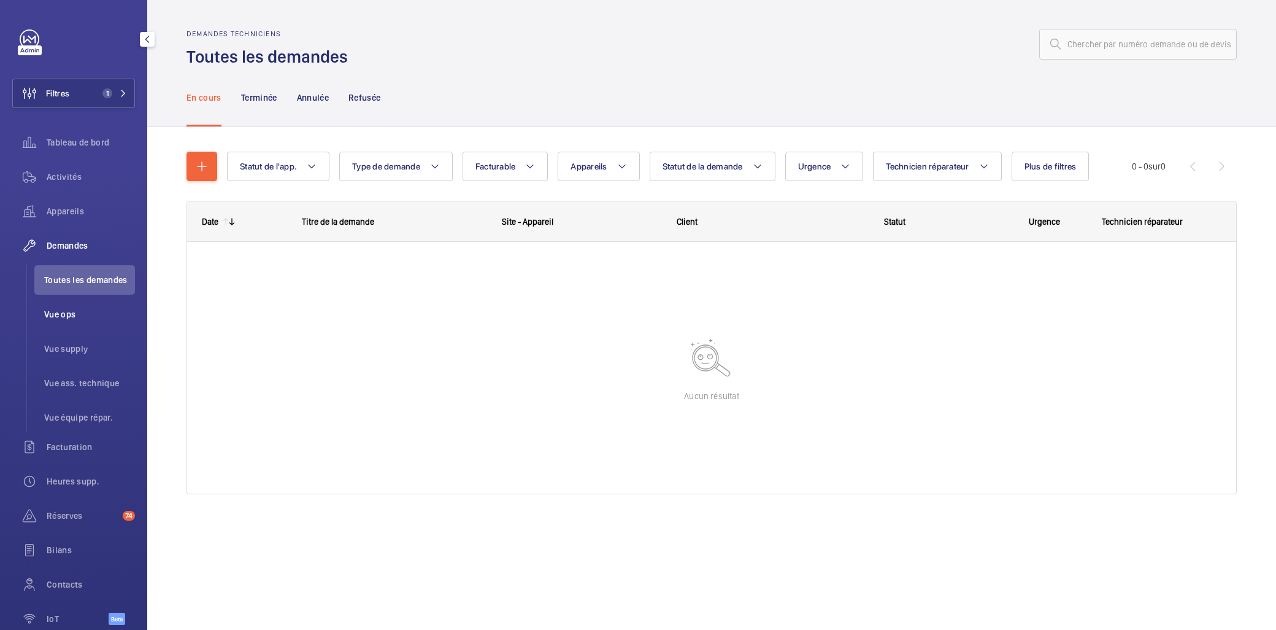
click at [81, 306] on li "Vue ops" at bounding box center [84, 313] width 101 height 29
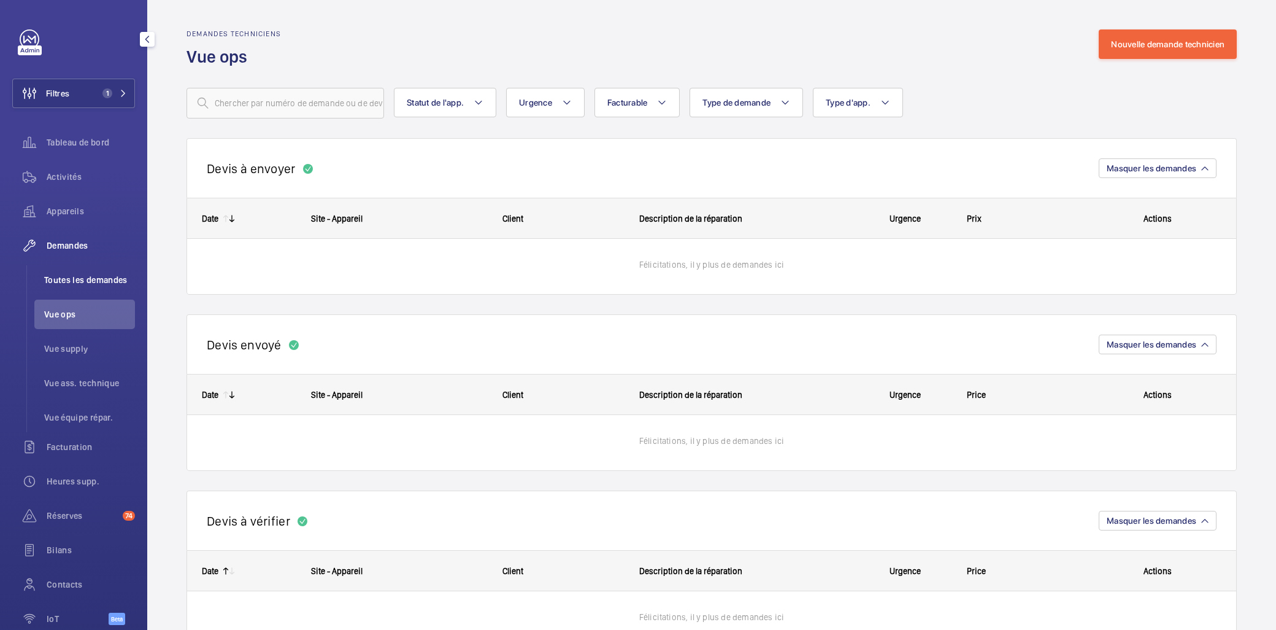
click at [83, 272] on li "Toutes les demandes" at bounding box center [84, 279] width 101 height 29
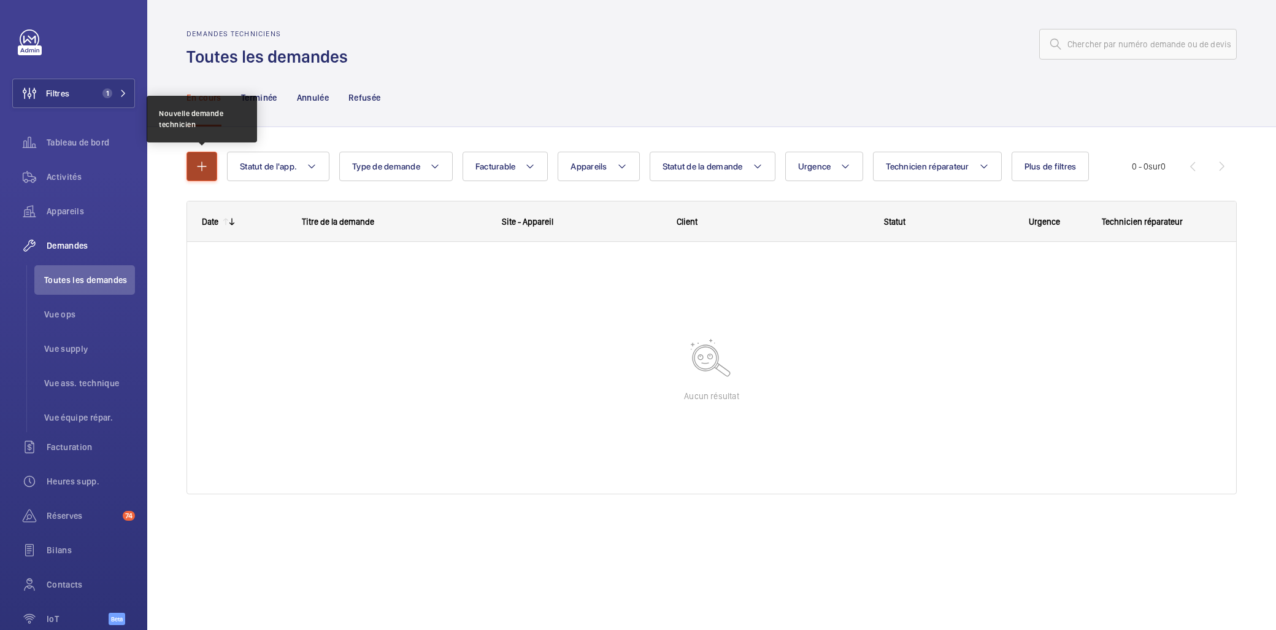
click at [217, 170] on button "button" at bounding box center [202, 166] width 31 height 29
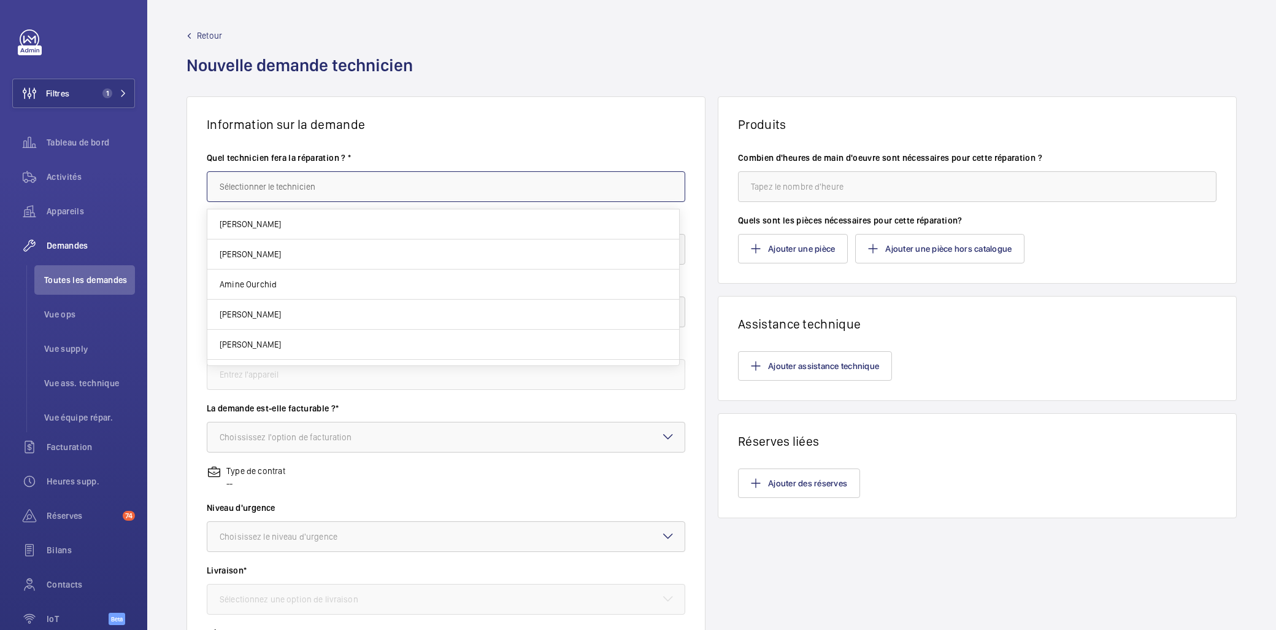
click at [334, 176] on input "text" at bounding box center [446, 186] width 479 height 31
type input "c"
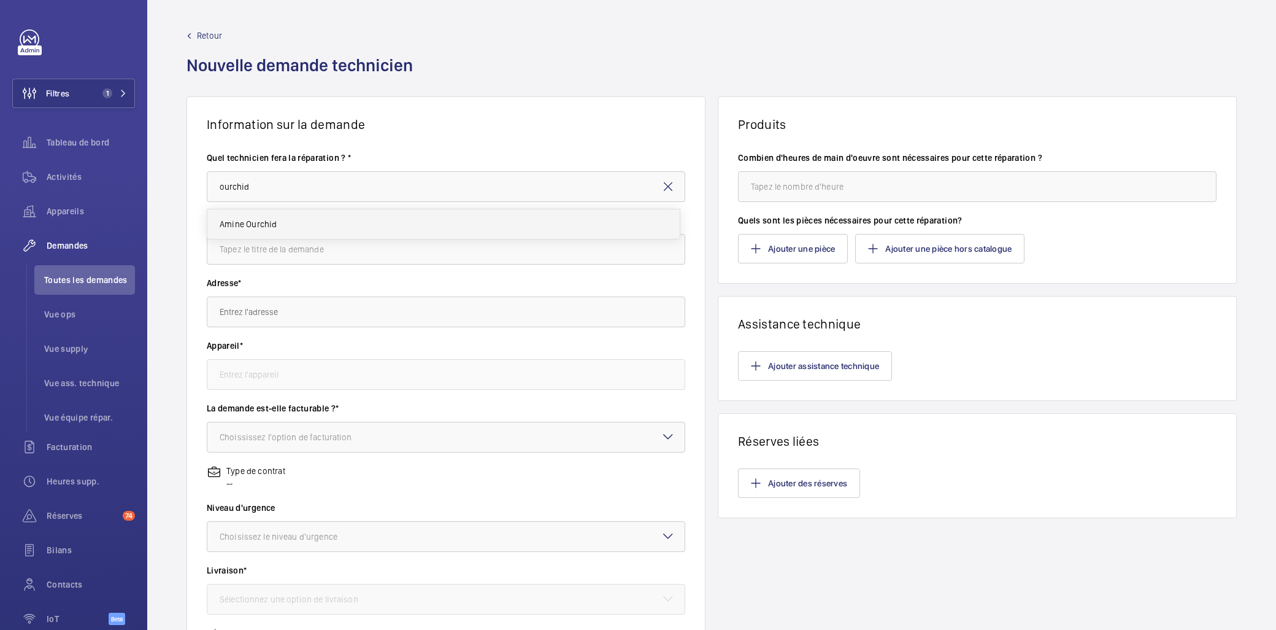
click at [303, 231] on mat-option "Amine Ourchid" at bounding box center [443, 223] width 472 height 29
type input "Amine Ourchid"
click at [310, 253] on input "text" at bounding box center [446, 249] width 479 height 31
type input "Nettoyage gaine"
click at [333, 268] on div "Titre de la demande* Nettoyage gaine" at bounding box center [446, 245] width 479 height 63
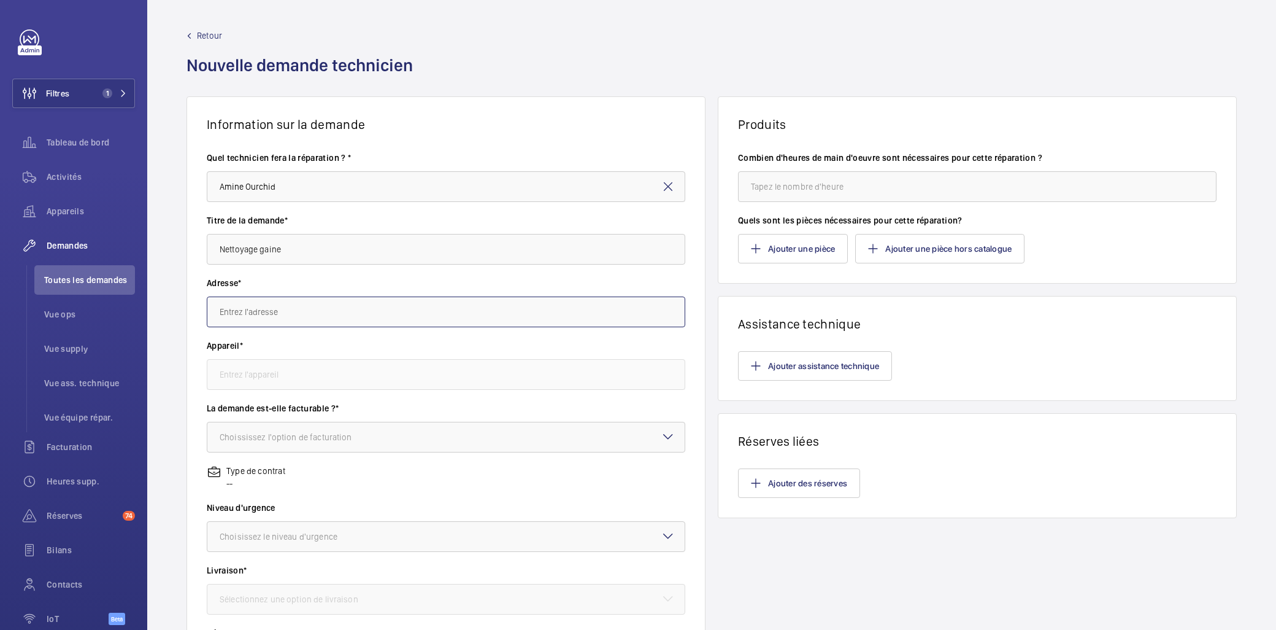
click at [327, 307] on input "text" at bounding box center [446, 311] width 479 height 31
click at [240, 306] on input "text" at bounding box center [446, 311] width 479 height 31
click at [296, 302] on input "text" at bounding box center [446, 311] width 479 height 31
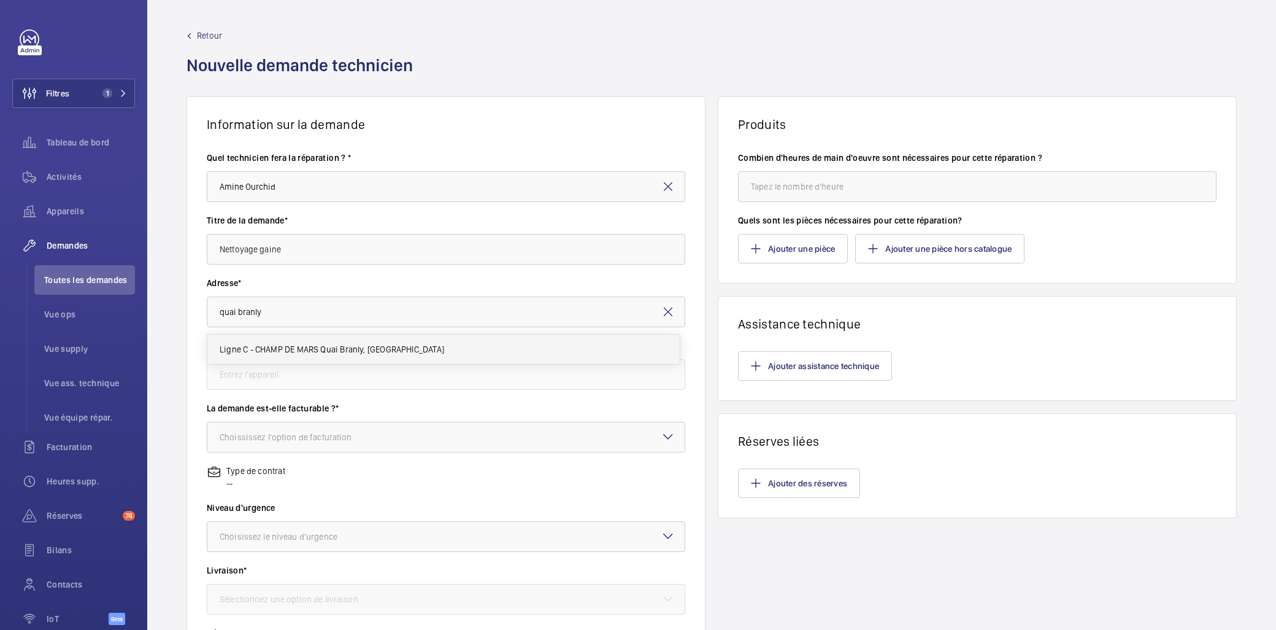
click at [315, 354] on span "Ligne C - CHAMP DE MARS Quai Branly, 75015 PARIS" at bounding box center [332, 349] width 225 height 12
type input "Ligne C - CHAMP DE MARS Quai Branly, 75015 PARIS"
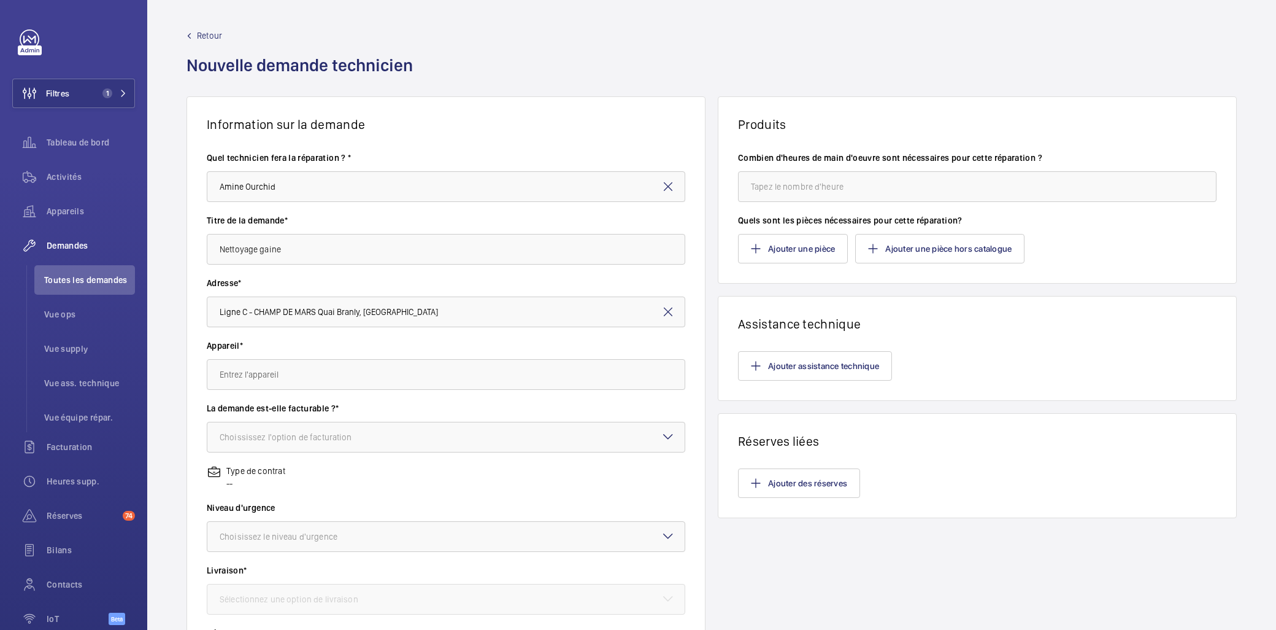
click at [302, 338] on div "Adresse* Ligne C - CHAMP DE MARS Quai Branly, 75015 PARIS" at bounding box center [446, 308] width 479 height 63
click at [301, 377] on input "text" at bounding box center [446, 374] width 479 height 31
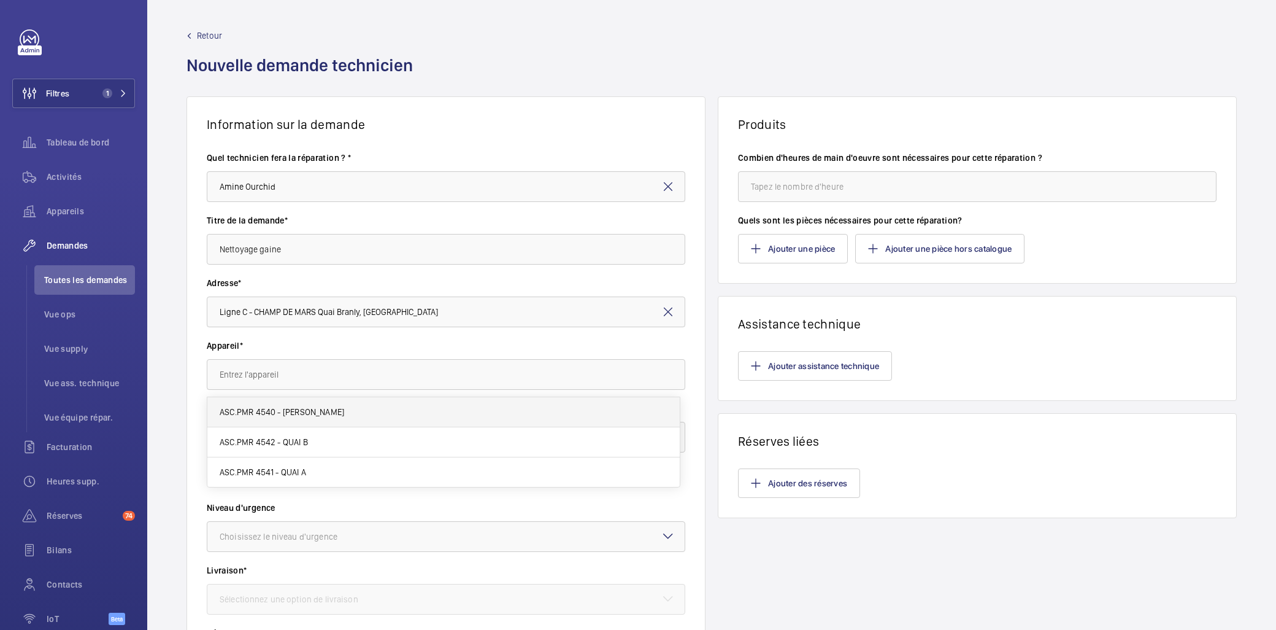
click at [311, 416] on span "ASC.PMR 4540 - Accès Suffren" at bounding box center [282, 412] width 125 height 12
type input "ASC.PMR 4540 - Accès Suffren"
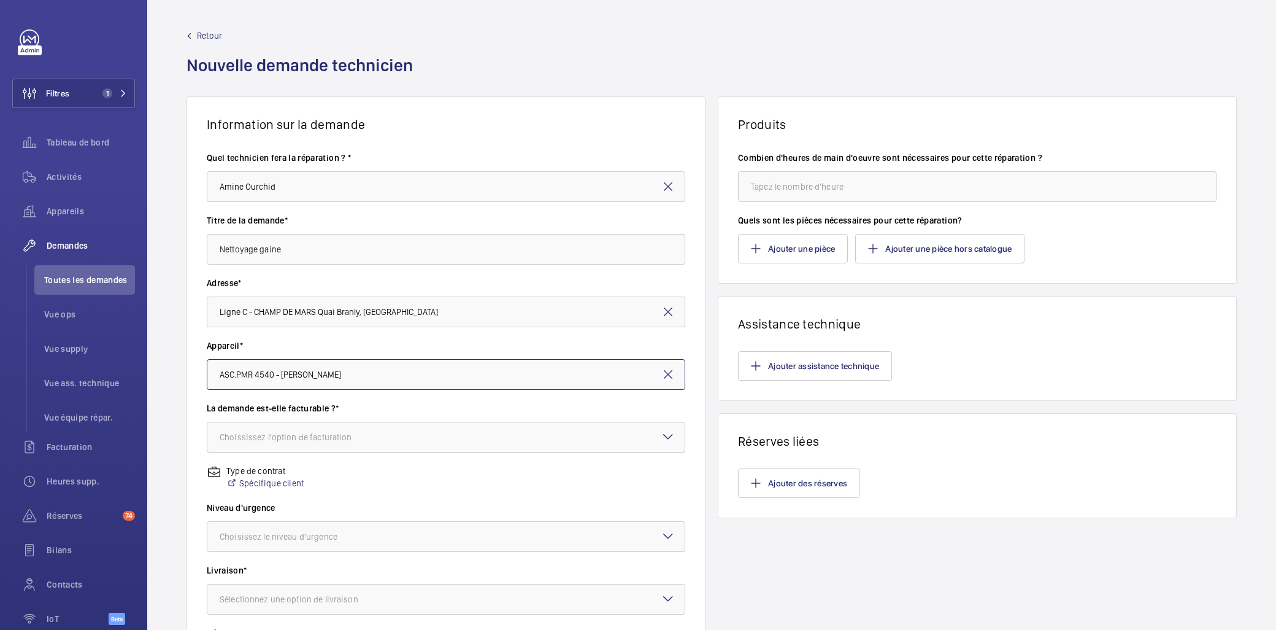
click at [293, 426] on div at bounding box center [445, 436] width 477 height 29
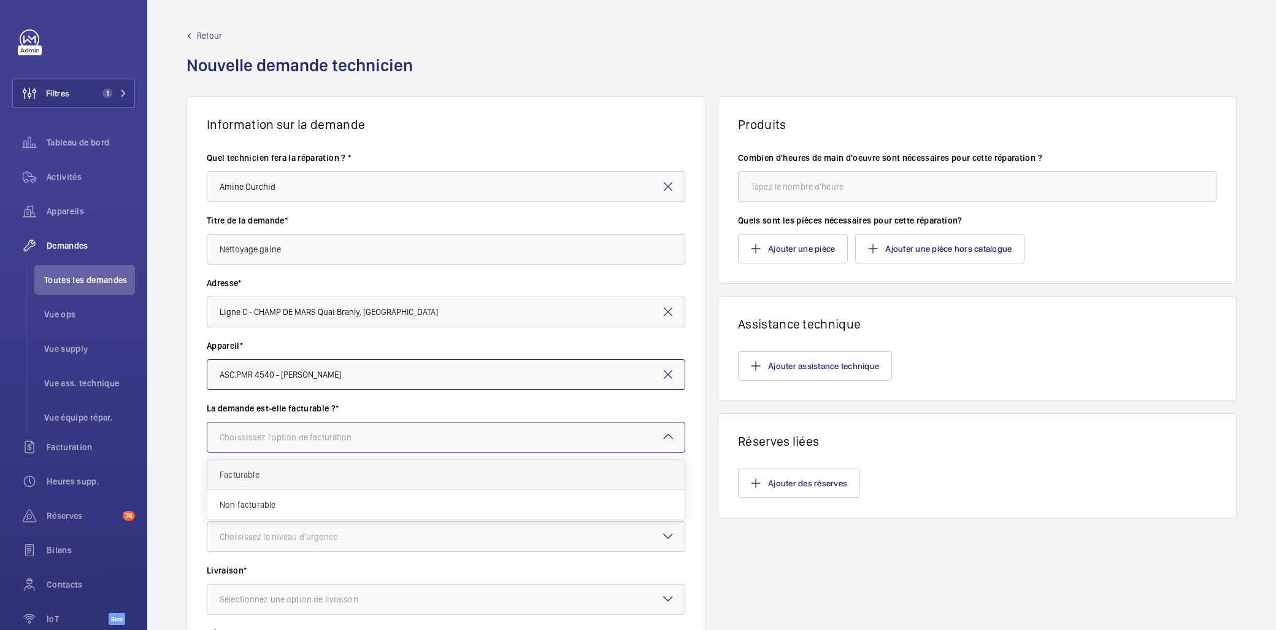
click at [333, 484] on div "Facturable" at bounding box center [445, 475] width 477 height 30
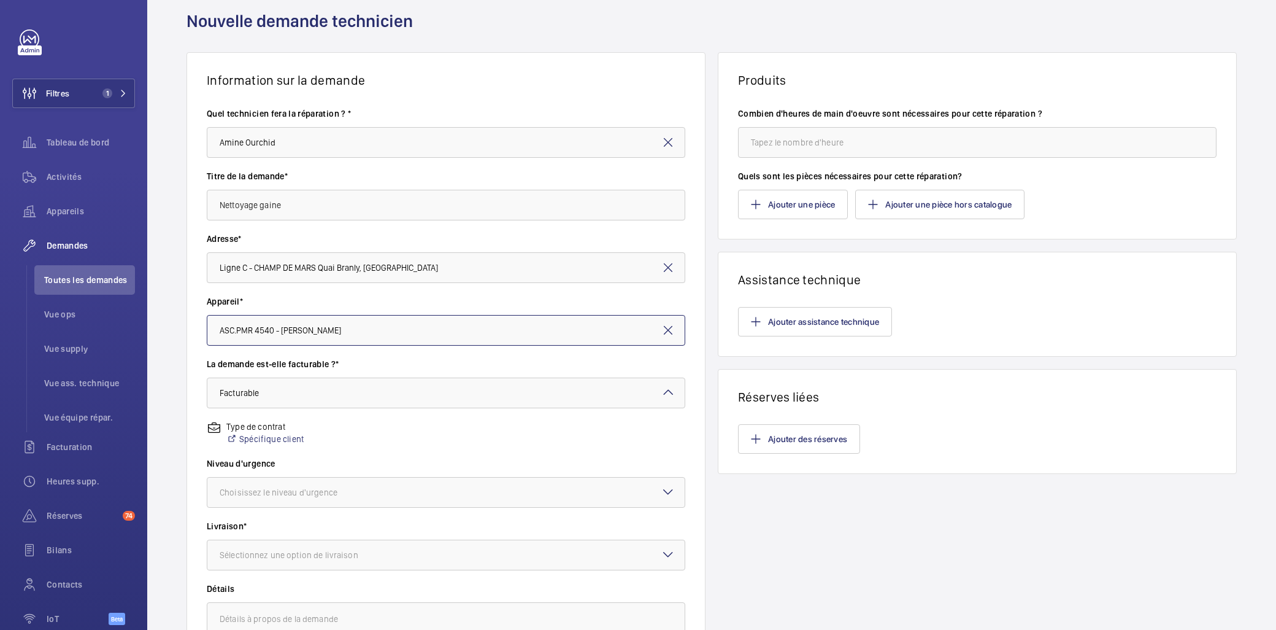
scroll to position [68, 0]
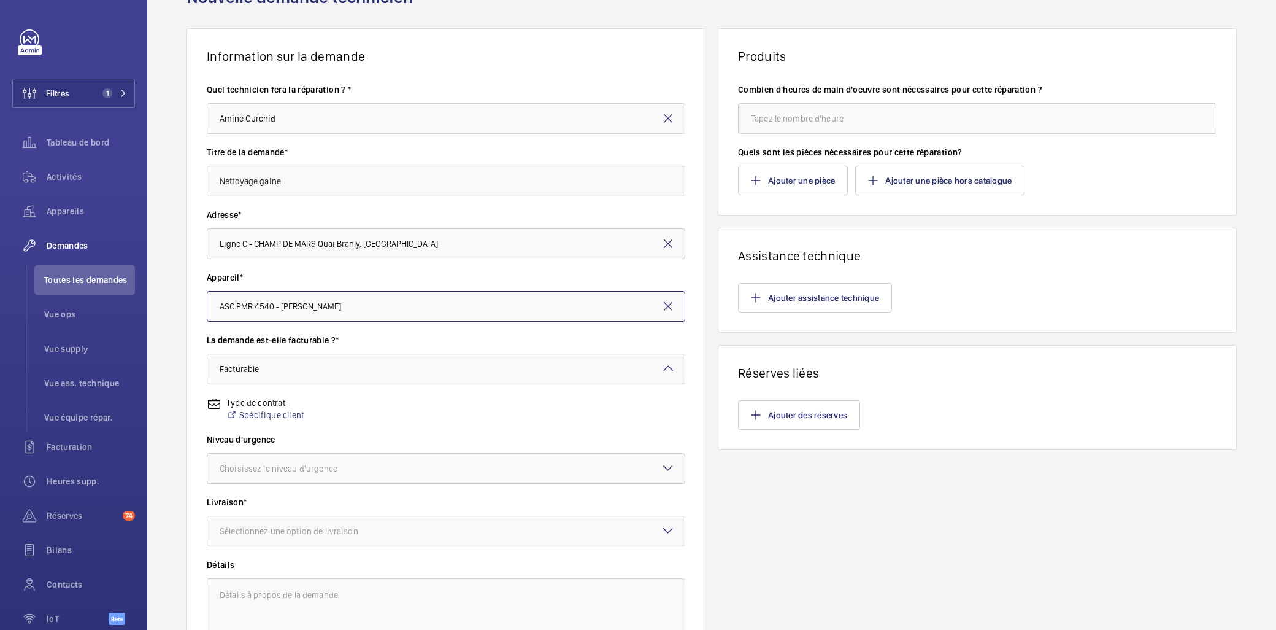
click at [295, 460] on div at bounding box center [445, 467] width 477 height 29
click at [258, 537] on span "Cette semaine" at bounding box center [446, 536] width 453 height 12
click at [282, 525] on div "Sélectionnez une option de livraison" at bounding box center [304, 531] width 169 height 12
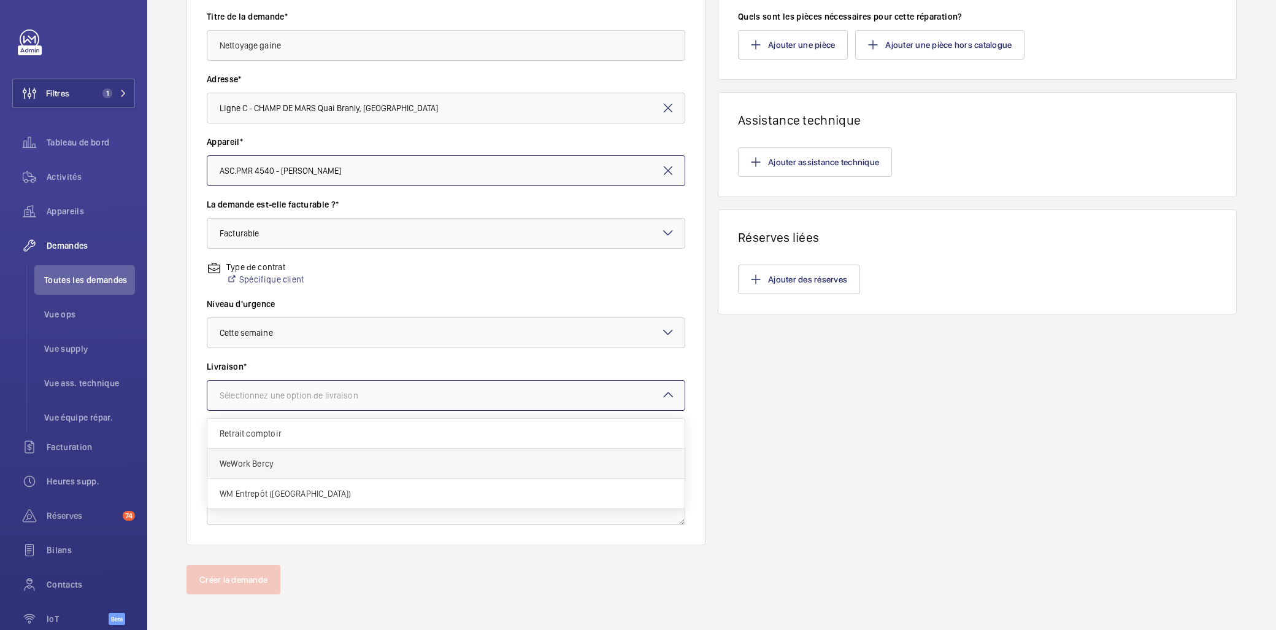
scroll to position [204, 0]
click at [289, 499] on div "WM Entrepôt ([GEOGRAPHIC_DATA])" at bounding box center [445, 492] width 477 height 29
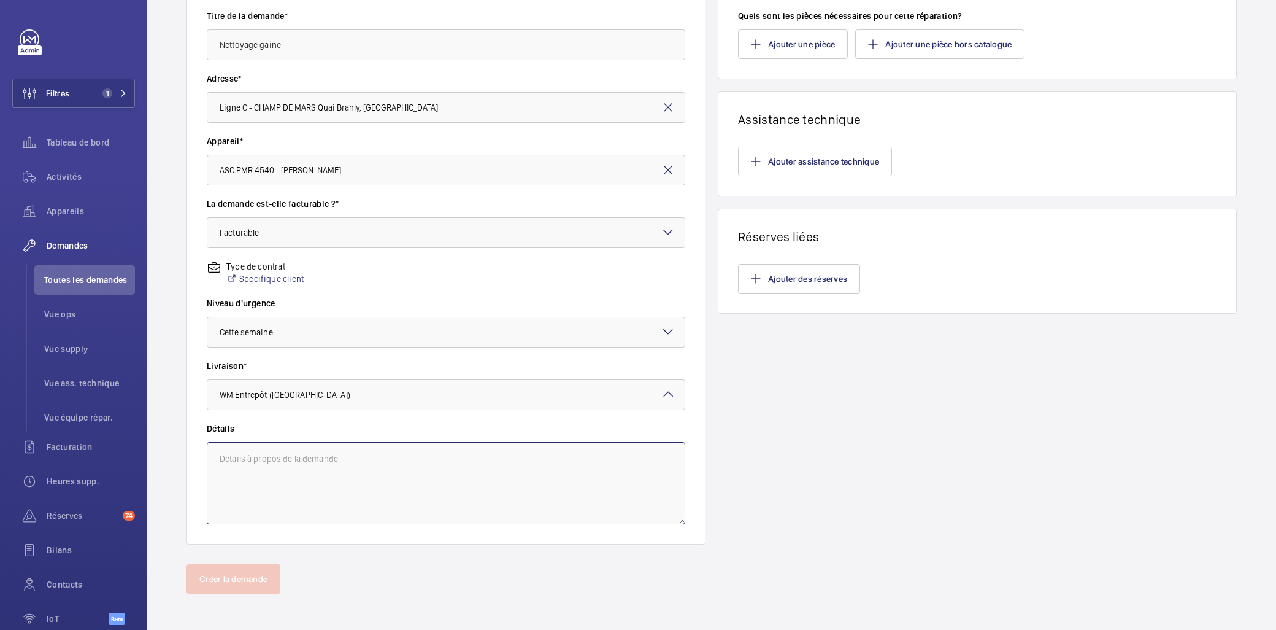
click at [305, 477] on textarea at bounding box center [446, 483] width 479 height 82
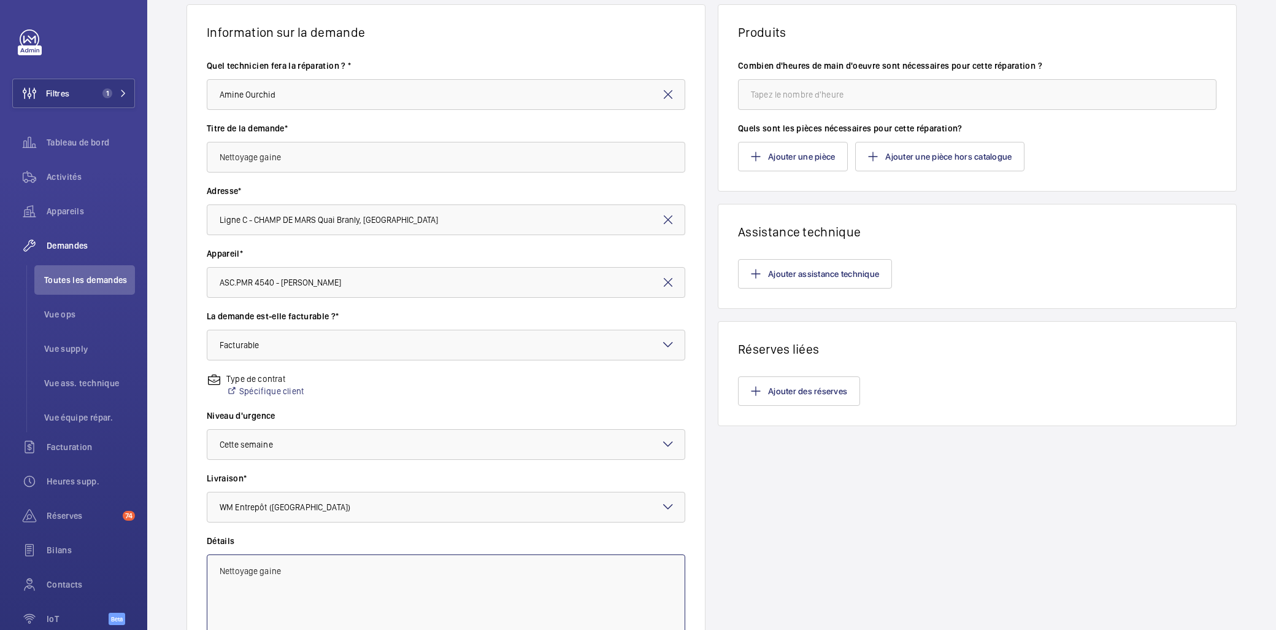
scroll to position [0, 0]
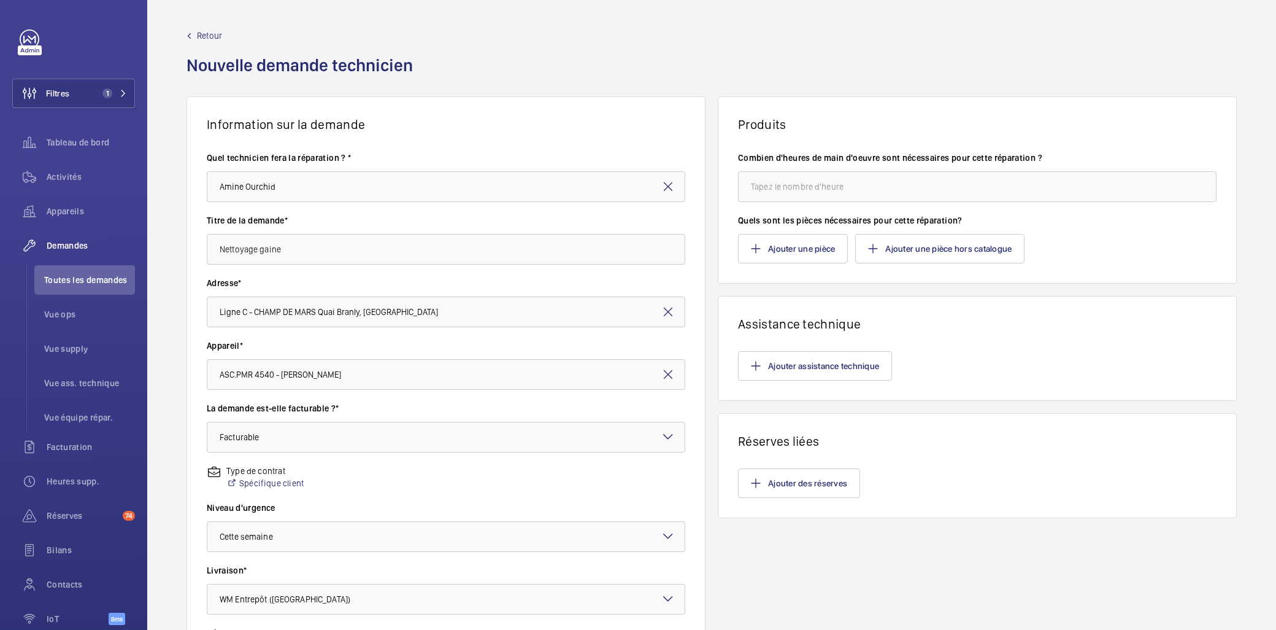
type textarea "Nettoyage gaine"
click at [806, 190] on input "number" at bounding box center [977, 186] width 479 height 31
type input "1"
click at [528, 125] on h1 "Information sur la demande" at bounding box center [446, 124] width 479 height 15
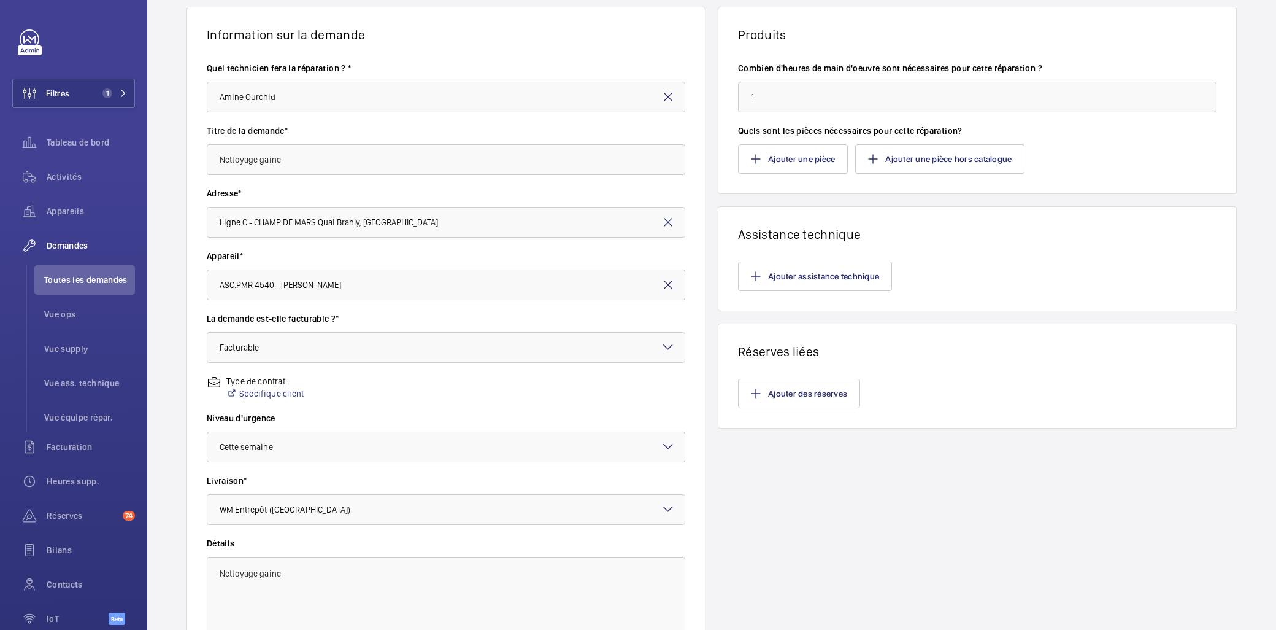
scroll to position [207, 0]
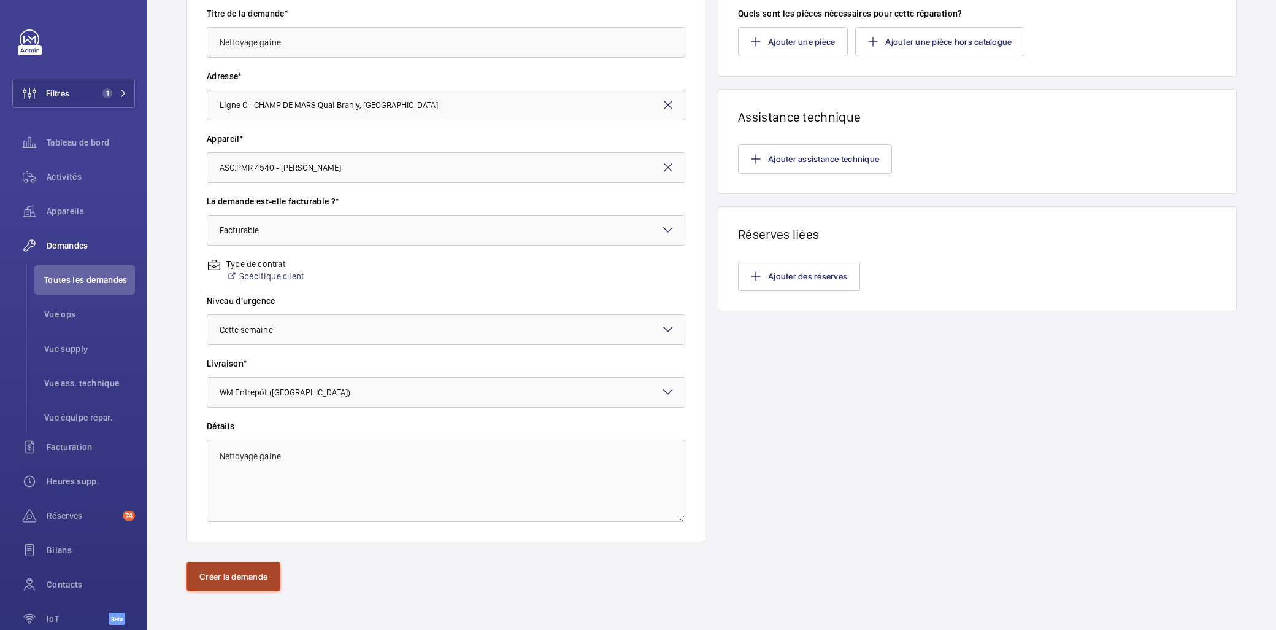
click at [222, 581] on button "Créer la demande" at bounding box center [234, 575] width 94 height 29
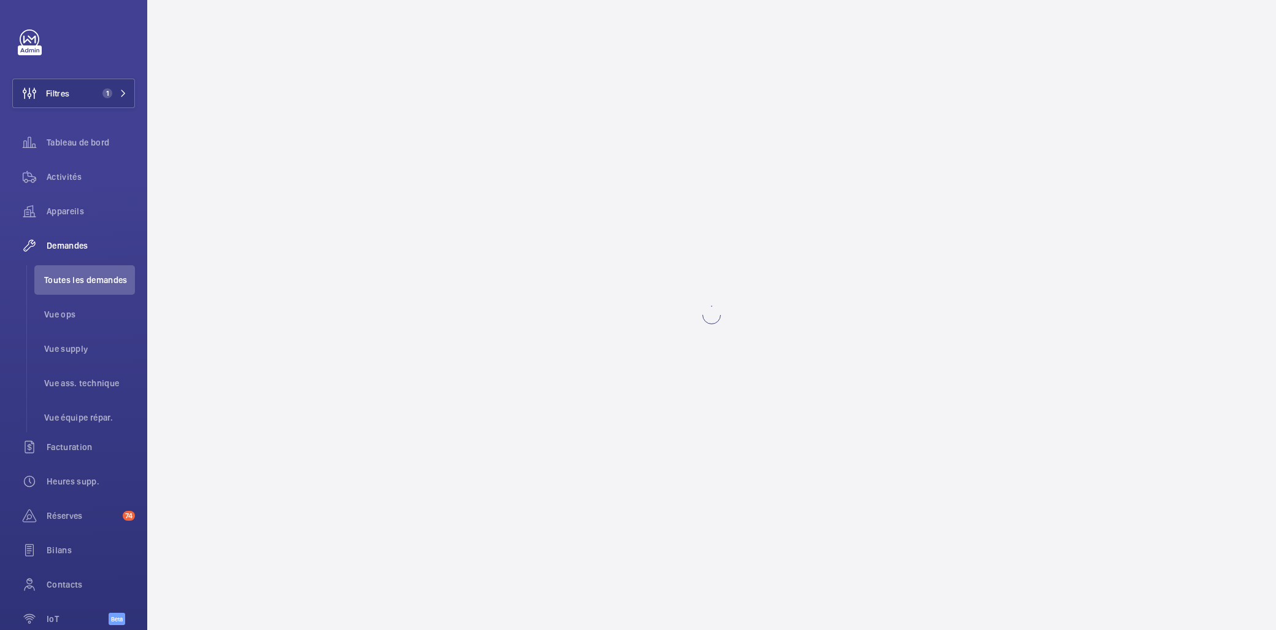
scroll to position [0, 0]
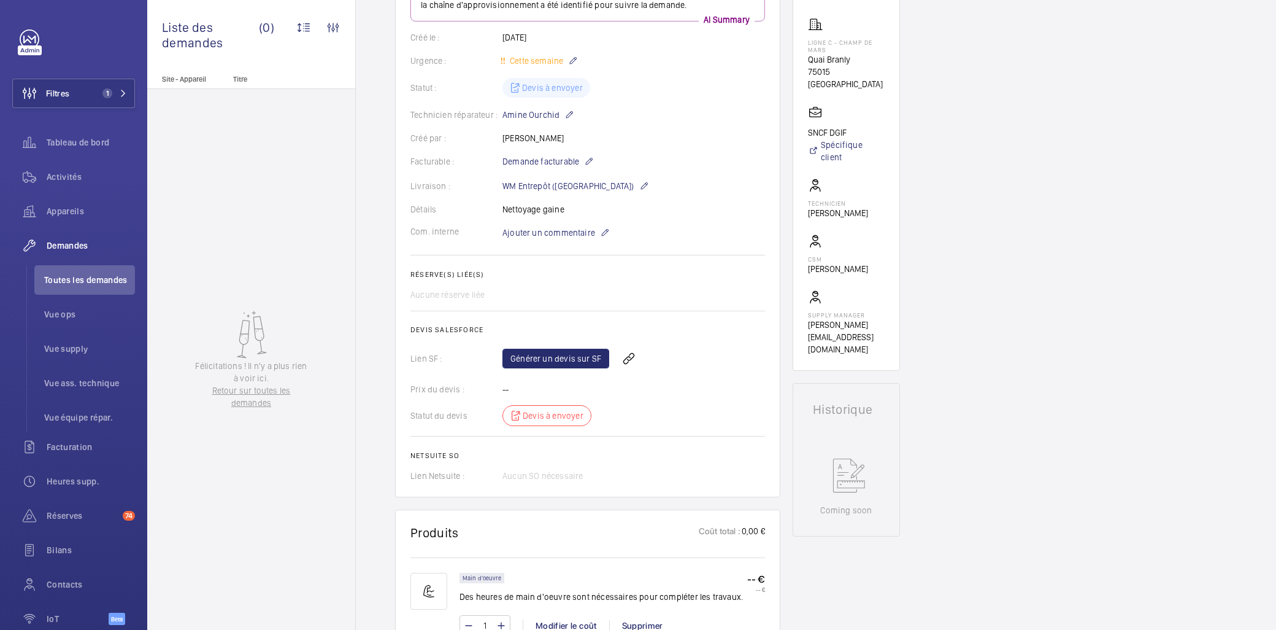
scroll to position [204, 0]
click at [557, 360] on link "Générer un devis sur SF" at bounding box center [556, 355] width 107 height 20
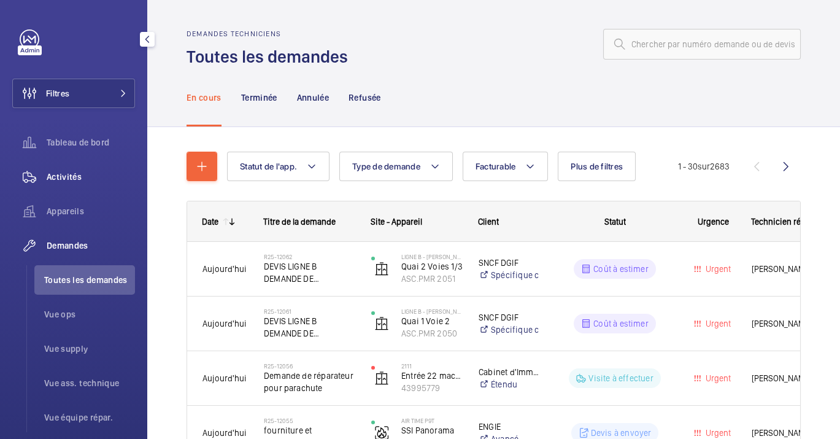
click at [74, 186] on div "Activités" at bounding box center [73, 176] width 123 height 29
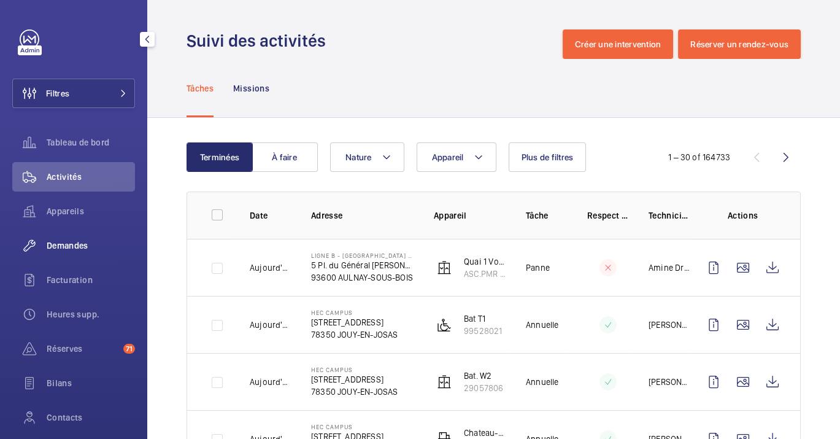
click at [67, 251] on span "Demandes" at bounding box center [91, 245] width 88 height 12
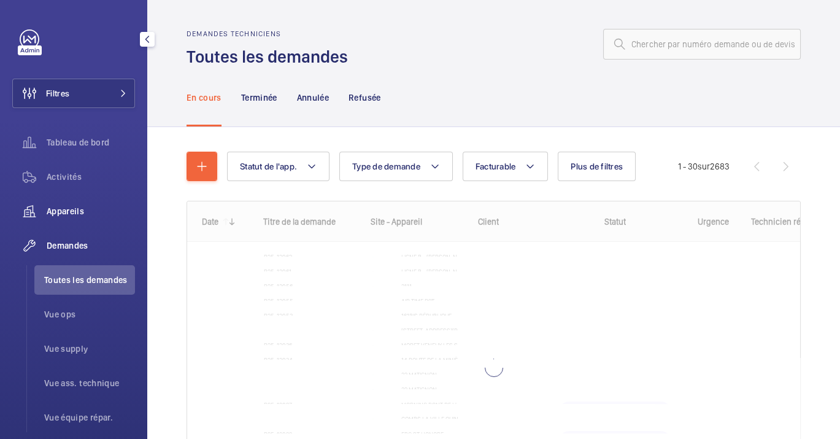
click at [80, 210] on span "Appareils" at bounding box center [91, 211] width 88 height 12
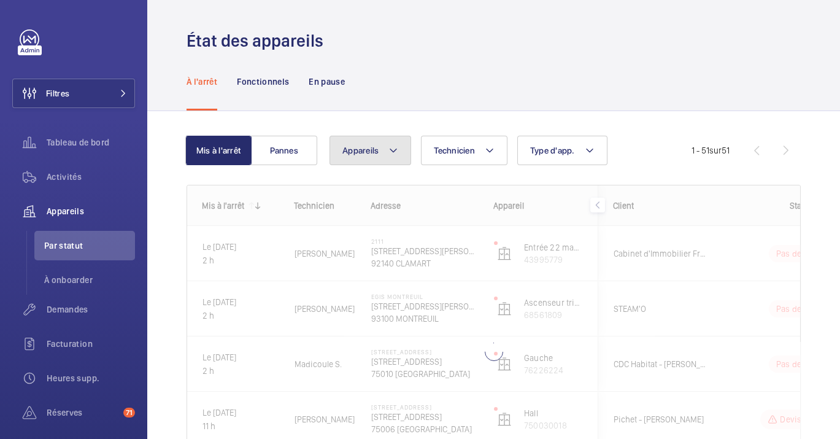
click at [387, 144] on button "Appareils" at bounding box center [370, 150] width 82 height 29
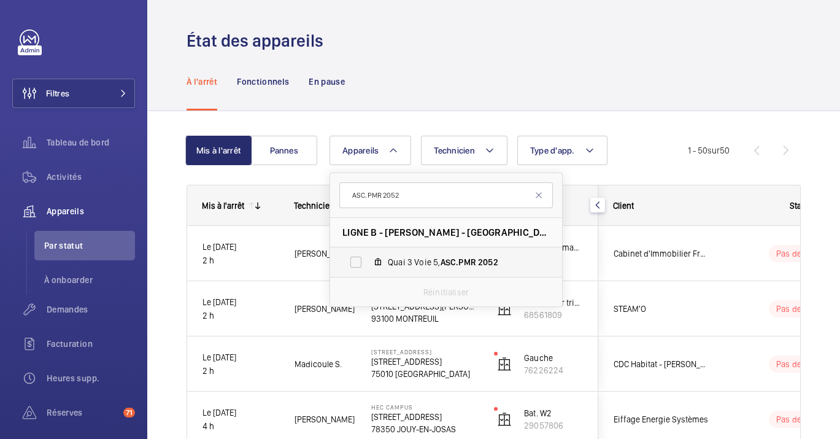
type input "ASC.PMR 2052"
click at [454, 262] on span "ASC.PMR" at bounding box center [459, 262] width 36 height 10
click at [368, 262] on input "Quai 3 Voie 5, ASC.PMR 2052" at bounding box center [356, 262] width 25 height 25
checkbox input "true"
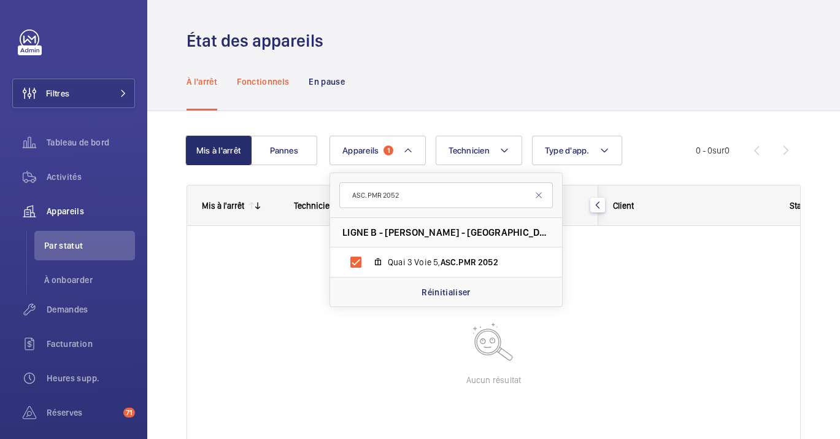
click at [277, 84] on p "Fonctionnels" at bounding box center [263, 81] width 52 height 12
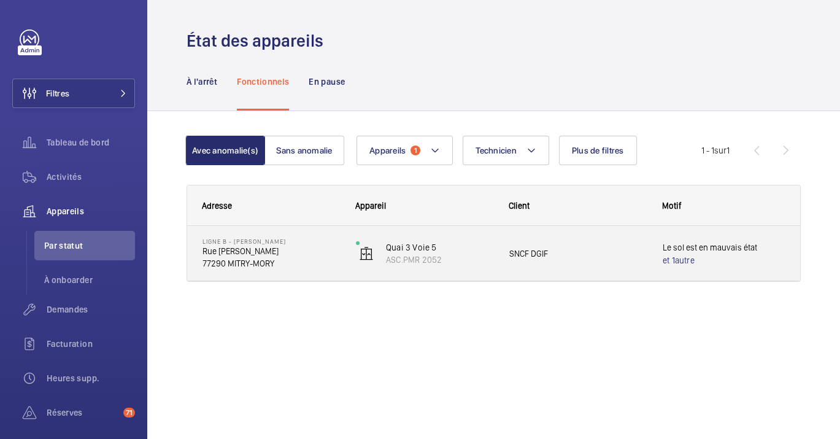
click at [333, 261] on p "77290 MITRY-MORY" at bounding box center [270, 263] width 137 height 12
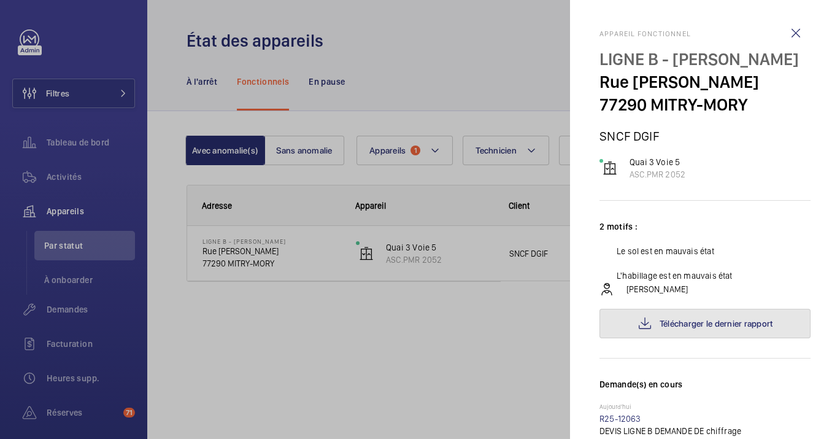
click at [708, 317] on button "Télécharger le dernier rapport" at bounding box center [704, 323] width 211 height 29
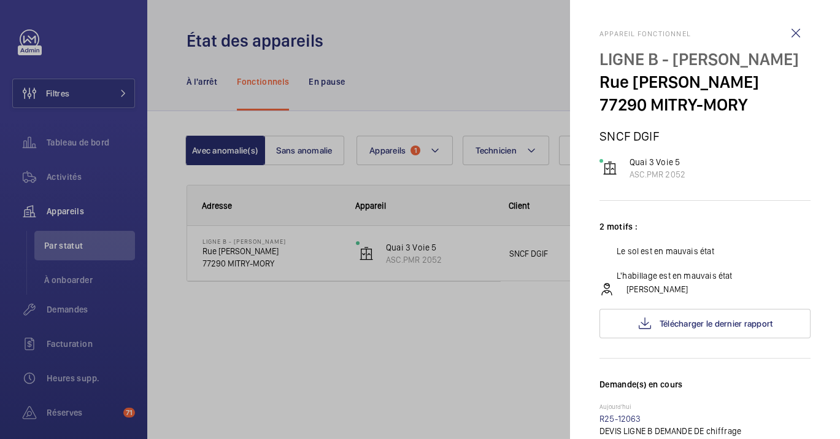
click at [250, 260] on div at bounding box center [420, 219] width 840 height 439
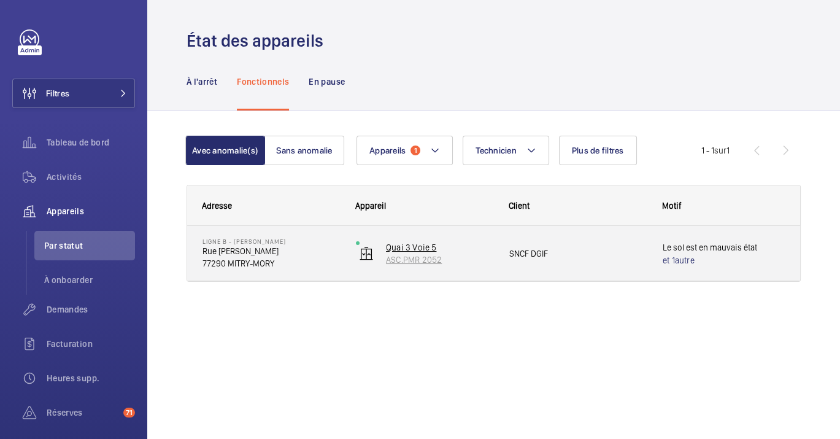
click at [420, 250] on p "Quai 3 Voie 5" at bounding box center [439, 247] width 107 height 12
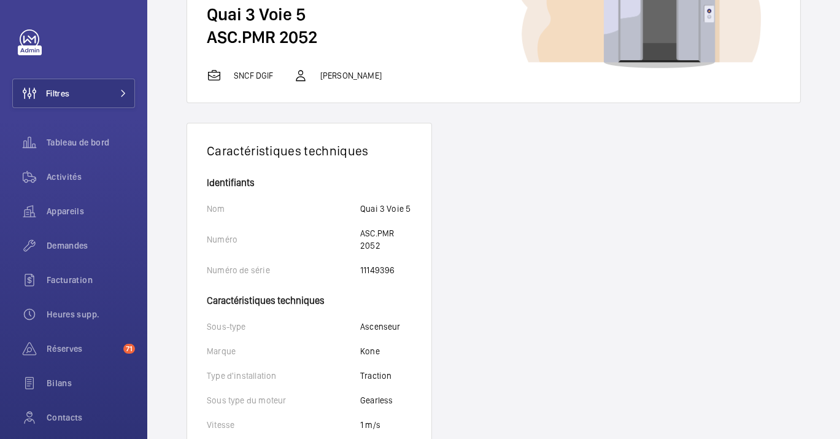
scroll to position [204, 0]
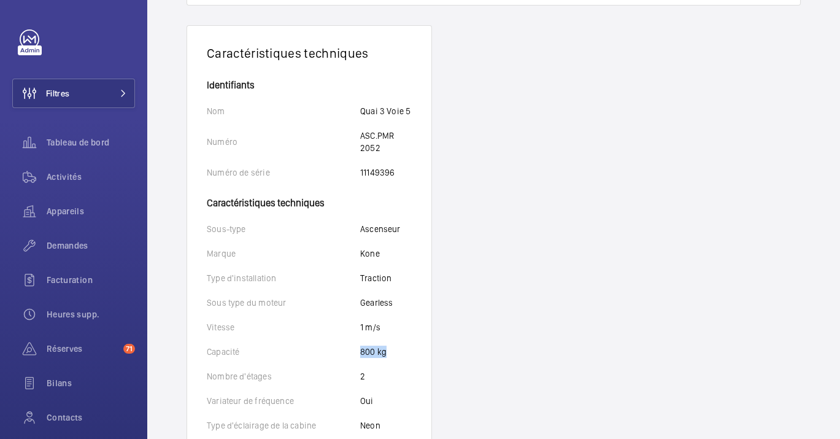
drag, startPoint x: 388, startPoint y: 349, endPoint x: 350, endPoint y: 347, distance: 37.5
click at [350, 347] on div "Capacité 800 kg" at bounding box center [309, 351] width 205 height 12
copy div "Capacité 800 kg"
click at [72, 214] on span "Appareils" at bounding box center [91, 211] width 88 height 12
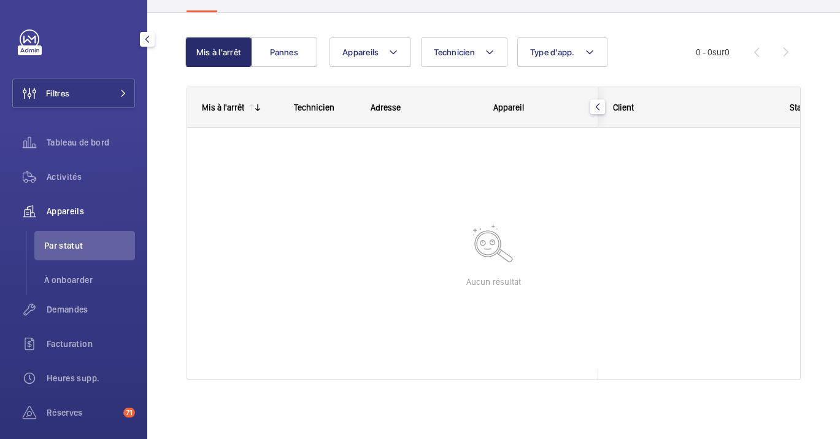
scroll to position [98, 0]
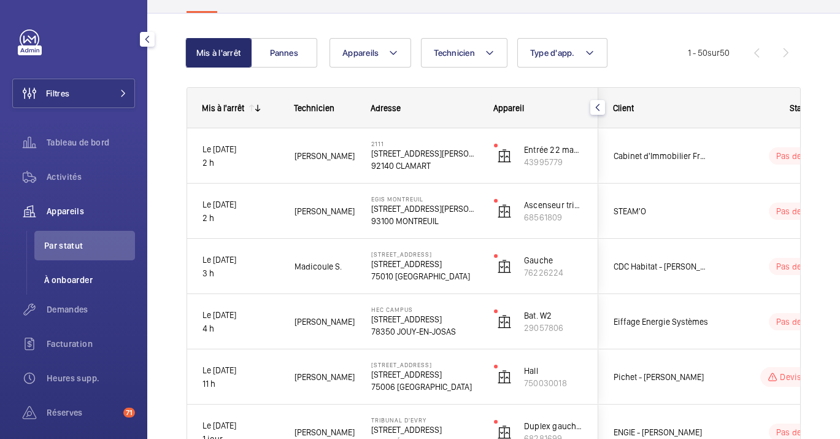
click at [84, 279] on span "À onboarder" at bounding box center [89, 280] width 91 height 12
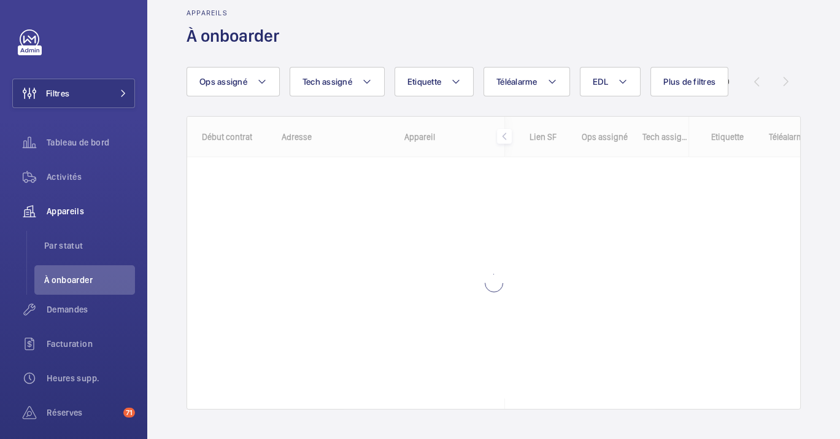
scroll to position [20, 0]
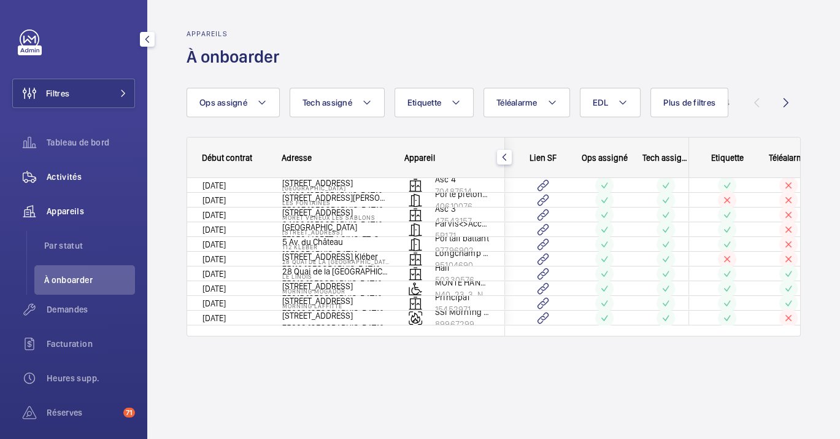
click at [80, 172] on span "Activités" at bounding box center [91, 177] width 88 height 12
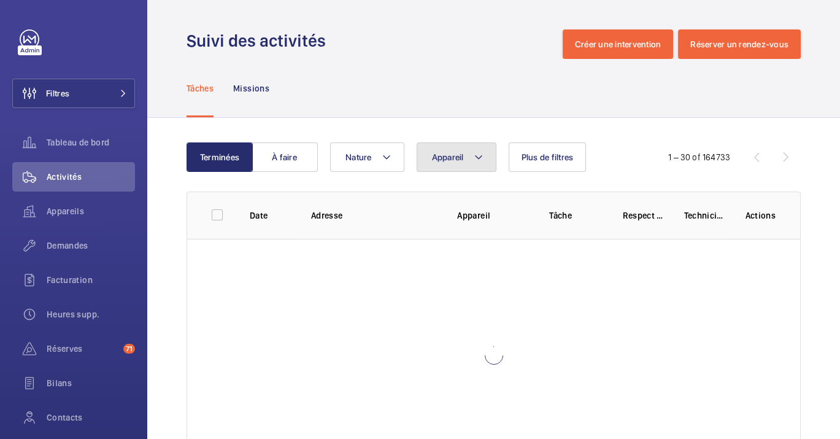
click at [461, 156] on span "Appareil" at bounding box center [448, 157] width 32 height 10
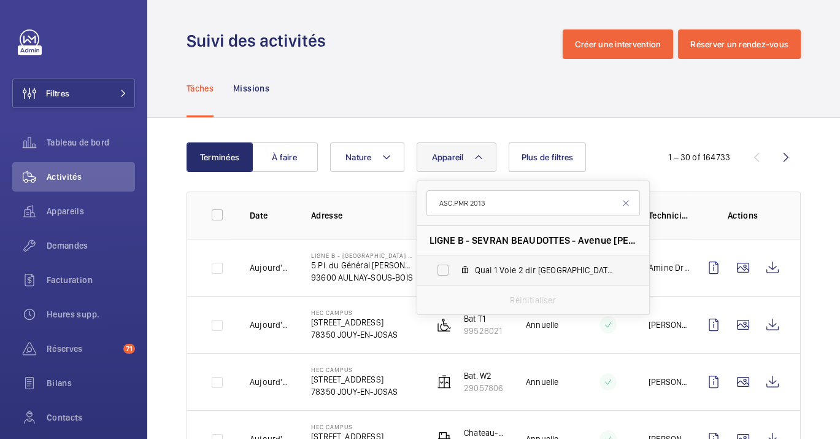
type input "ASC.PMR 2013"
click at [498, 269] on span "Quai 1 Voie 2 dir Paris, ASC.PMR 2013" at bounding box center [546, 270] width 142 height 12
click at [455, 269] on input "Quai 1 Voie 2 dir Paris, ASC.PMR 2013" at bounding box center [443, 270] width 25 height 25
checkbox input "true"
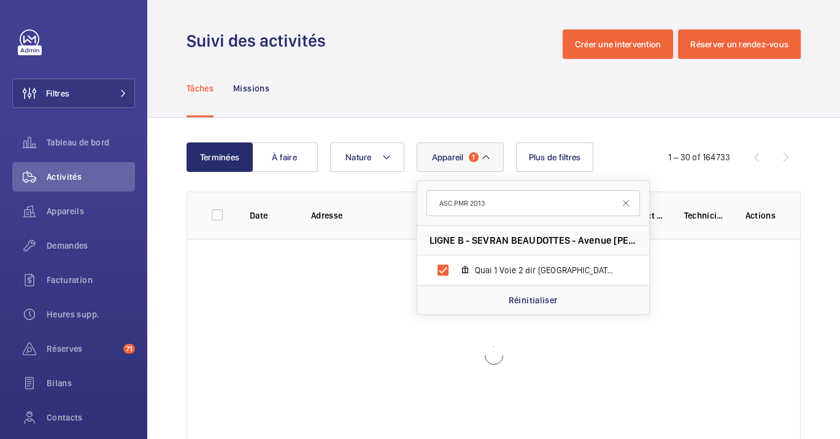
click at [528, 68] on div "Tâches Missions" at bounding box center [494, 88] width 614 height 58
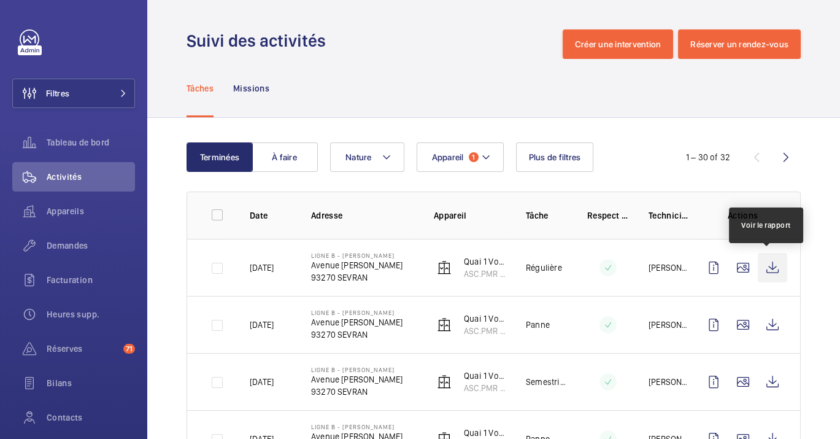
click at [759, 261] on wm-front-icon-button at bounding box center [772, 267] width 29 height 29
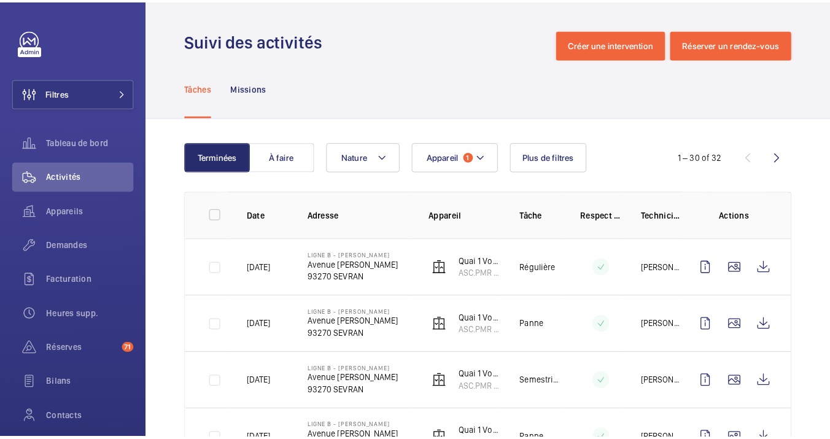
scroll to position [68, 0]
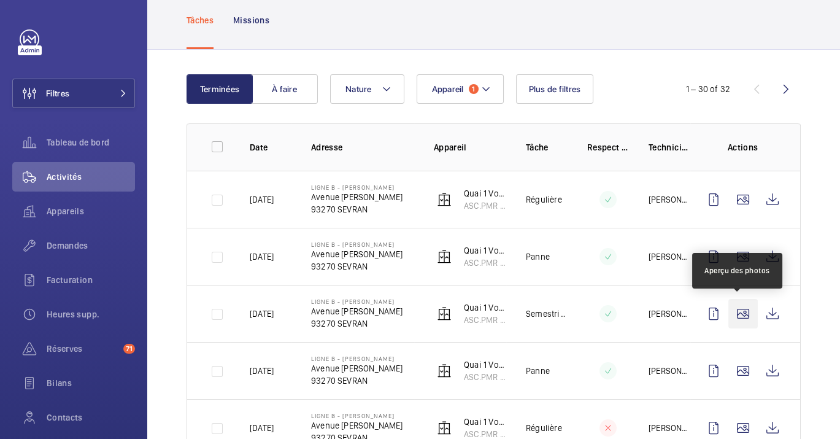
click at [734, 308] on wm-front-icon-button at bounding box center [742, 313] width 29 height 29
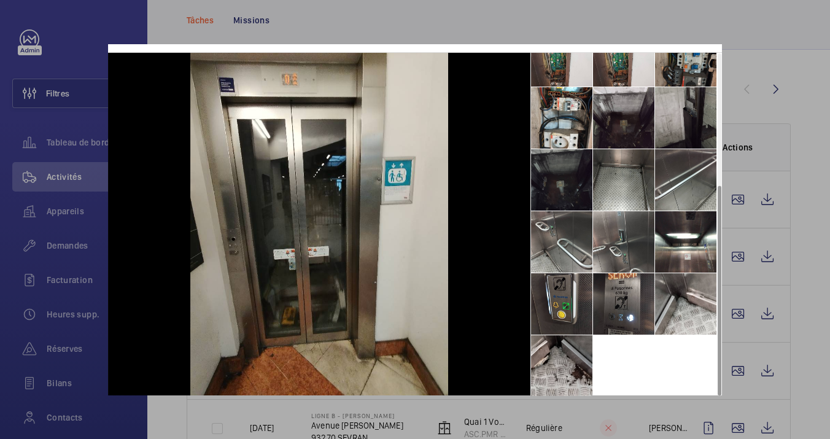
scroll to position [47, 0]
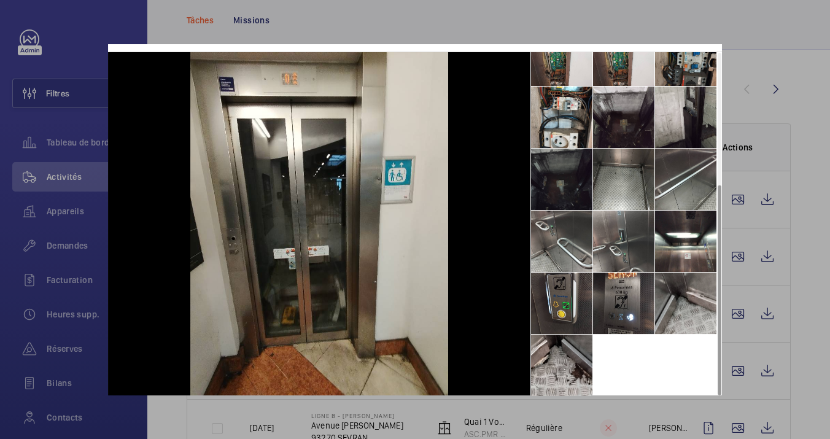
click at [678, 287] on li at bounding box center [685, 302] width 61 height 61
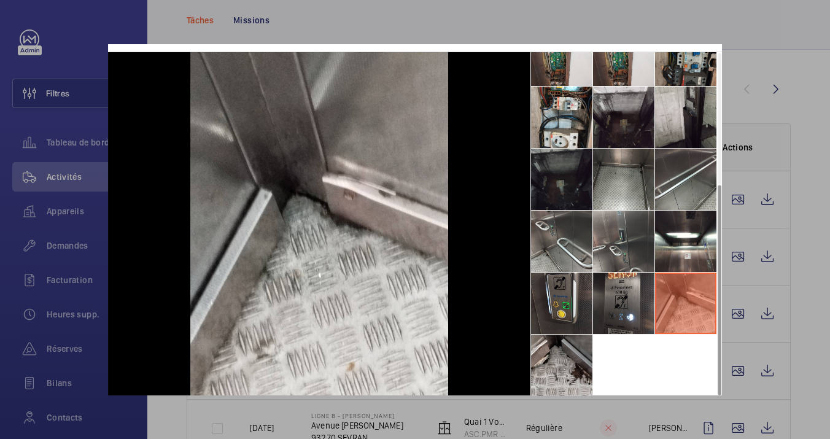
click at [769, 124] on div at bounding box center [415, 219] width 830 height 439
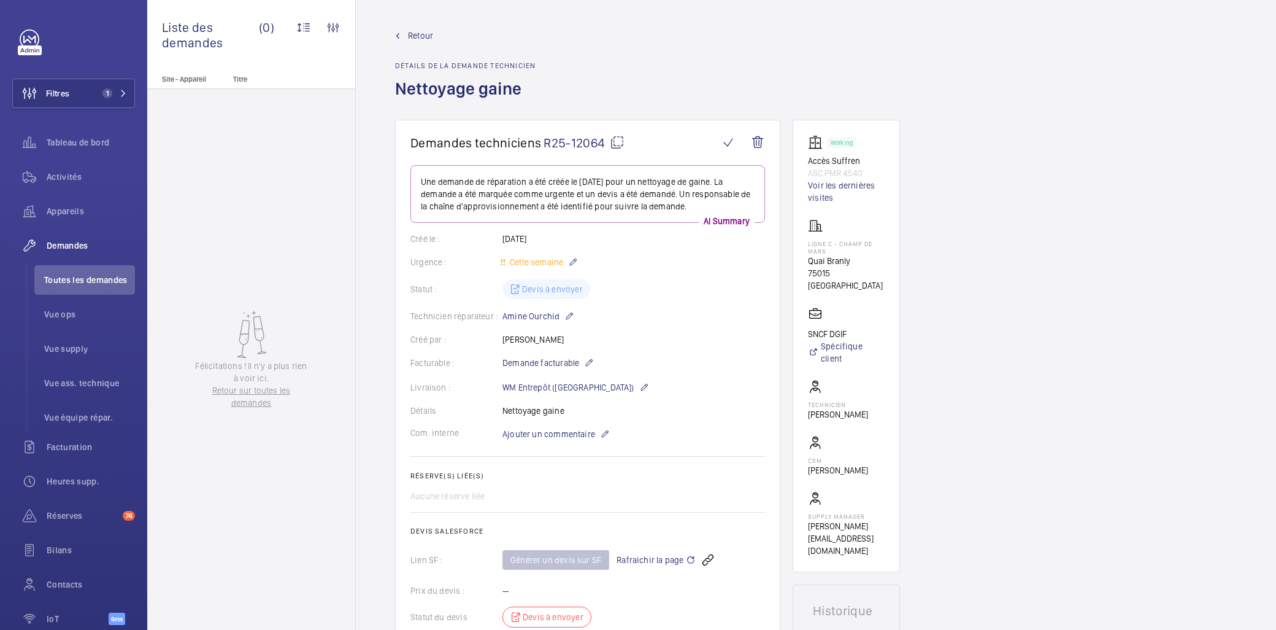
scroll to position [204, 0]
